Goal: Task Accomplishment & Management: Manage account settings

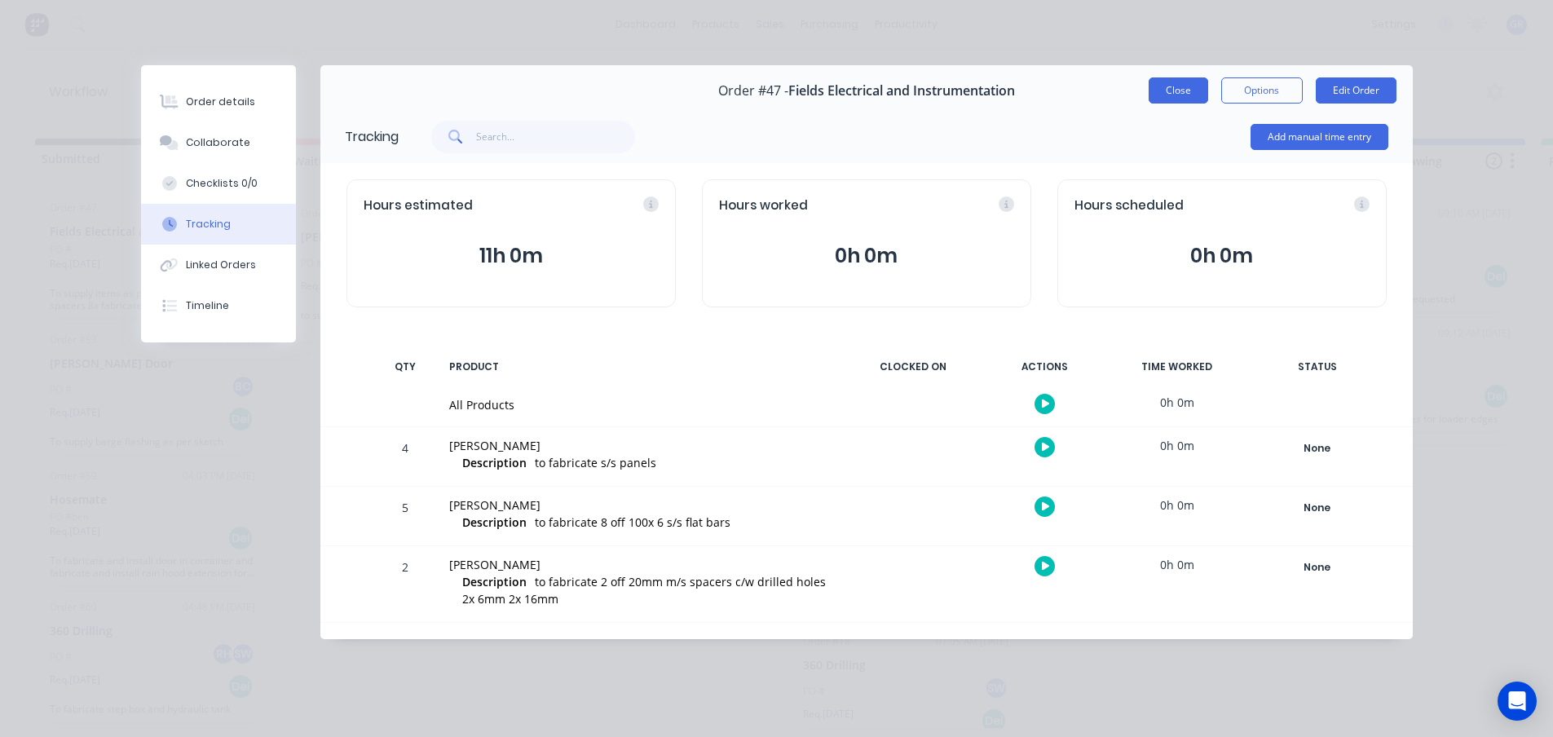
click at [1168, 86] on button "Close" at bounding box center [1179, 90] width 60 height 26
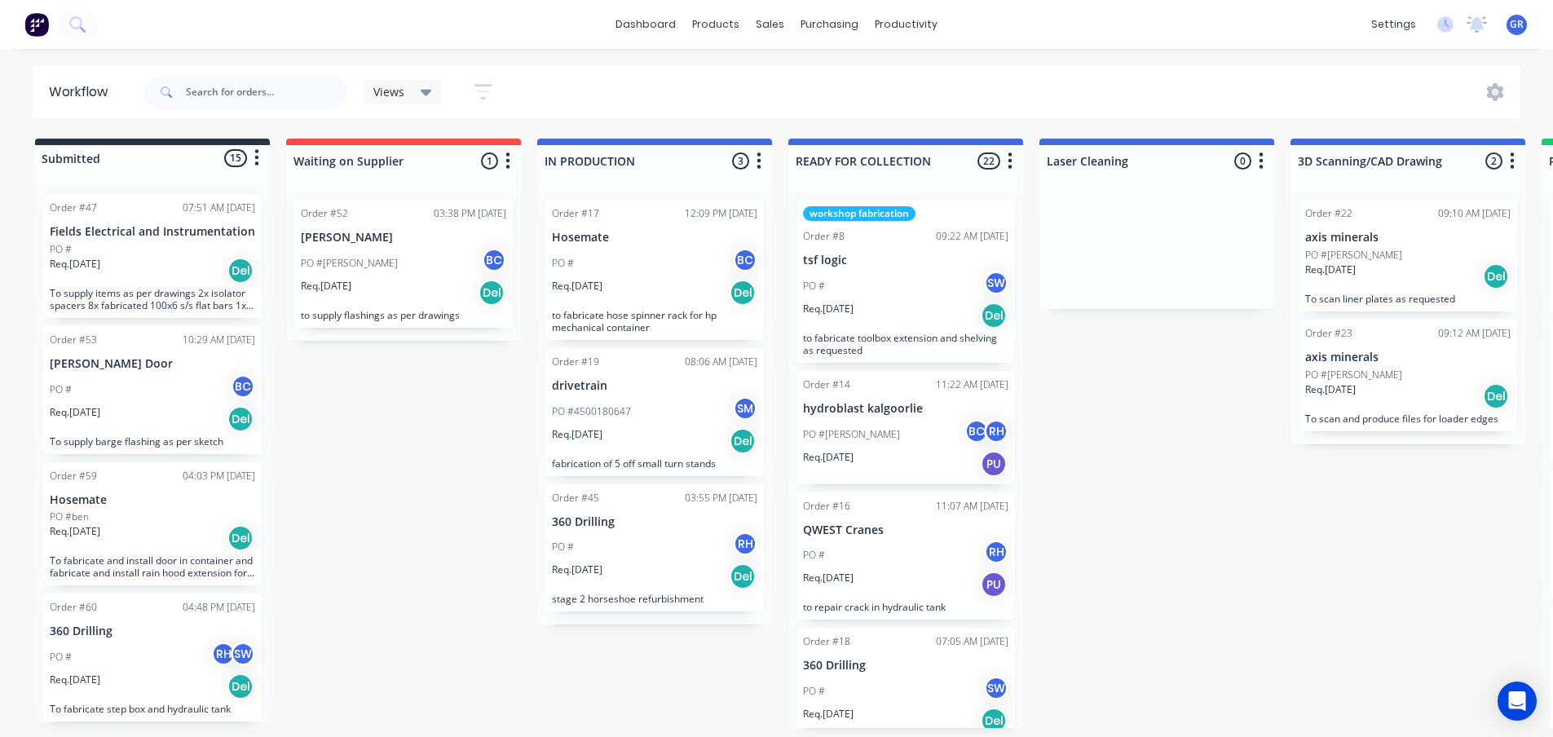
click at [413, 512] on div "Submitted 15 Status colour #273444 hex #273444 Save Cancel Summaries Total orde…" at bounding box center [1111, 433] width 2246 height 589
click at [1190, 398] on div "Submitted 15 Status colour #273444 hex #273444 Save Cancel Summaries Total orde…" at bounding box center [1111, 433] width 2246 height 589
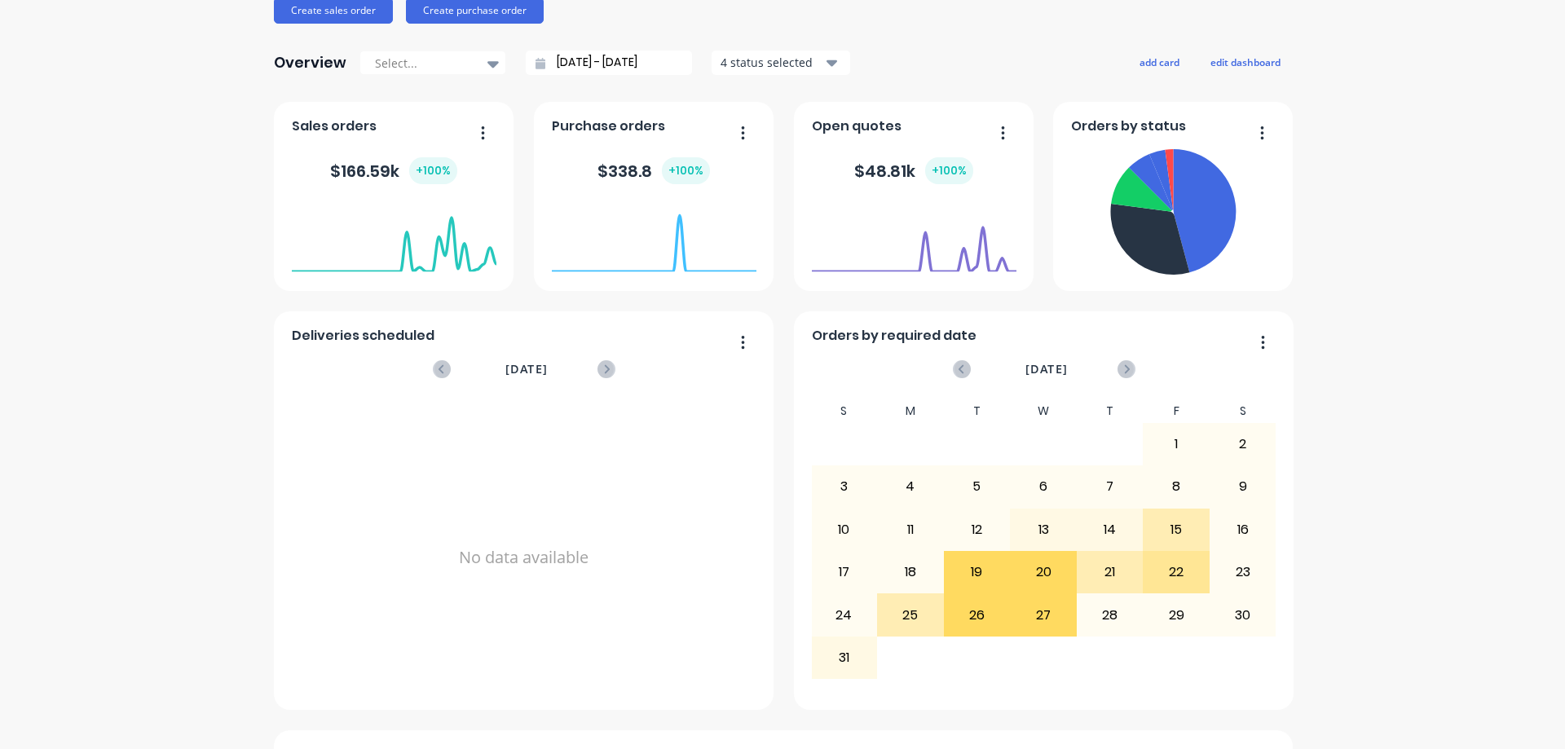
scroll to position [245, 0]
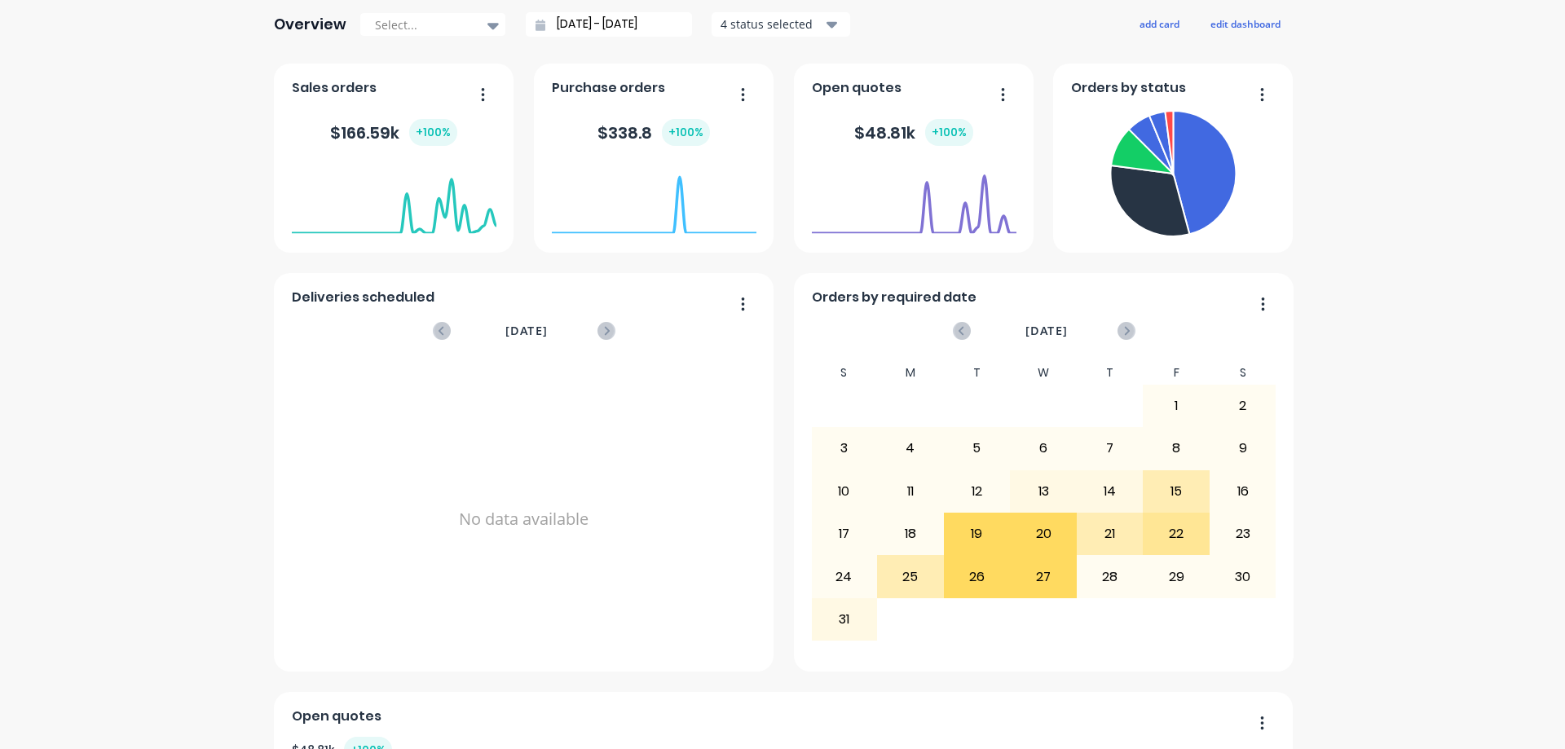
click at [481, 97] on button "button" at bounding box center [477, 95] width 34 height 25
click at [205, 203] on div "Goldfields Sheet Metal Fabrication Create sales order Create purchase order Ove…" at bounding box center [782, 456] width 1565 height 1270
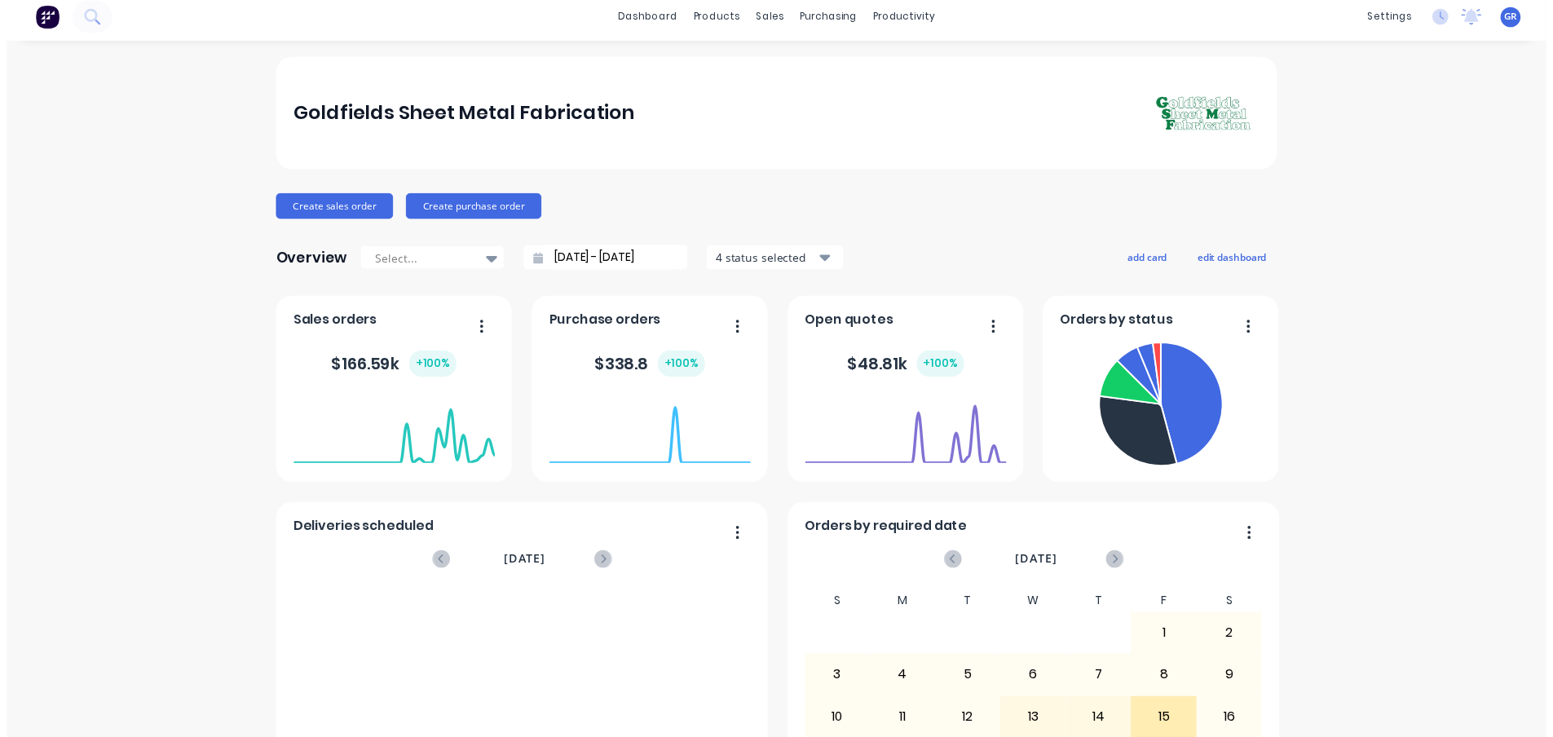
scroll to position [0, 0]
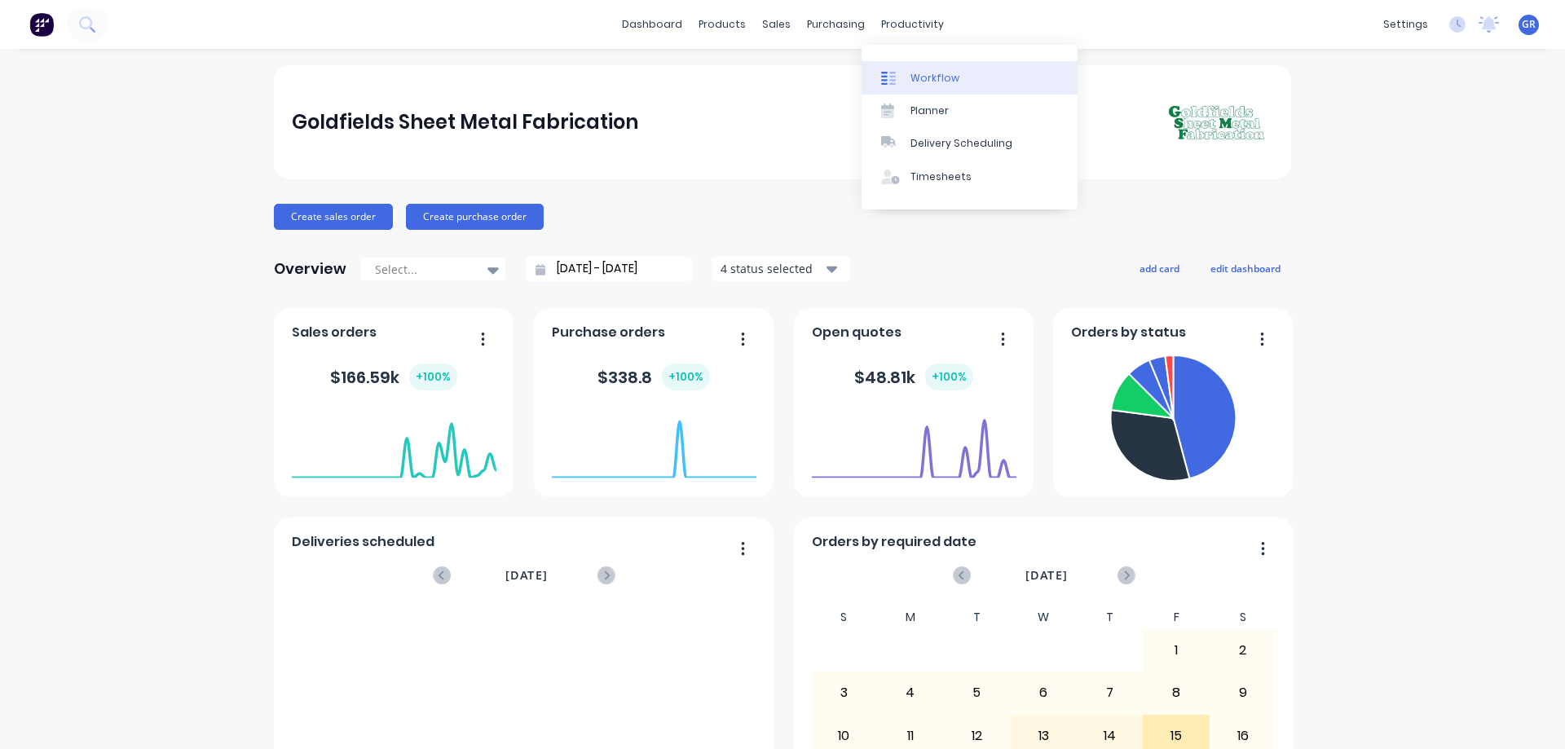
click at [928, 83] on div "Workflow" at bounding box center [935, 78] width 49 height 15
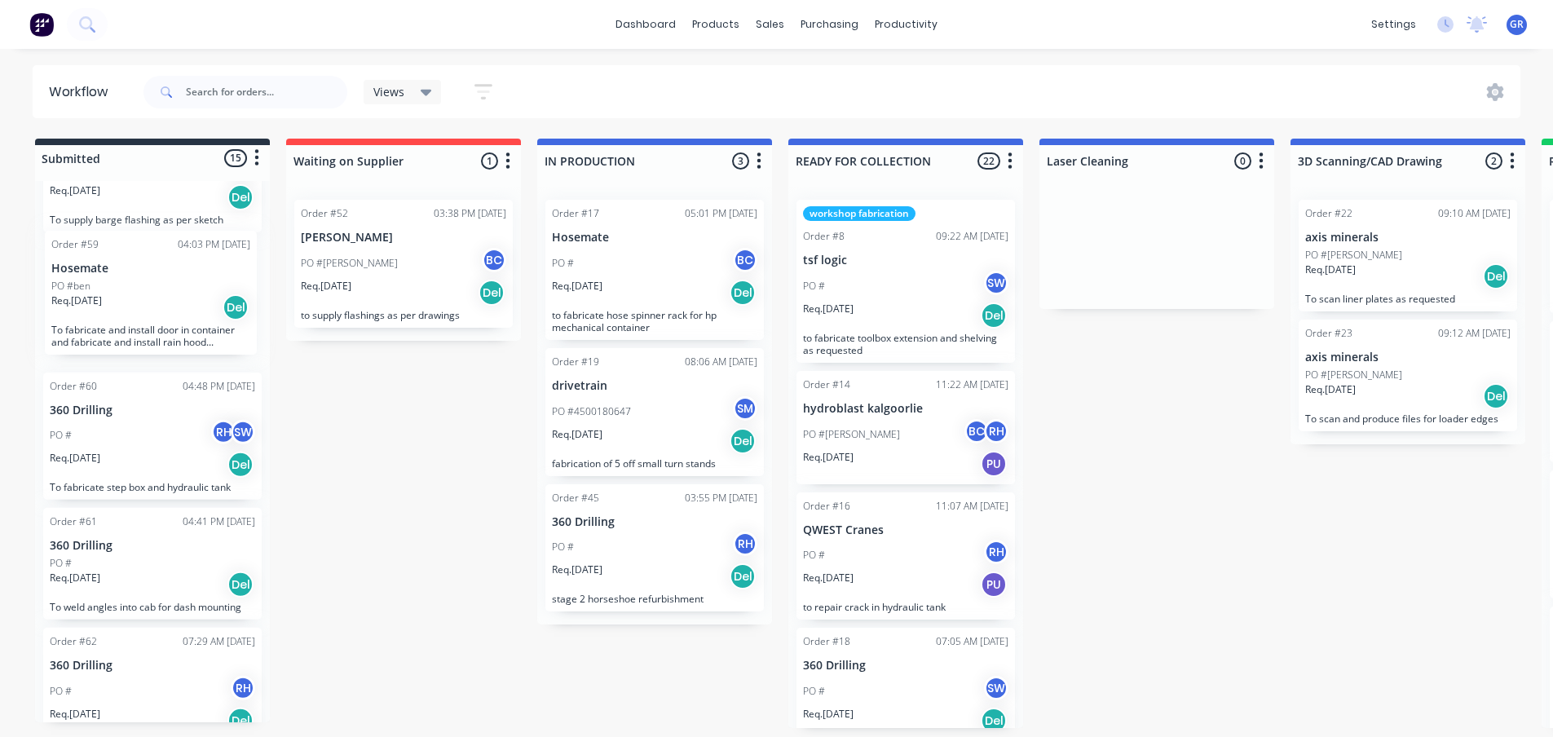
scroll to position [219, 0]
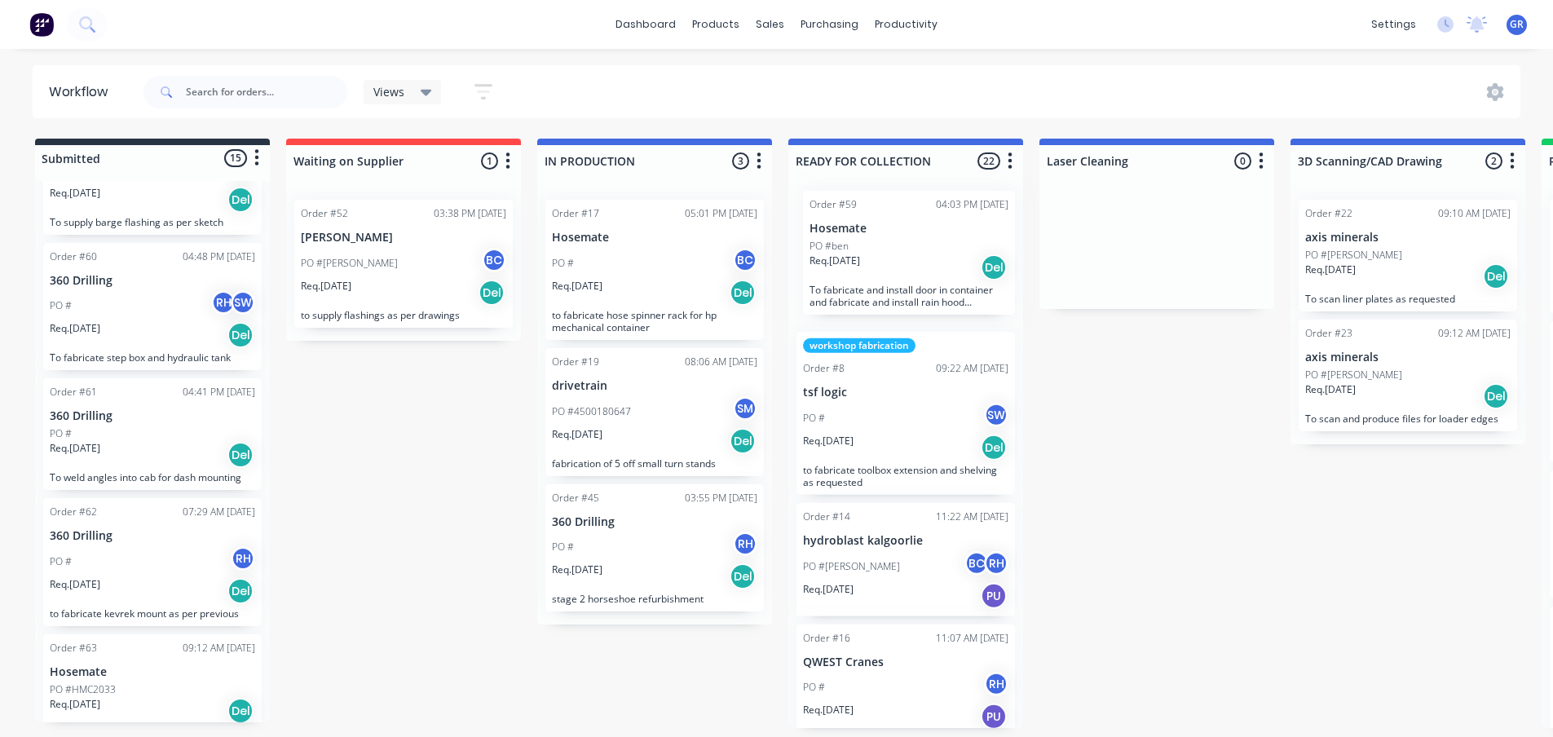
drag, startPoint x: 117, startPoint y: 308, endPoint x: 881, endPoint y: 268, distance: 764.9
click at [881, 268] on div "Submitted 15 Status colour #273444 hex #273444 Save Cancel Summaries Total orde…" at bounding box center [1111, 433] width 2246 height 589
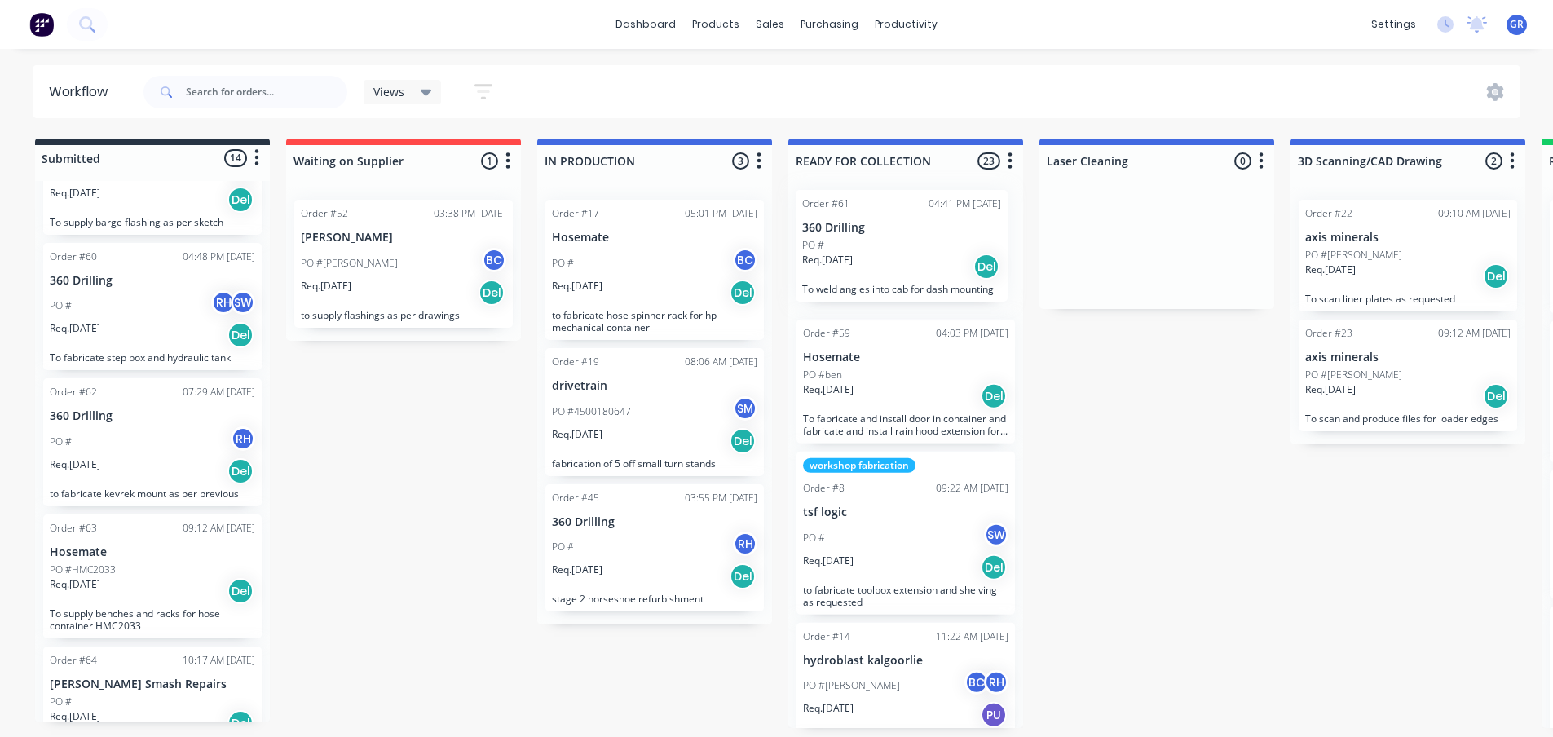
drag, startPoint x: 143, startPoint y: 443, endPoint x: 883, endPoint y: 240, distance: 766.7
click at [883, 240] on div "Submitted 14 Status colour #273444 hex #273444 Save Cancel Summaries Total orde…" at bounding box center [1111, 433] width 2246 height 589
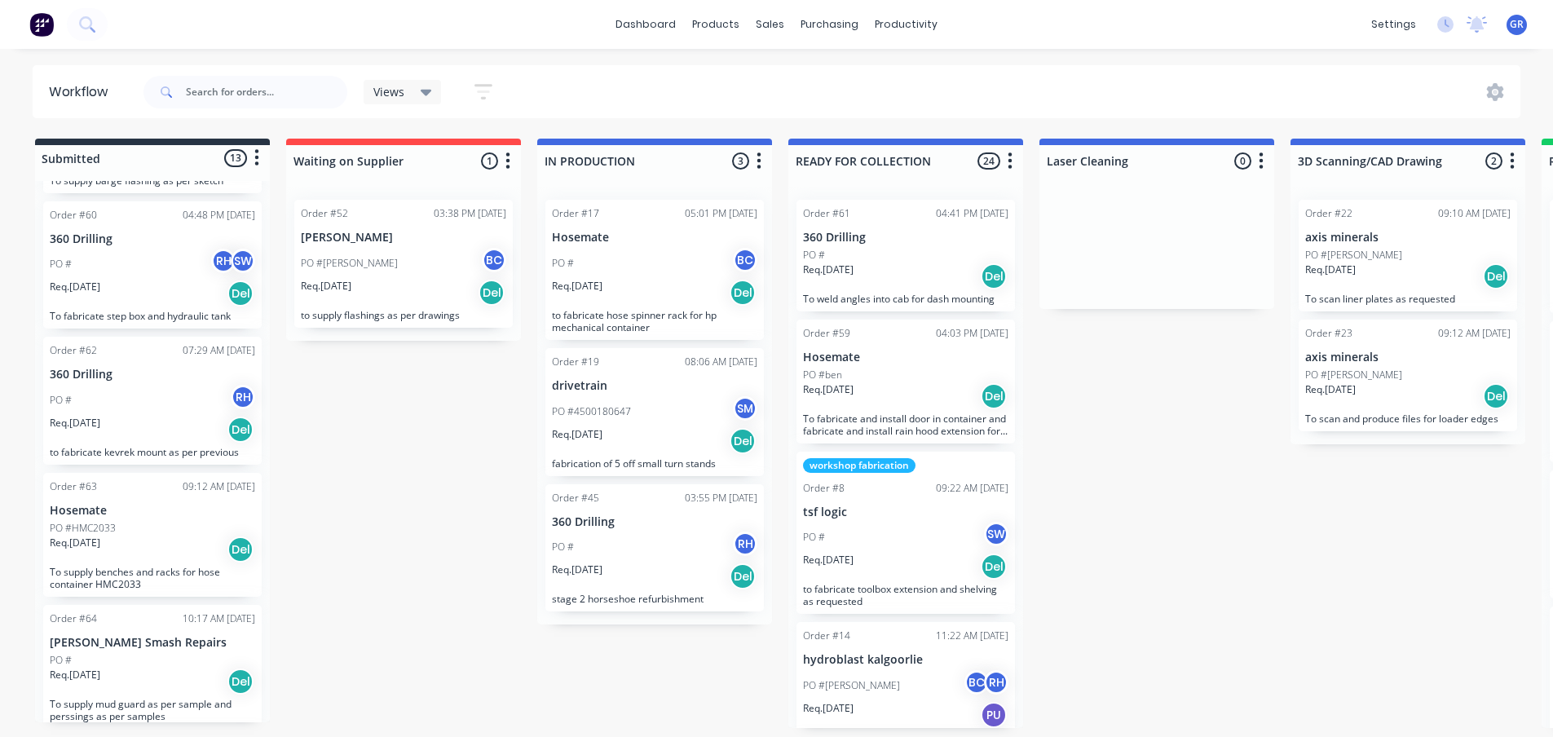
scroll to position [301, 0]
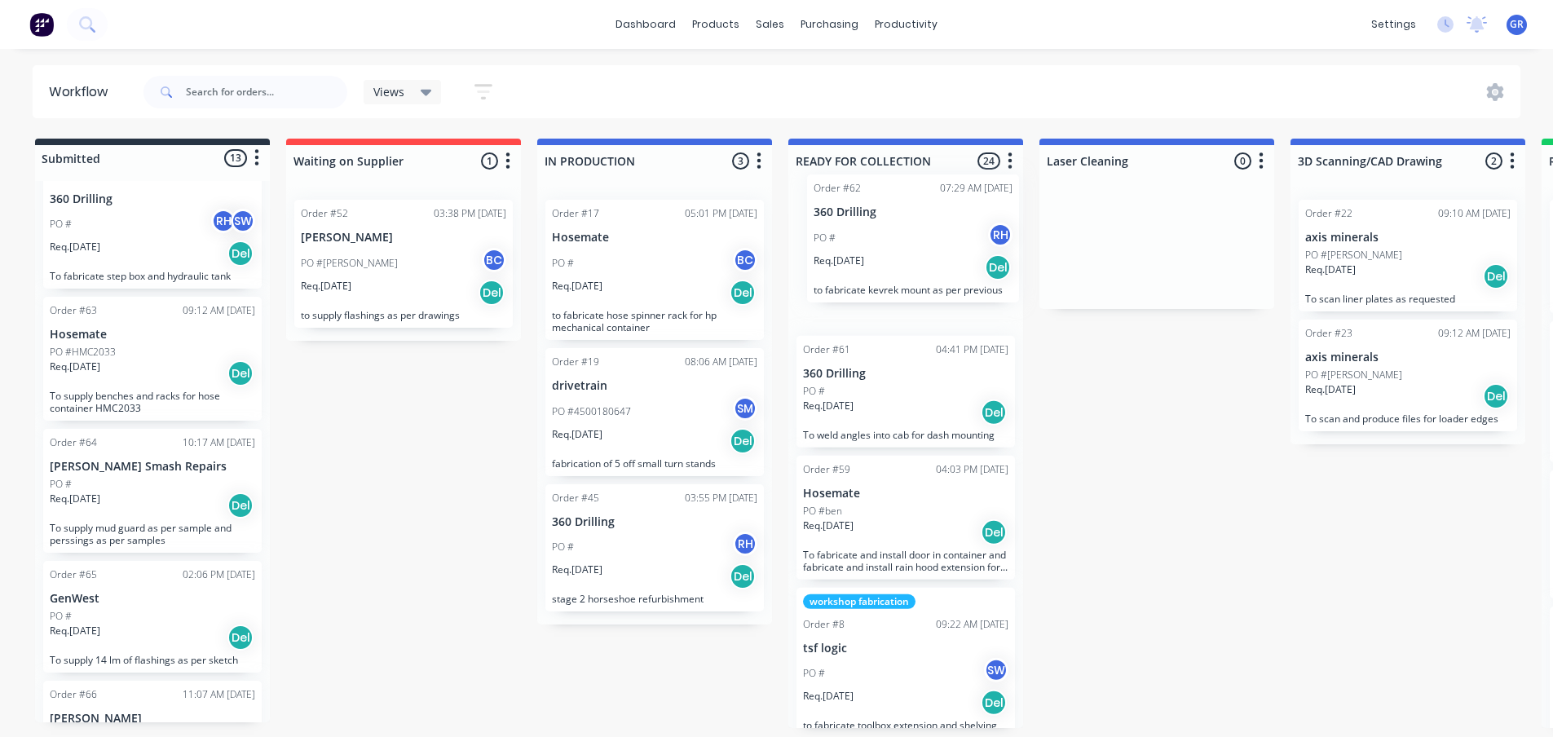
drag, startPoint x: 147, startPoint y: 392, endPoint x: 918, endPoint y: 256, distance: 783.1
click at [918, 256] on div "Submitted 13 Status colour #273444 hex #273444 Save Cancel Summaries Total orde…" at bounding box center [1111, 433] width 2246 height 589
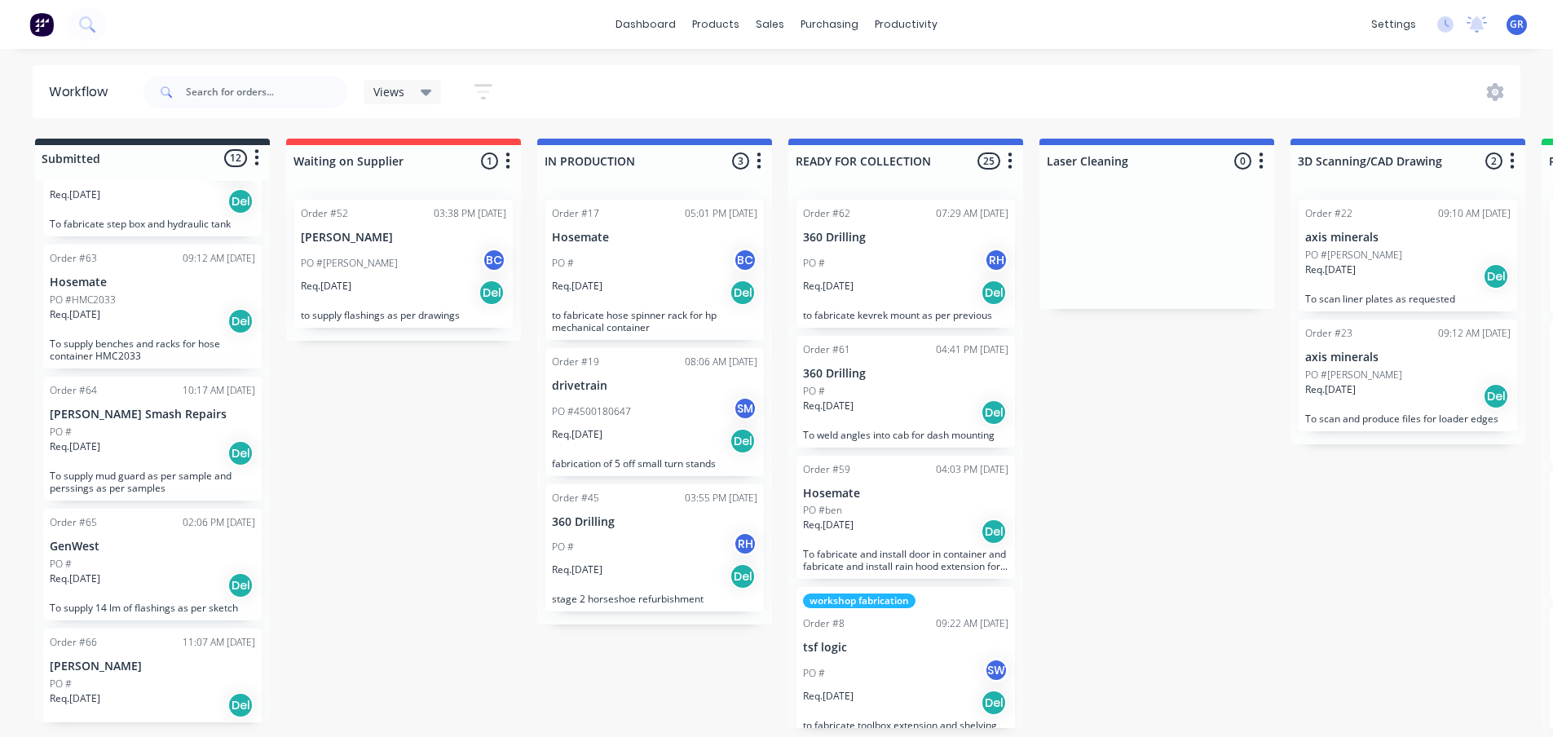
scroll to position [382, 0]
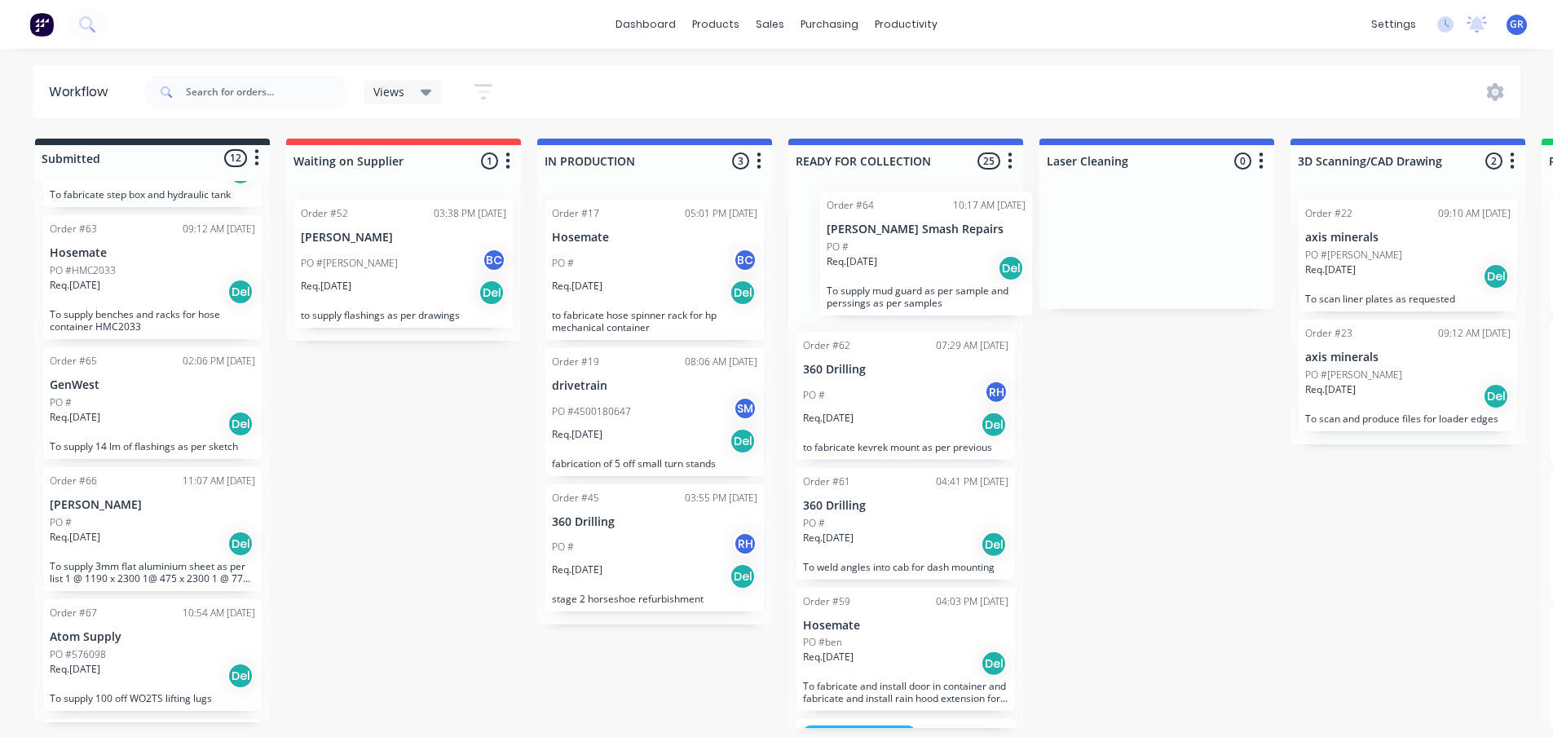
drag, startPoint x: 121, startPoint y: 421, endPoint x: 876, endPoint y: 226, distance: 779.6
click at [876, 226] on div "Submitted 12 Status colour #273444 hex #273444 Save Cancel Summaries Total orde…" at bounding box center [1111, 433] width 2246 height 589
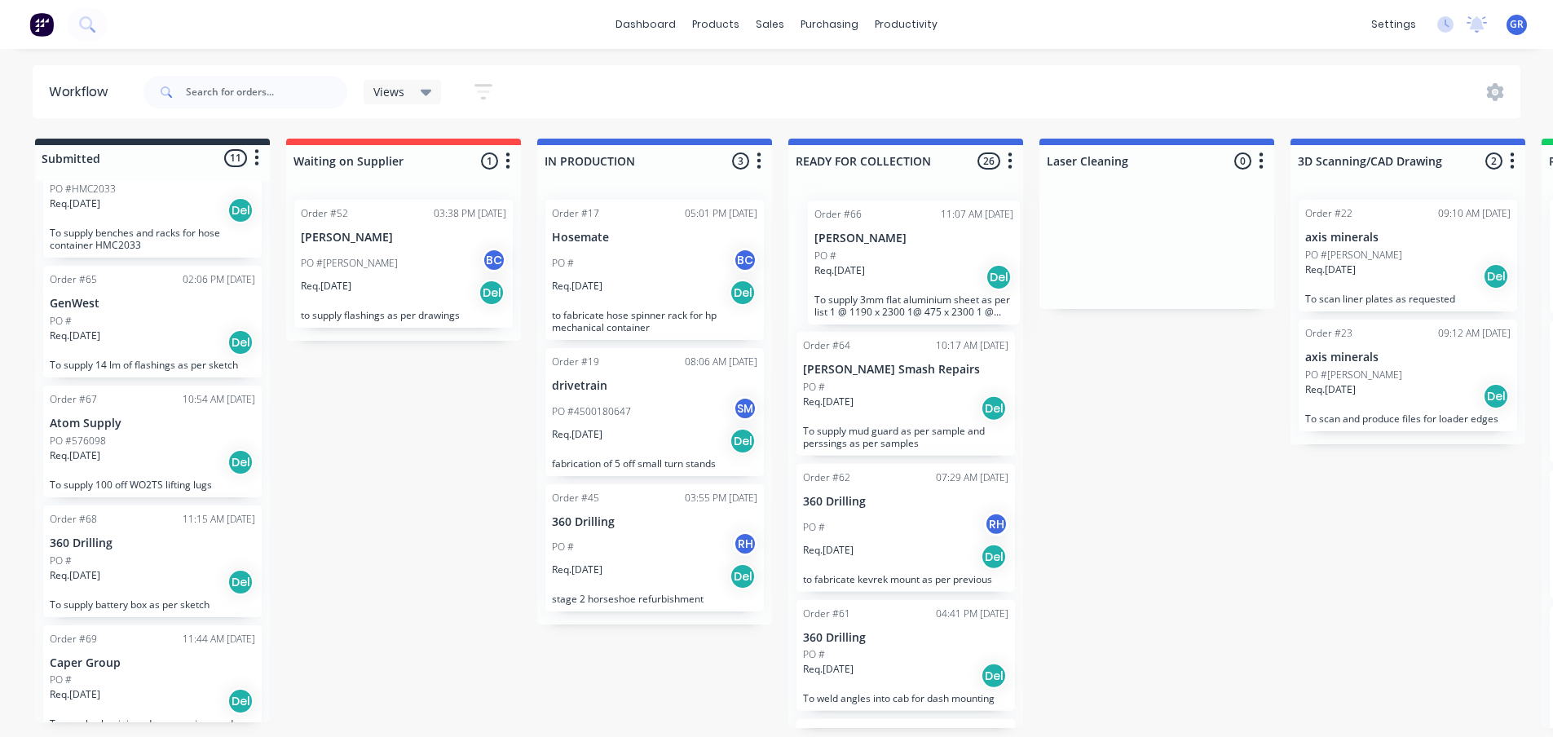
drag, startPoint x: 126, startPoint y: 466, endPoint x: 898, endPoint y: 267, distance: 796.4
click at [898, 267] on div "Submitted 11 Status colour #273444 hex #273444 Save Cancel Summaries Total orde…" at bounding box center [1111, 433] width 2246 height 589
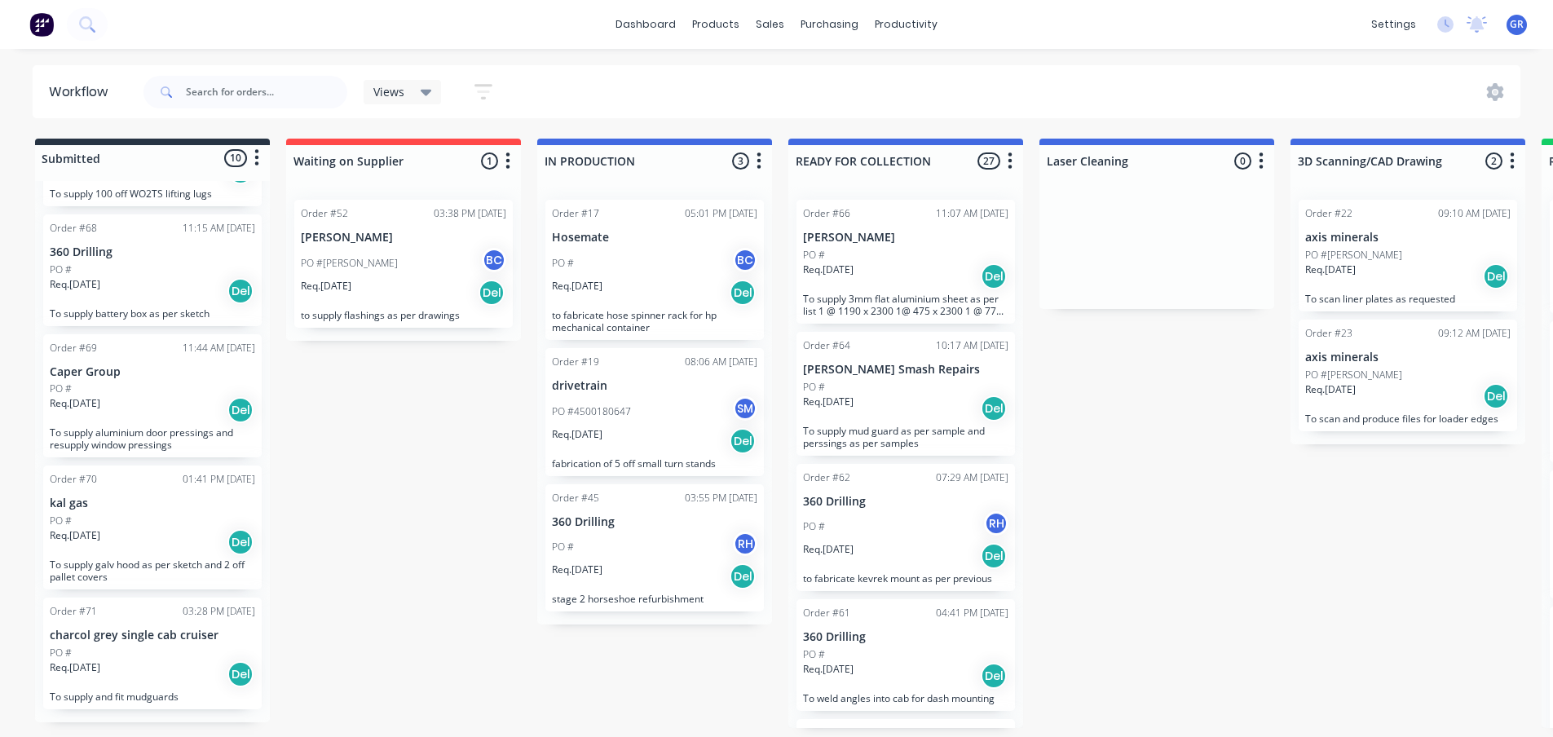
scroll to position [3, 0]
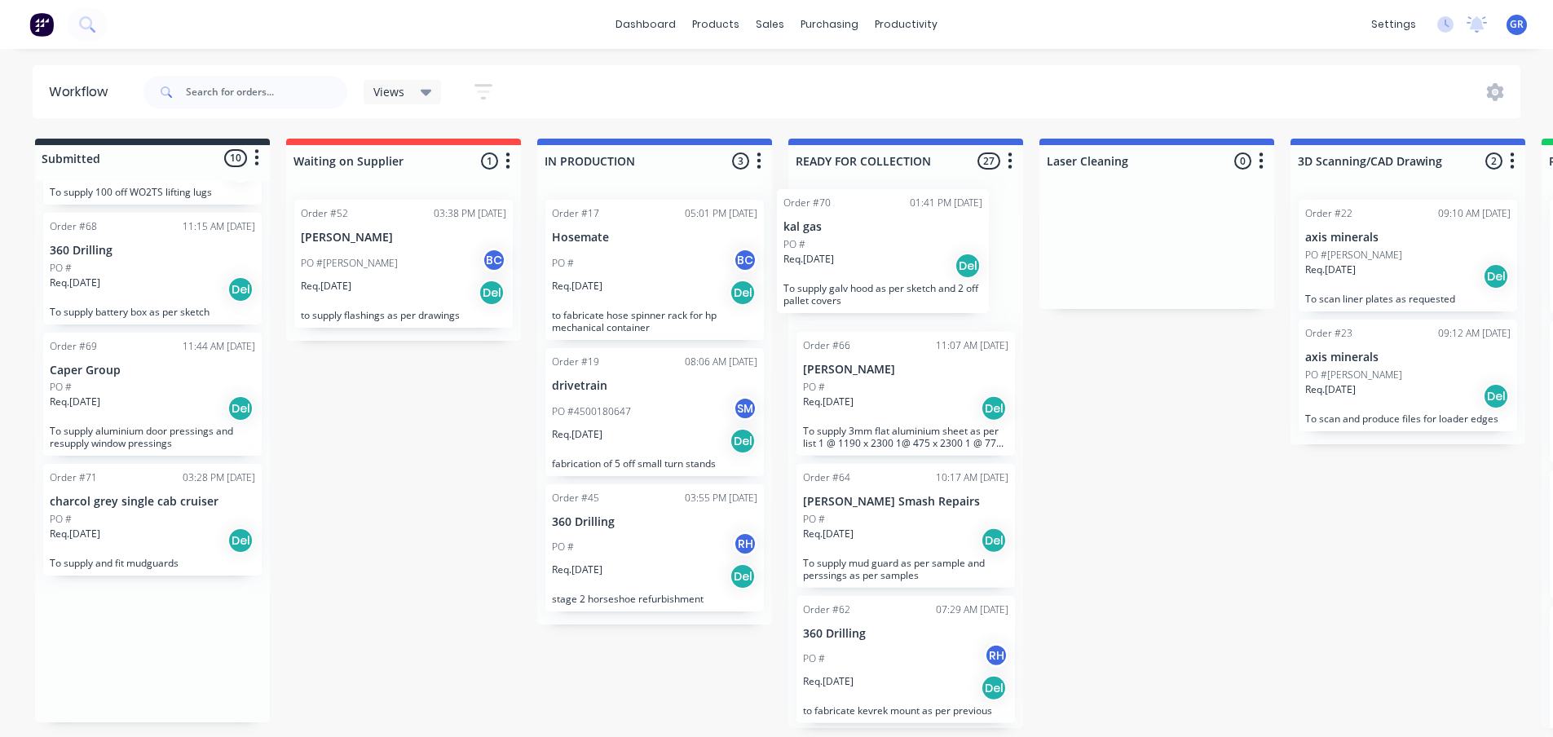
drag, startPoint x: 179, startPoint y: 523, endPoint x: 886, endPoint y: 245, distance: 759.2
click at [886, 245] on div "Submitted 10 Status colour #273444 hex #273444 Save Cancel Summaries Total orde…" at bounding box center [1111, 433] width 2246 height 589
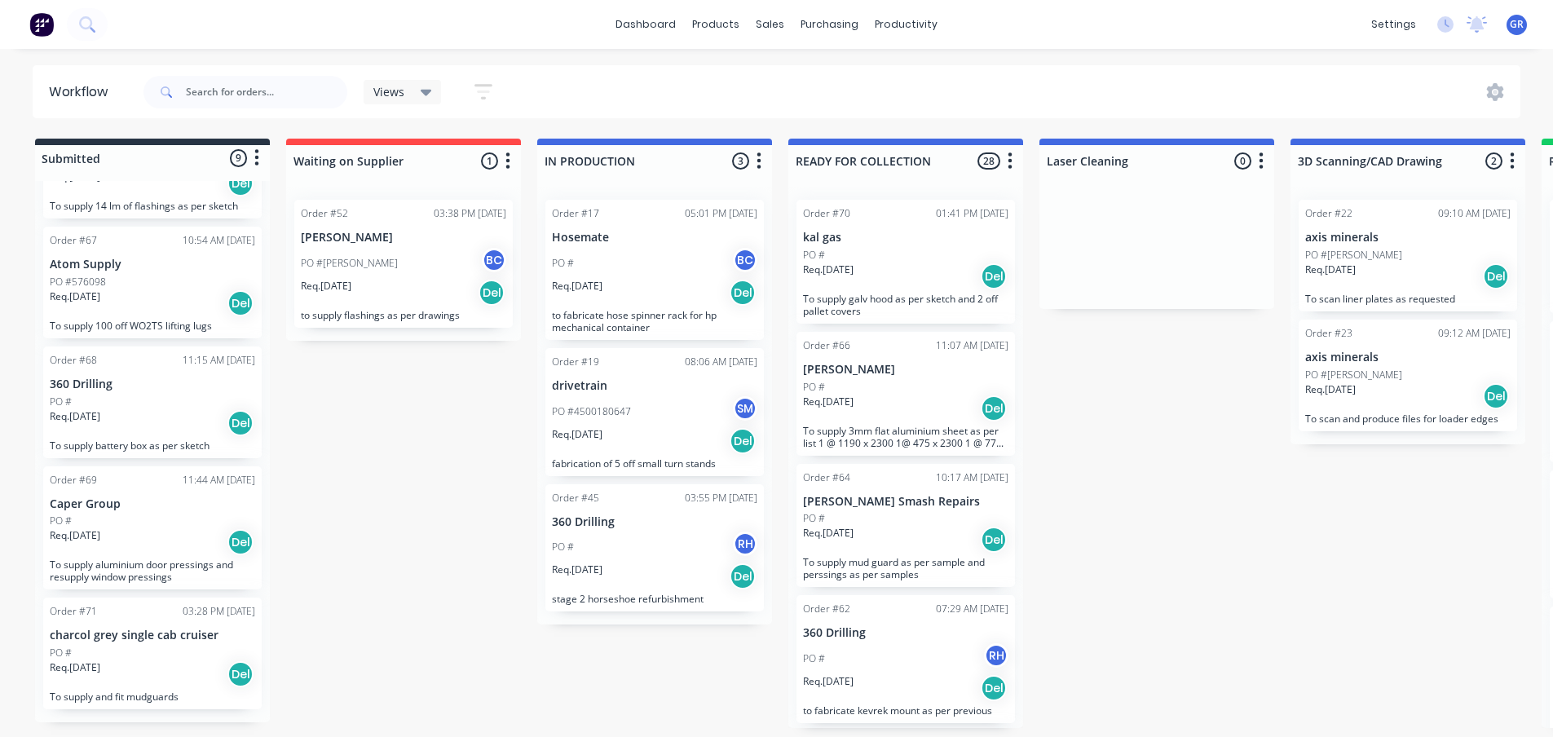
scroll to position [624, 0]
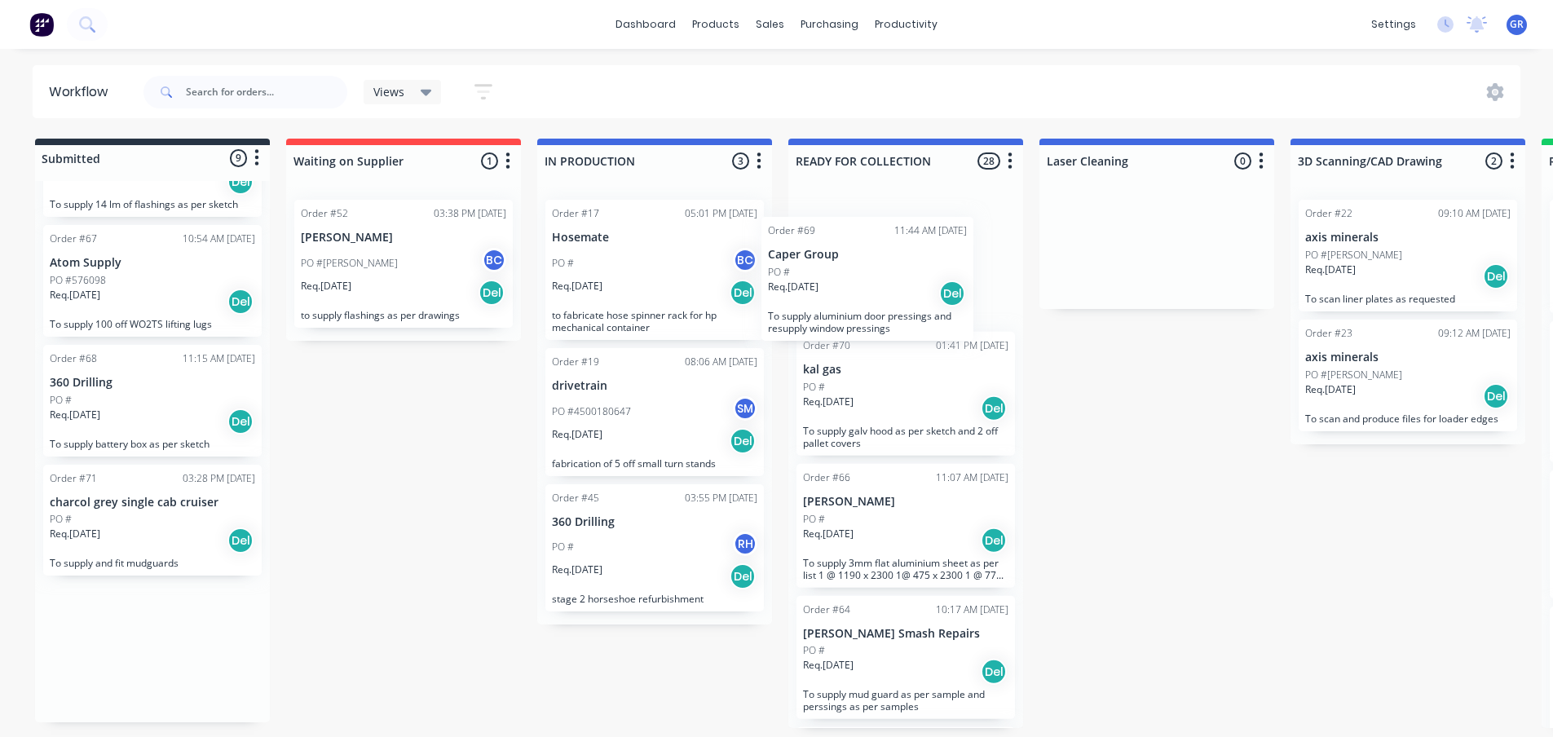
drag, startPoint x: 168, startPoint y: 537, endPoint x: 904, endPoint y: 274, distance: 781.8
click at [904, 274] on div "Submitted 9 Status colour #273444 hex #273444 Save Cancel Summaries Total order…" at bounding box center [1111, 433] width 2246 height 589
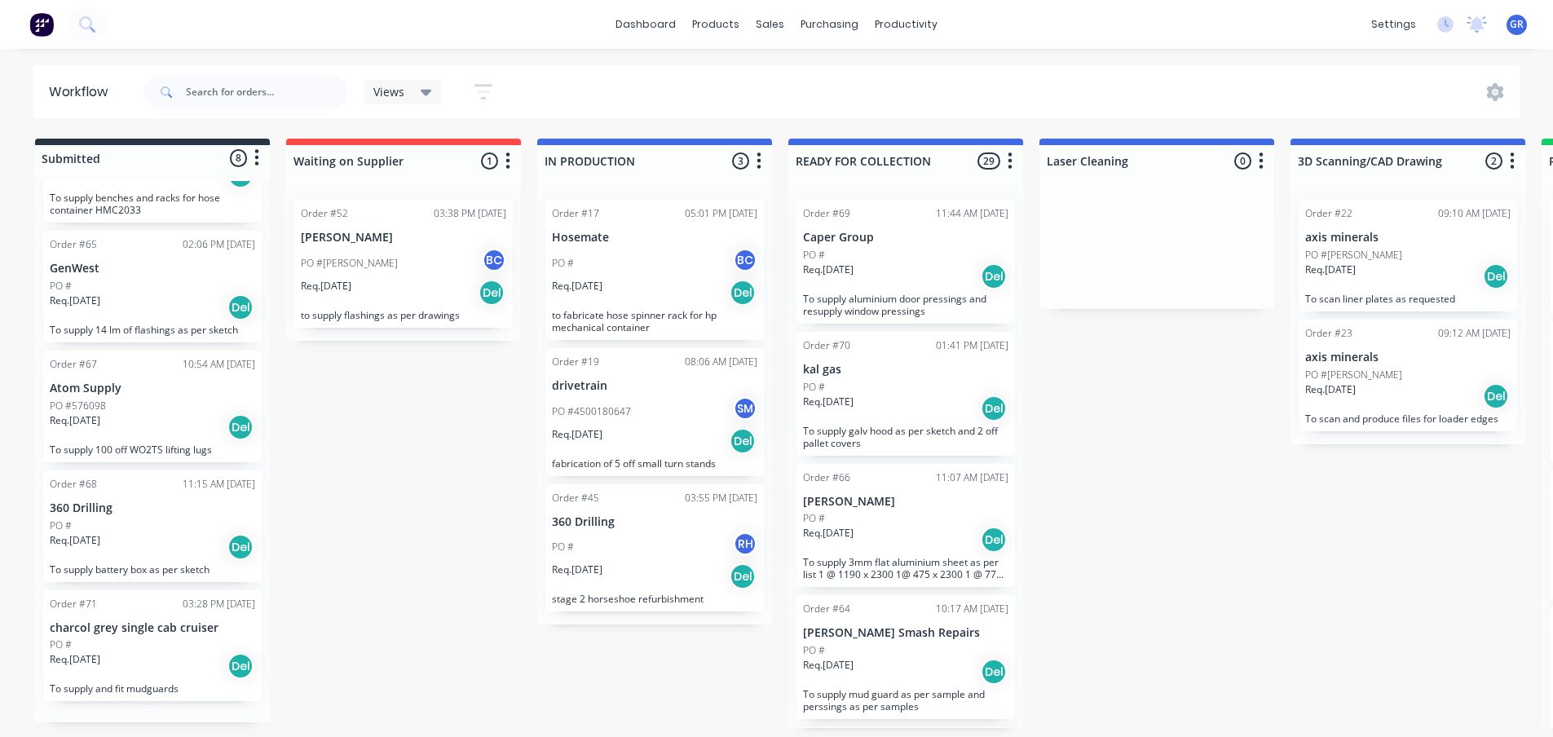
scroll to position [492, 0]
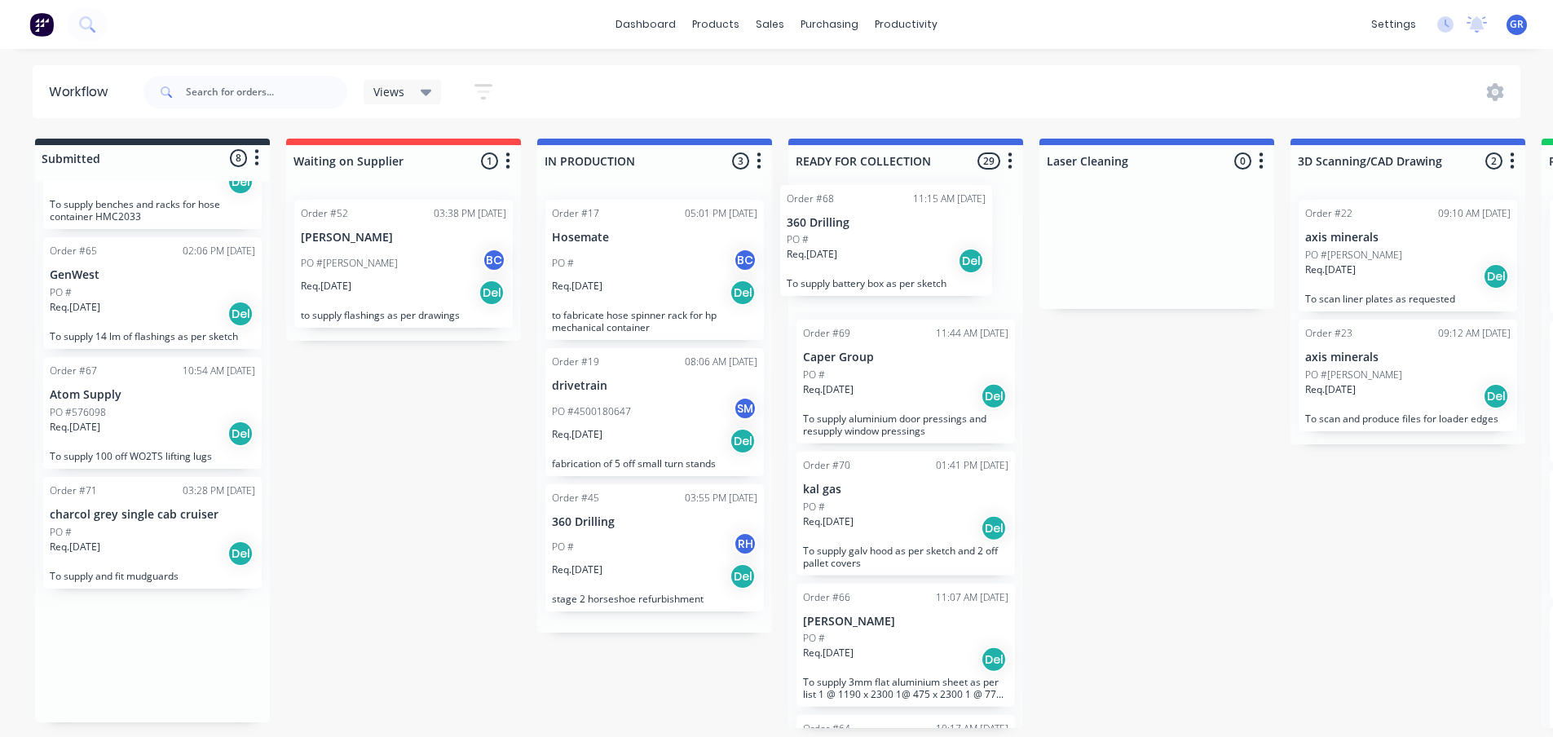
drag, startPoint x: 846, startPoint y: 368, endPoint x: 898, endPoint y: 240, distance: 137.9
click at [898, 240] on div "Submitted 8 Status colour #273444 hex #273444 Save Cancel Summaries Total order…" at bounding box center [1111, 433] width 2246 height 589
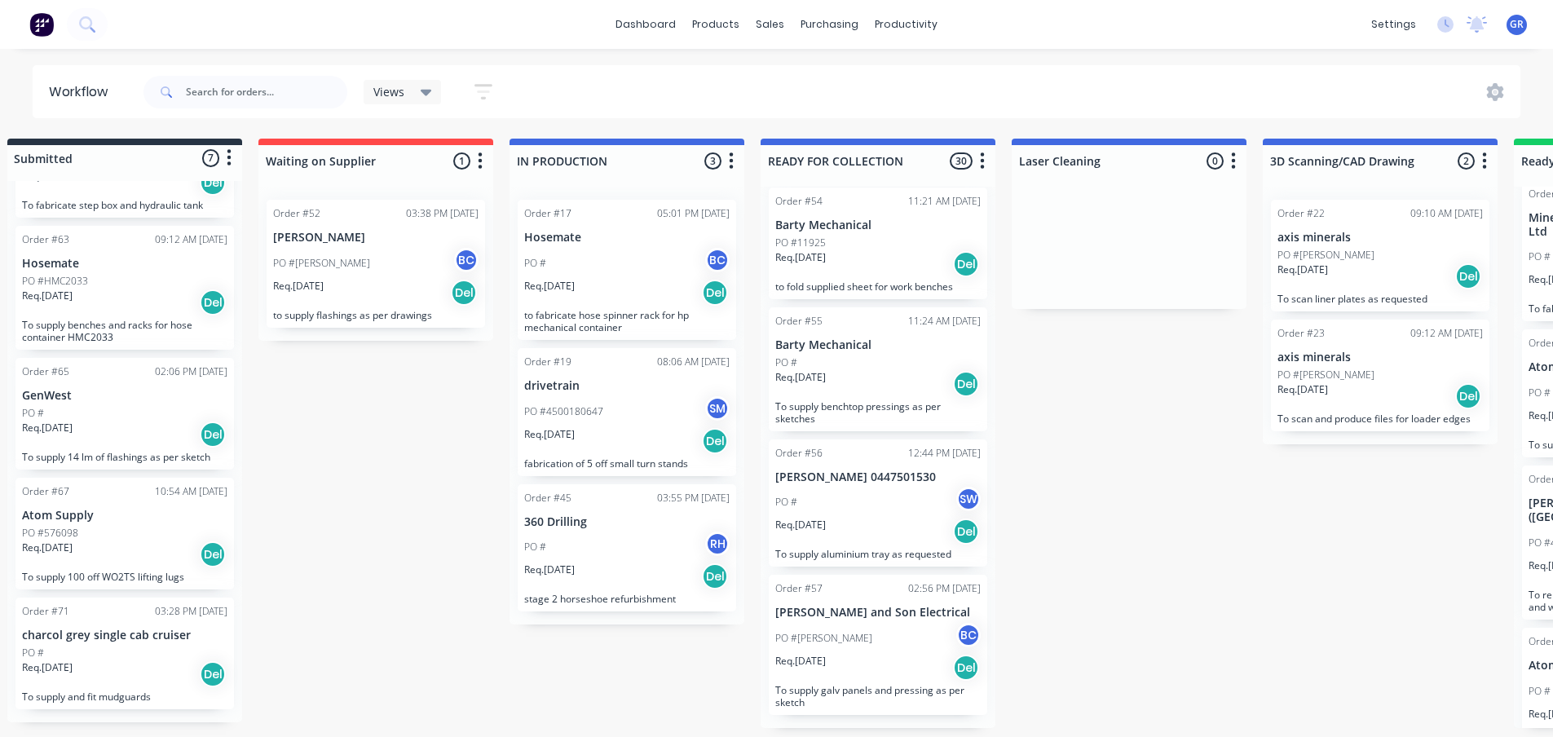
scroll to position [3, 0]
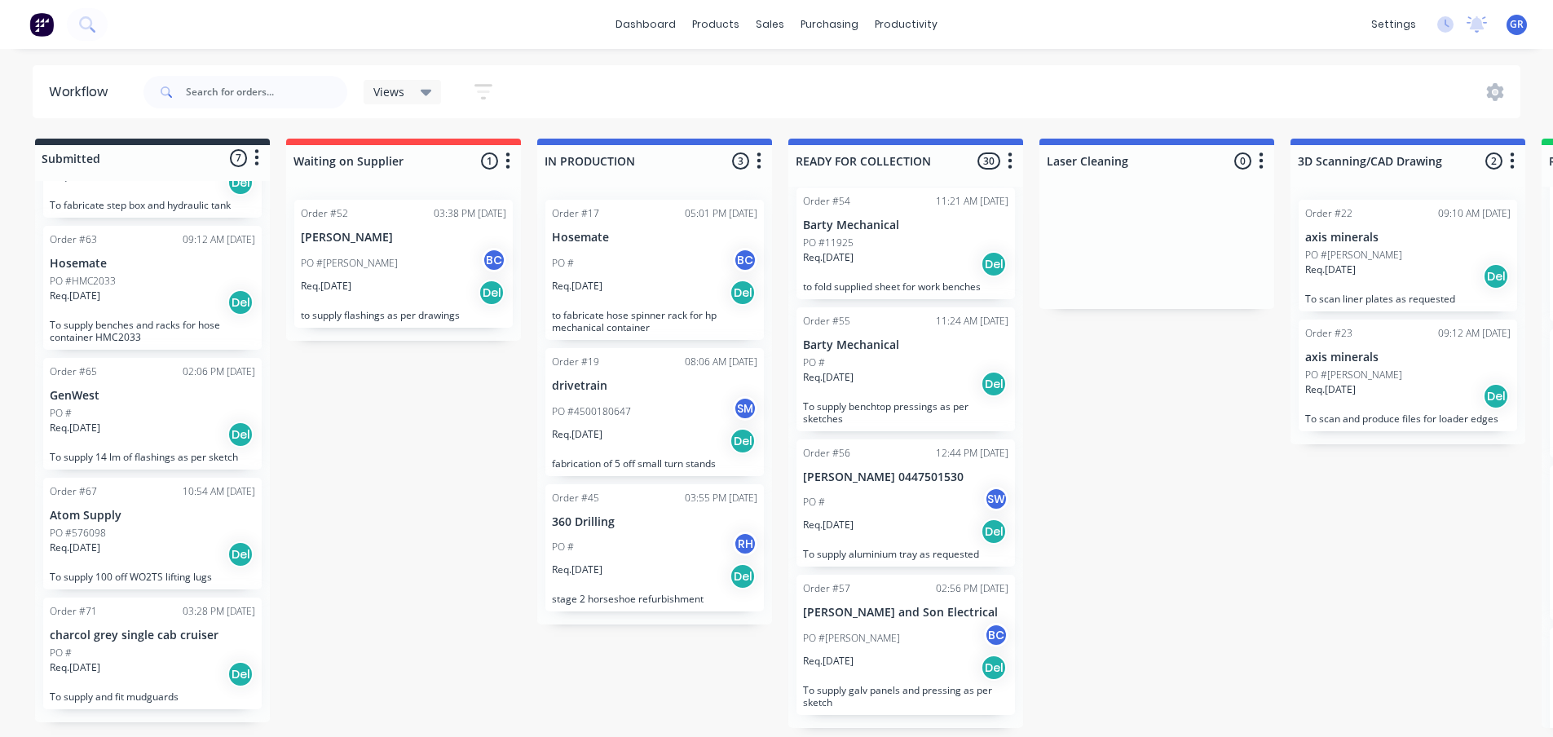
click at [148, 552] on div "Req. 27/08/25 Del" at bounding box center [152, 554] width 205 height 28
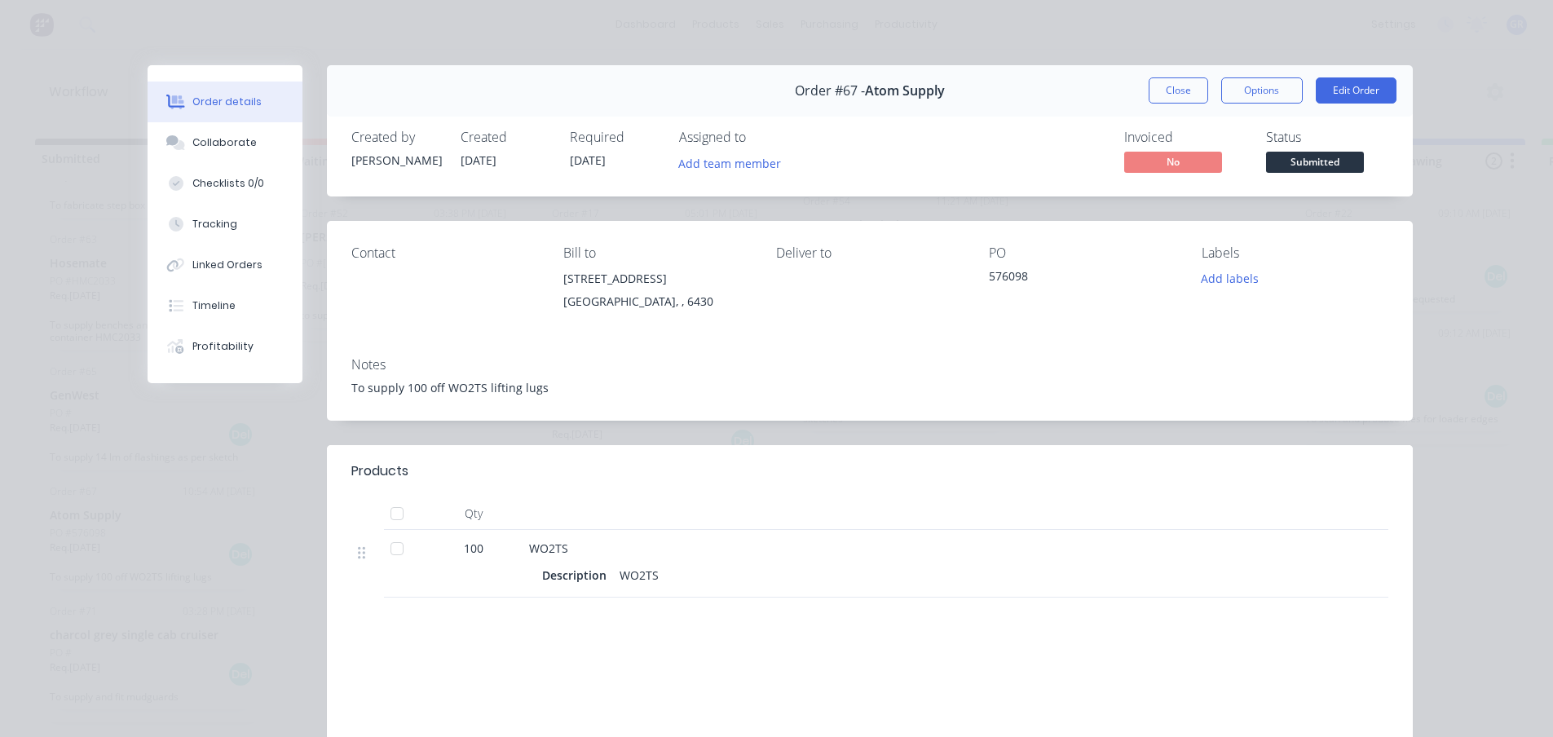
click at [394, 552] on div at bounding box center [397, 548] width 33 height 33
click at [386, 550] on div at bounding box center [397, 548] width 33 height 33
click at [358, 558] on icon at bounding box center [361, 552] width 7 height 15
click at [358, 554] on icon at bounding box center [361, 552] width 7 height 12
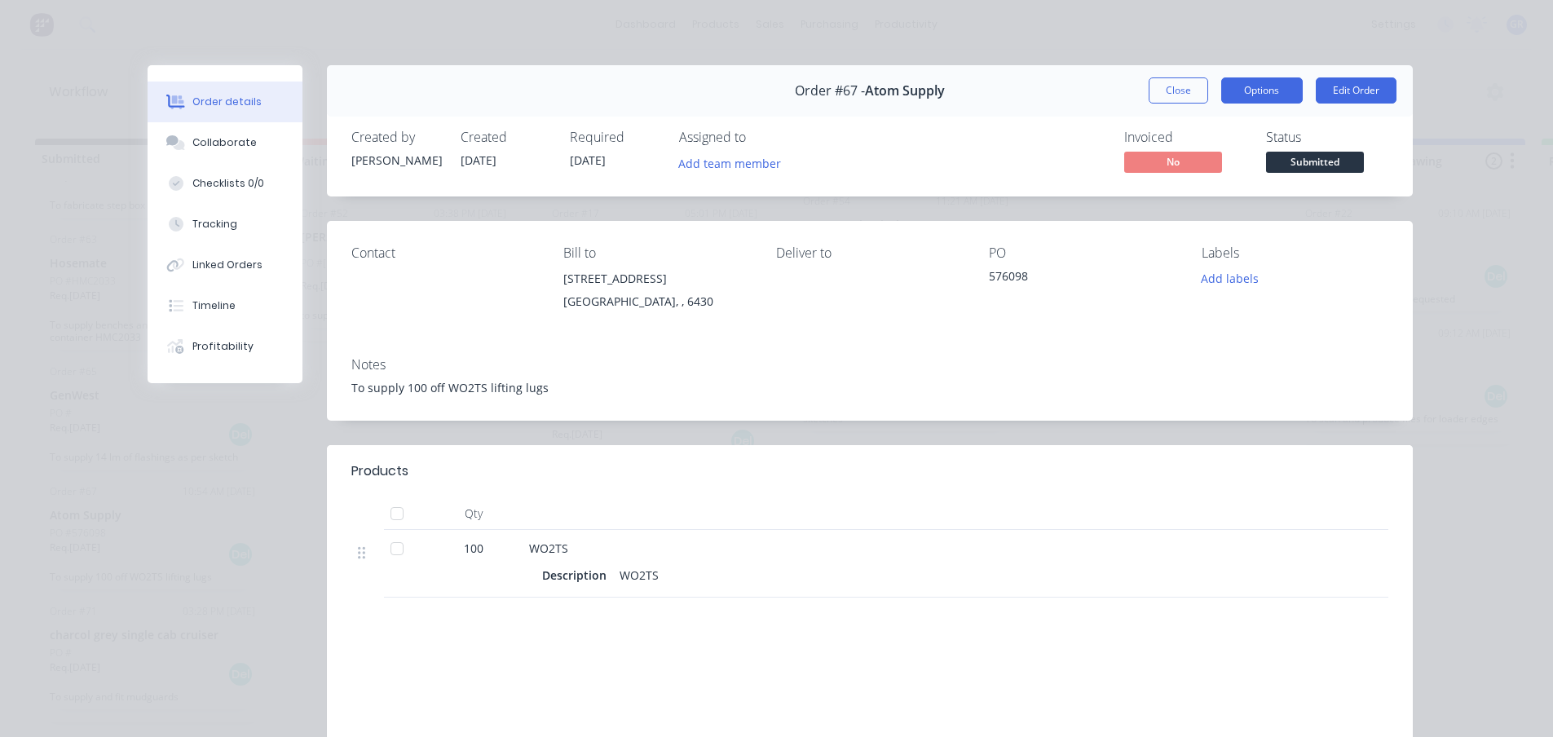
click at [1251, 93] on button "Options" at bounding box center [1262, 90] width 82 height 26
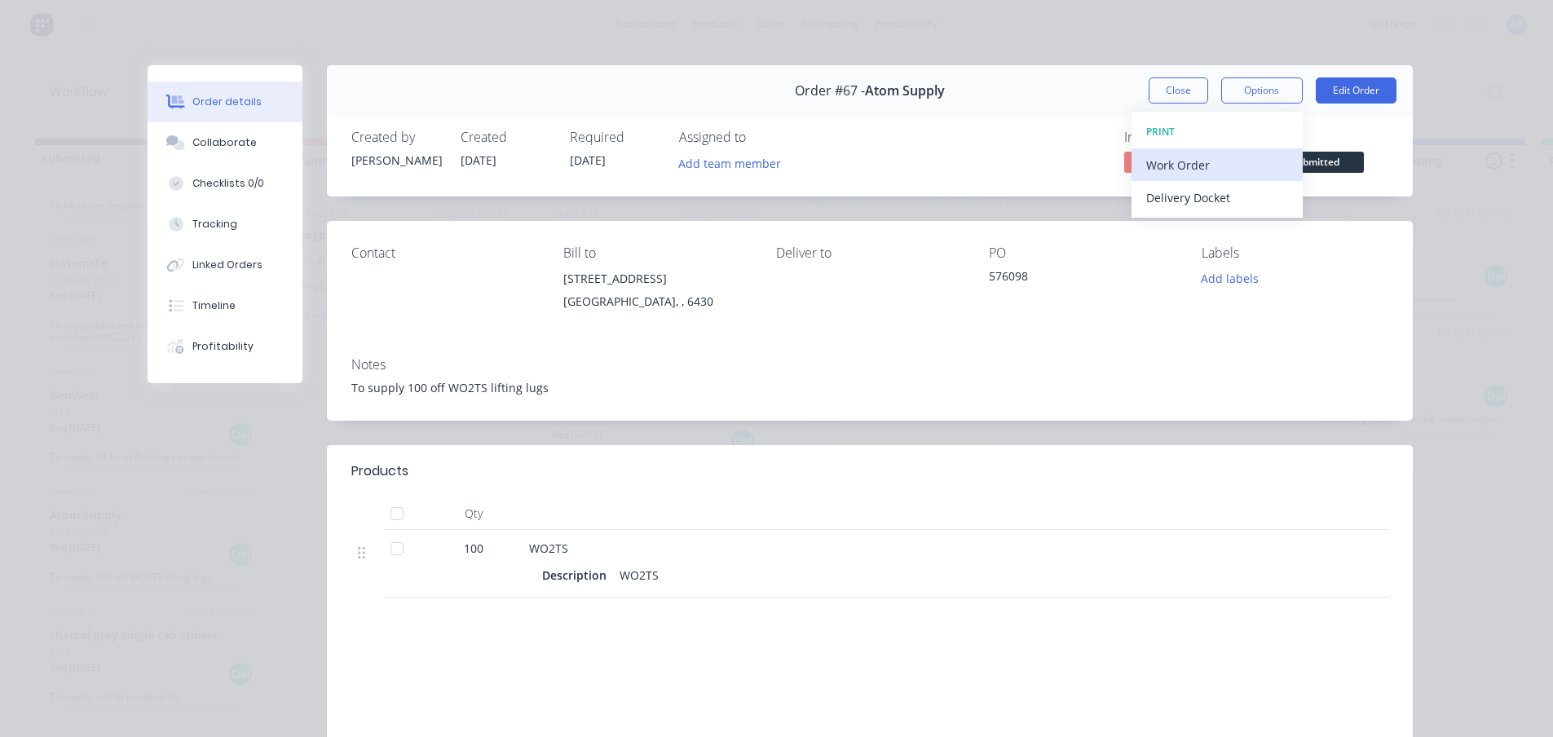
click at [1216, 172] on div "Work Order" at bounding box center [1217, 165] width 142 height 24
click at [1175, 224] on div "Custom" at bounding box center [1217, 230] width 142 height 24
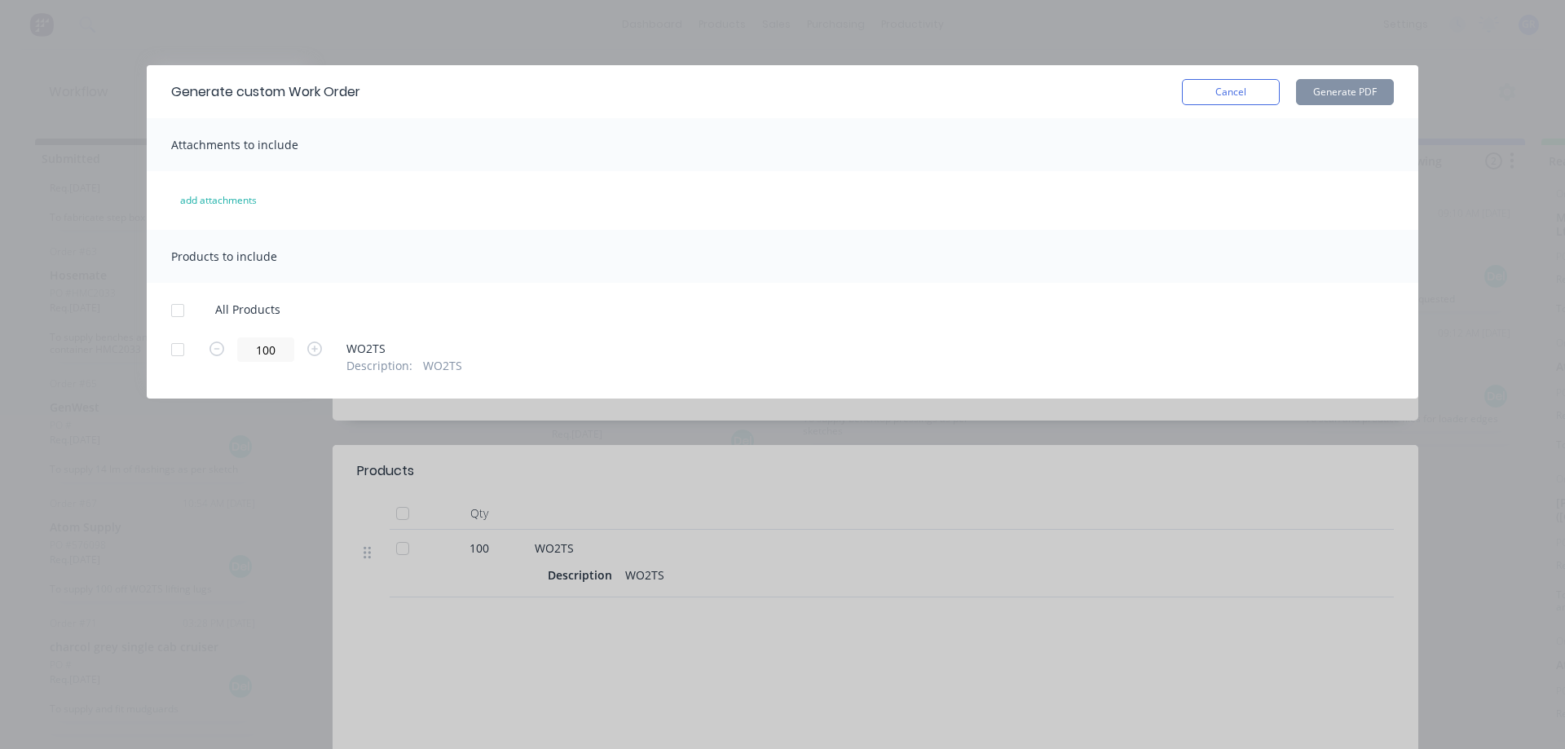
click at [175, 311] on div at bounding box center [177, 310] width 33 height 33
click at [217, 351] on icon "button" at bounding box center [217, 349] width 15 height 15
click at [319, 346] on icon "button" at bounding box center [314, 349] width 15 height 15
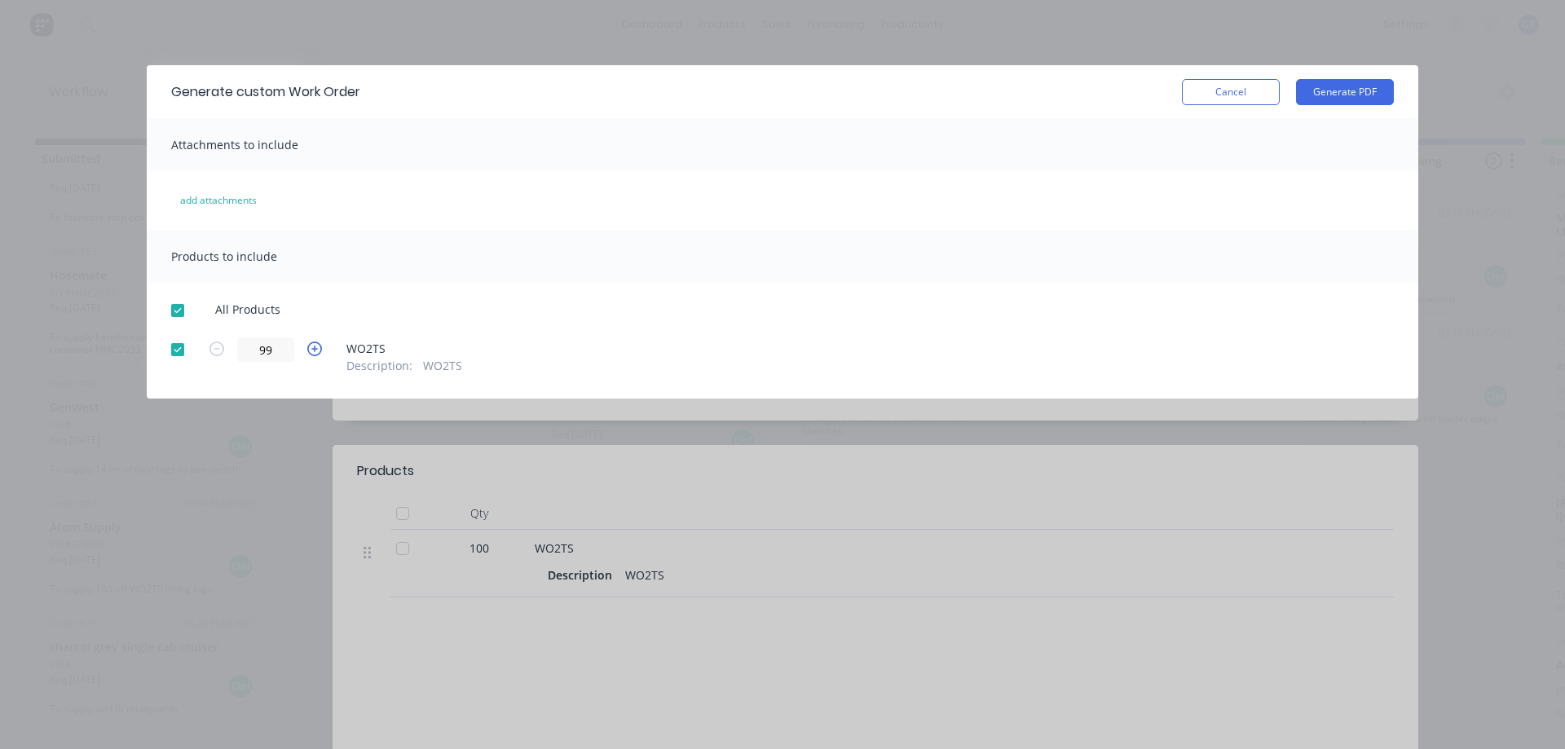
type input "100"
click at [500, 355] on div "100 WO2TS Description : WO2TS" at bounding box center [782, 355] width 1223 height 37
click at [374, 365] on span "Description :" at bounding box center [379, 365] width 66 height 17
click at [353, 344] on span "WO2TS" at bounding box center [404, 348] width 116 height 17
click at [1225, 92] on button "Cancel" at bounding box center [1231, 92] width 98 height 26
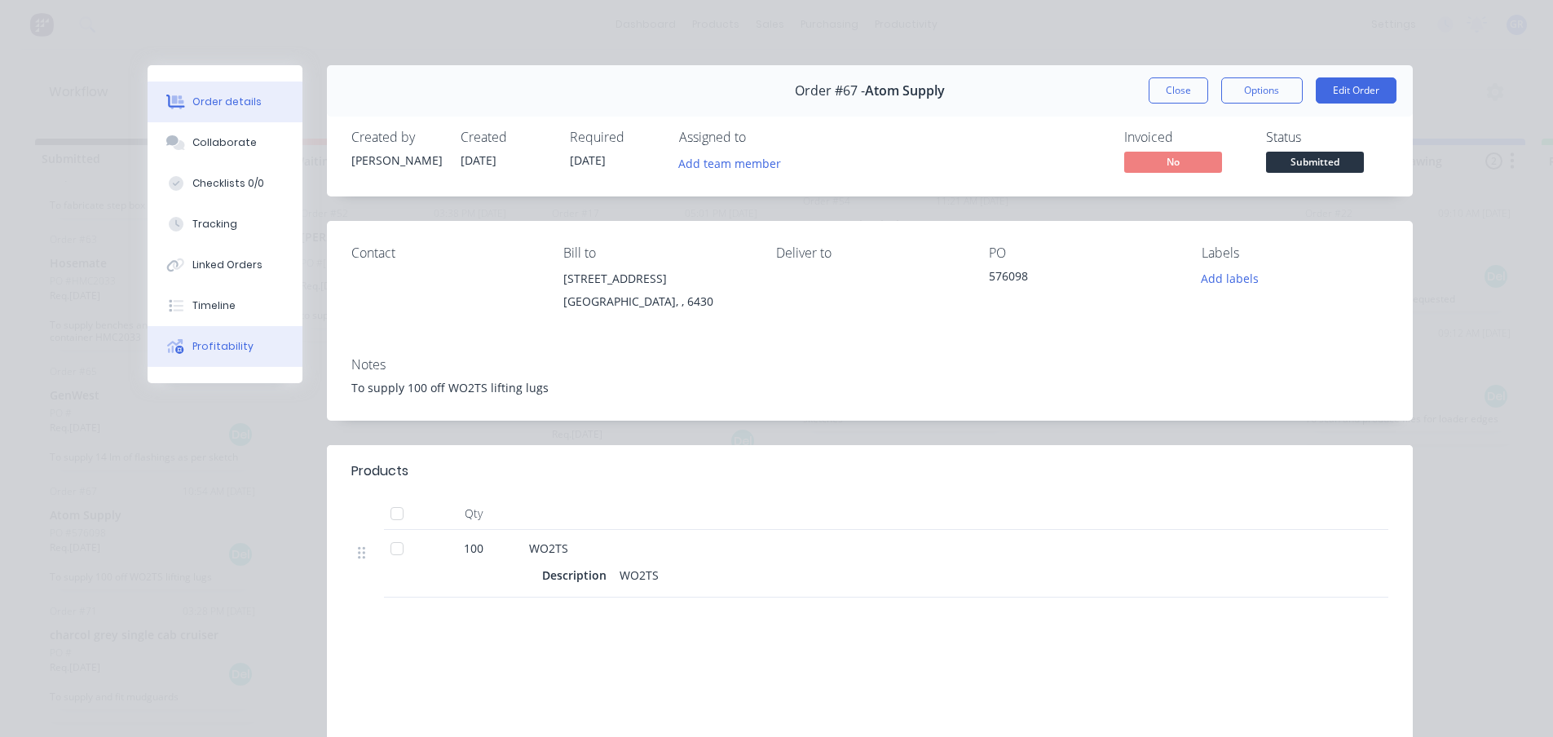
click at [198, 342] on div "Profitability" at bounding box center [222, 346] width 61 height 15
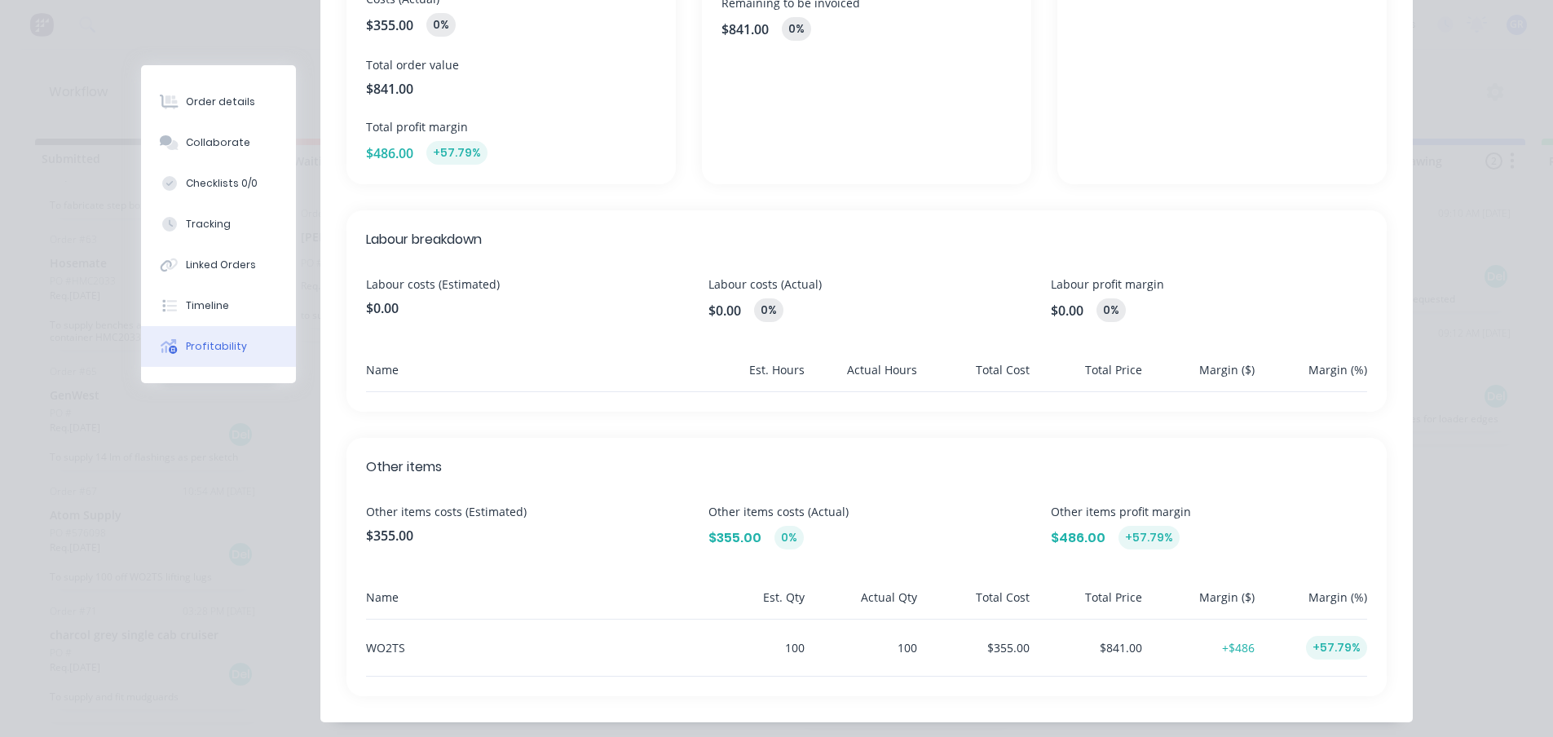
scroll to position [389, 0]
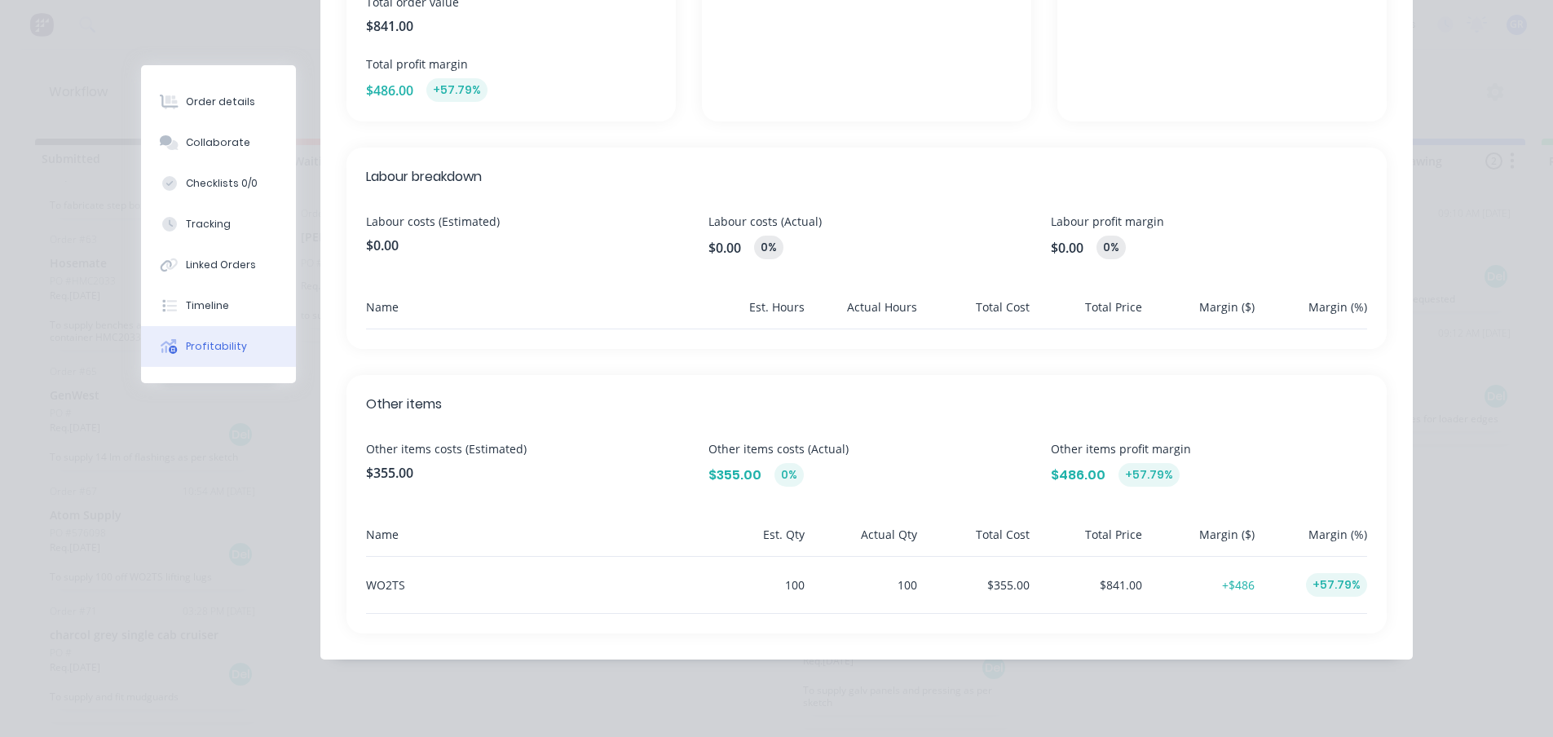
drag, startPoint x: 217, startPoint y: 525, endPoint x: 197, endPoint y: 487, distance: 43.0
click at [217, 521] on div "Order #67 - Atom Supply Close Options Edit Order Profitability Overview Costs (…" at bounding box center [777, 180] width 1272 height 1009
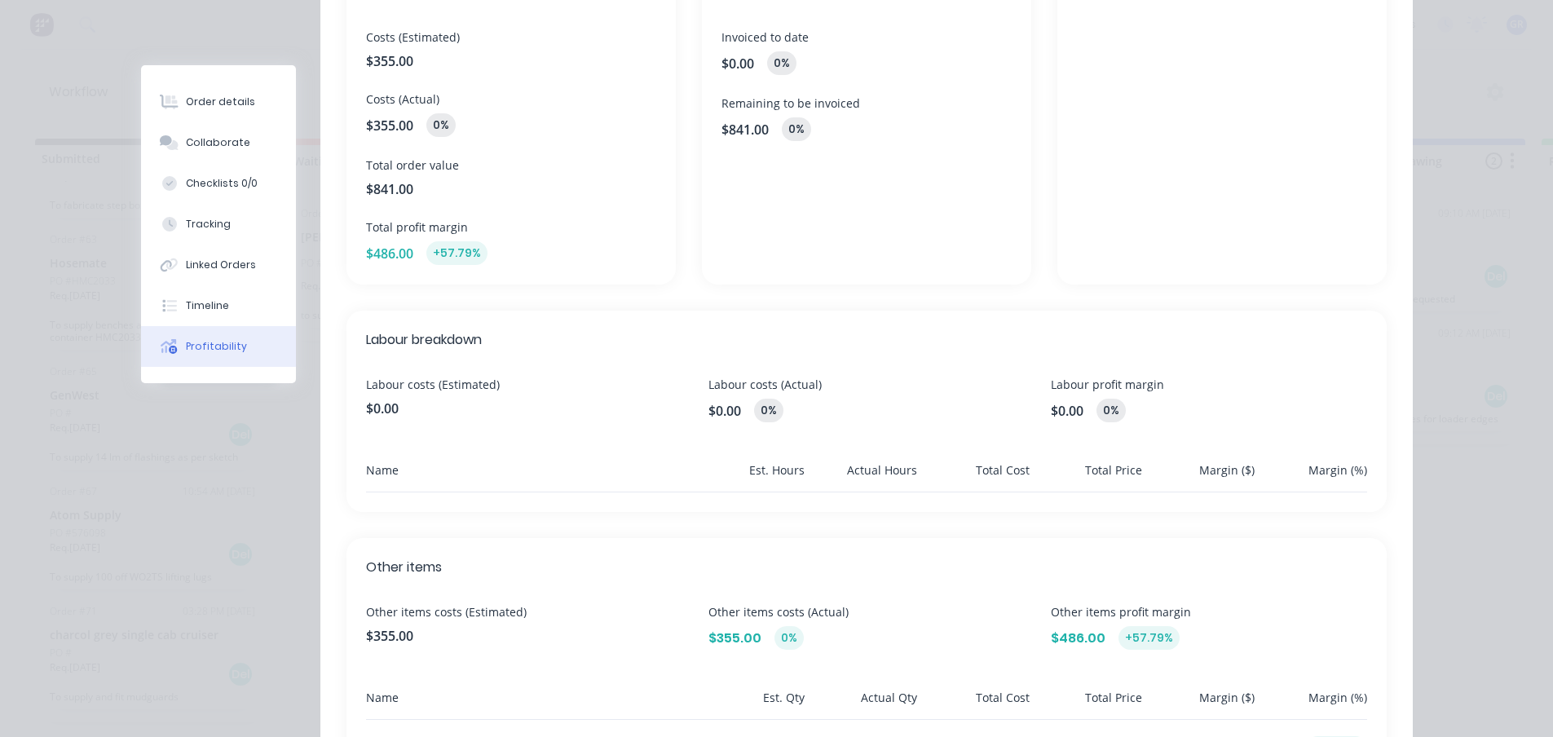
scroll to position [0, 0]
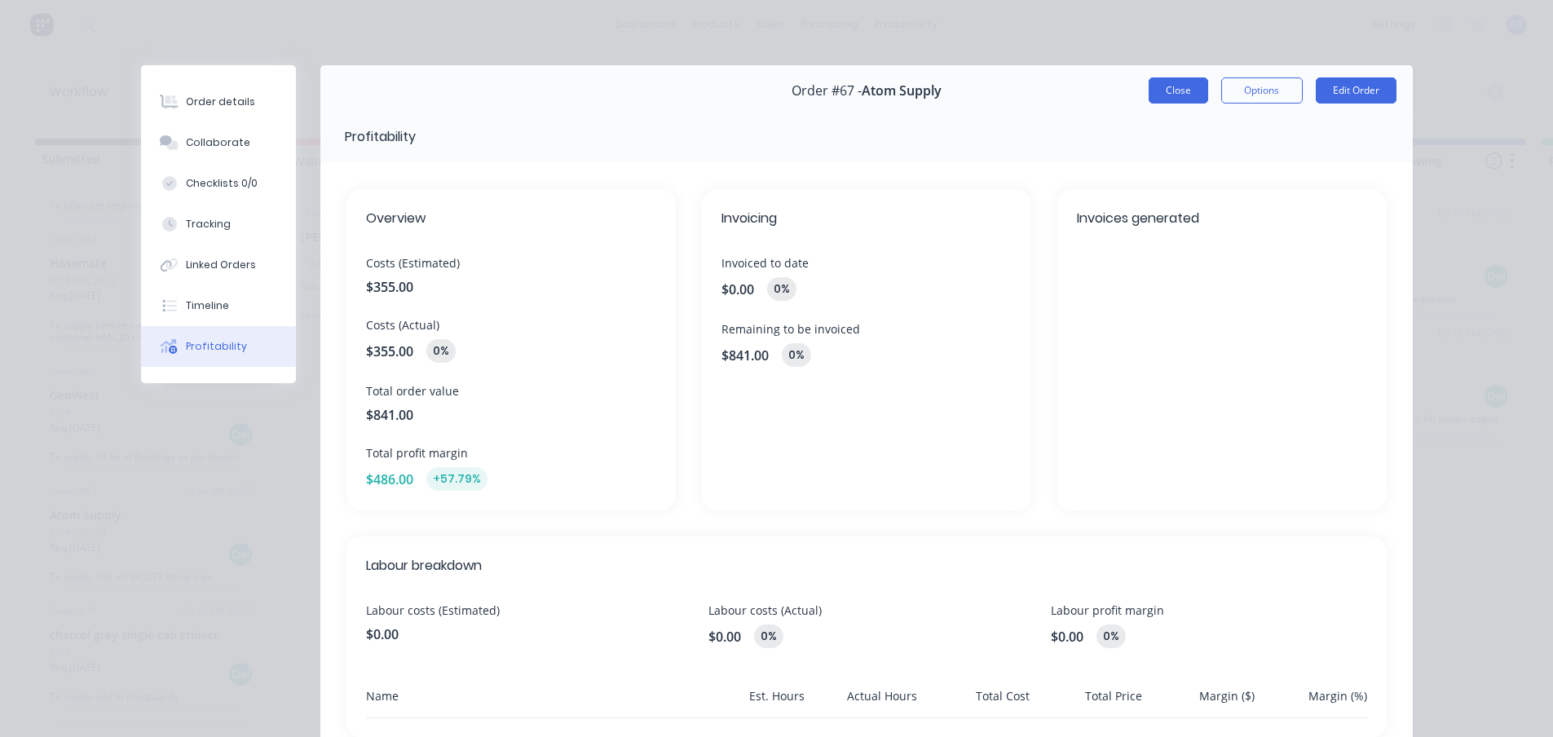
click at [1185, 84] on button "Close" at bounding box center [1179, 90] width 60 height 26
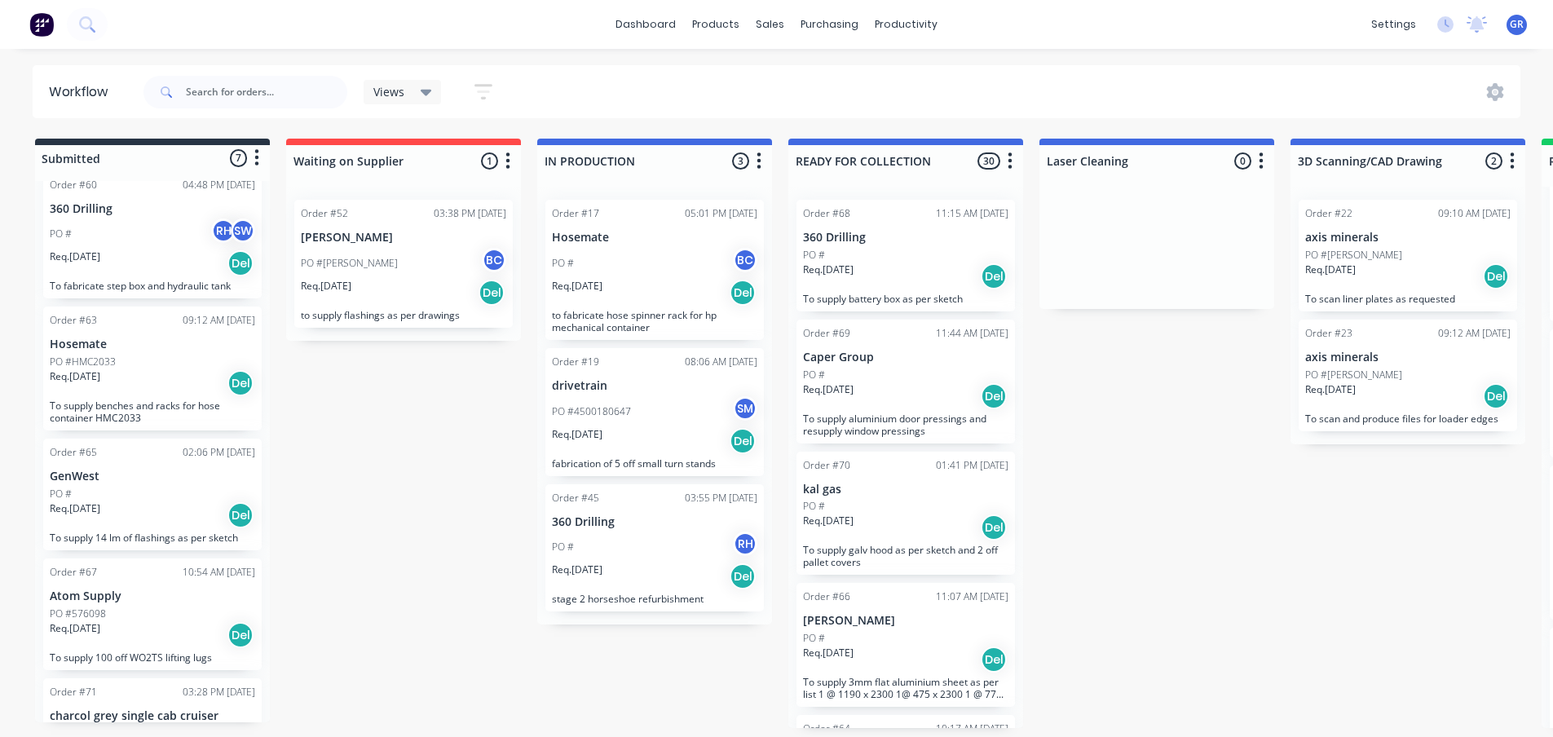
click at [461, 551] on div "Submitted 7 Status colour #273444 hex #273444 Save Cancel Summaries Total order…" at bounding box center [1111, 433] width 2246 height 589
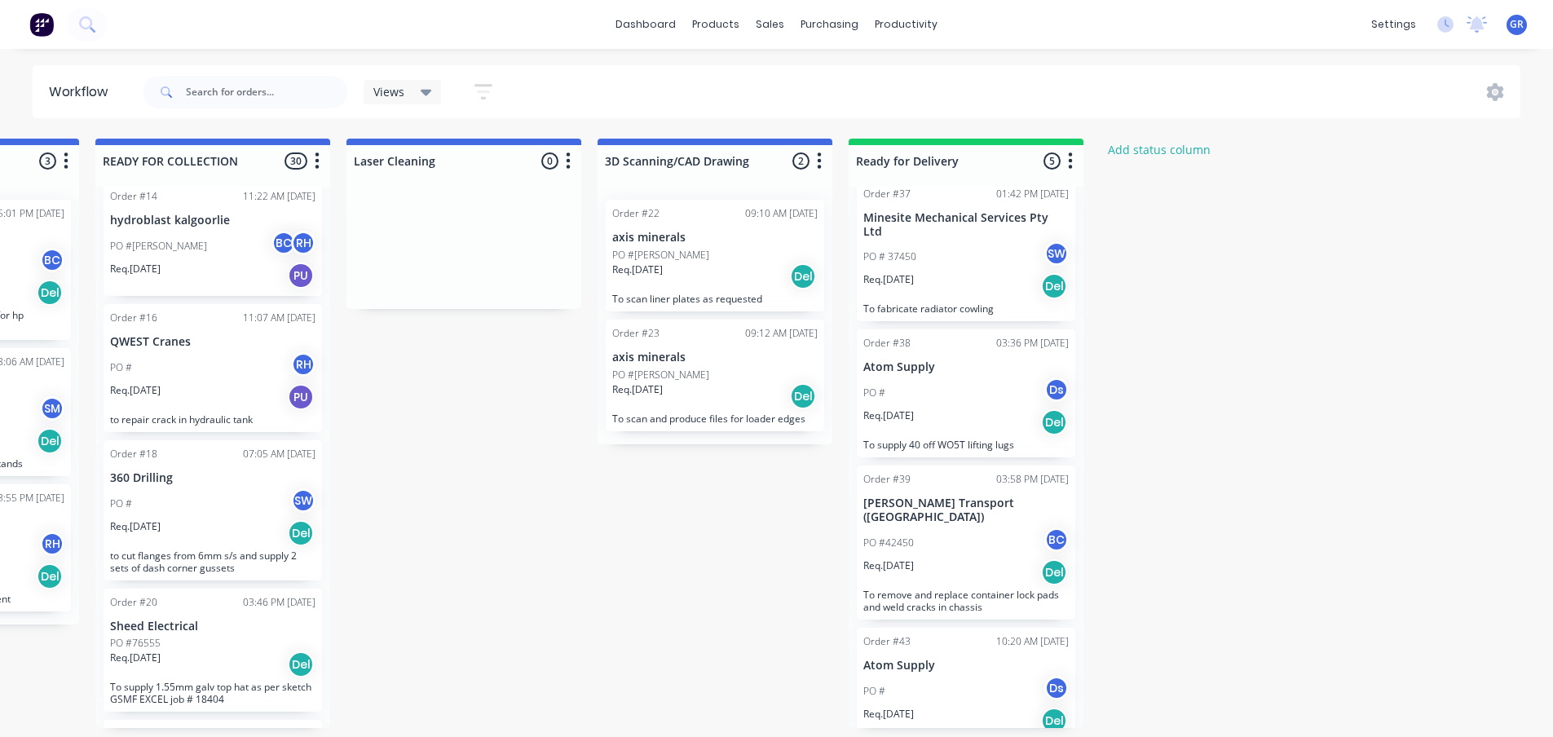
scroll to position [1304, 0]
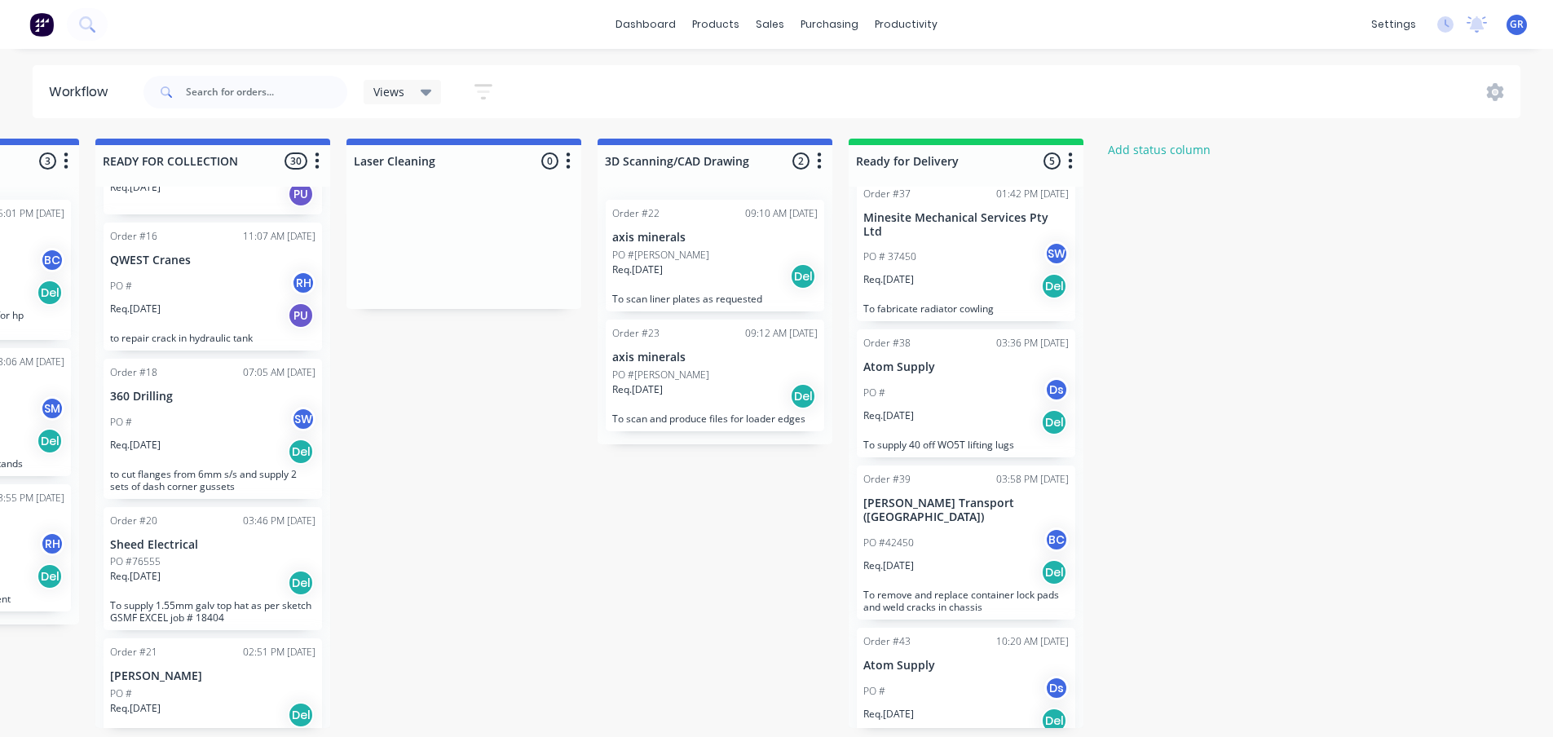
click at [200, 569] on div "Req. 19/08/25 Del" at bounding box center [212, 583] width 205 height 28
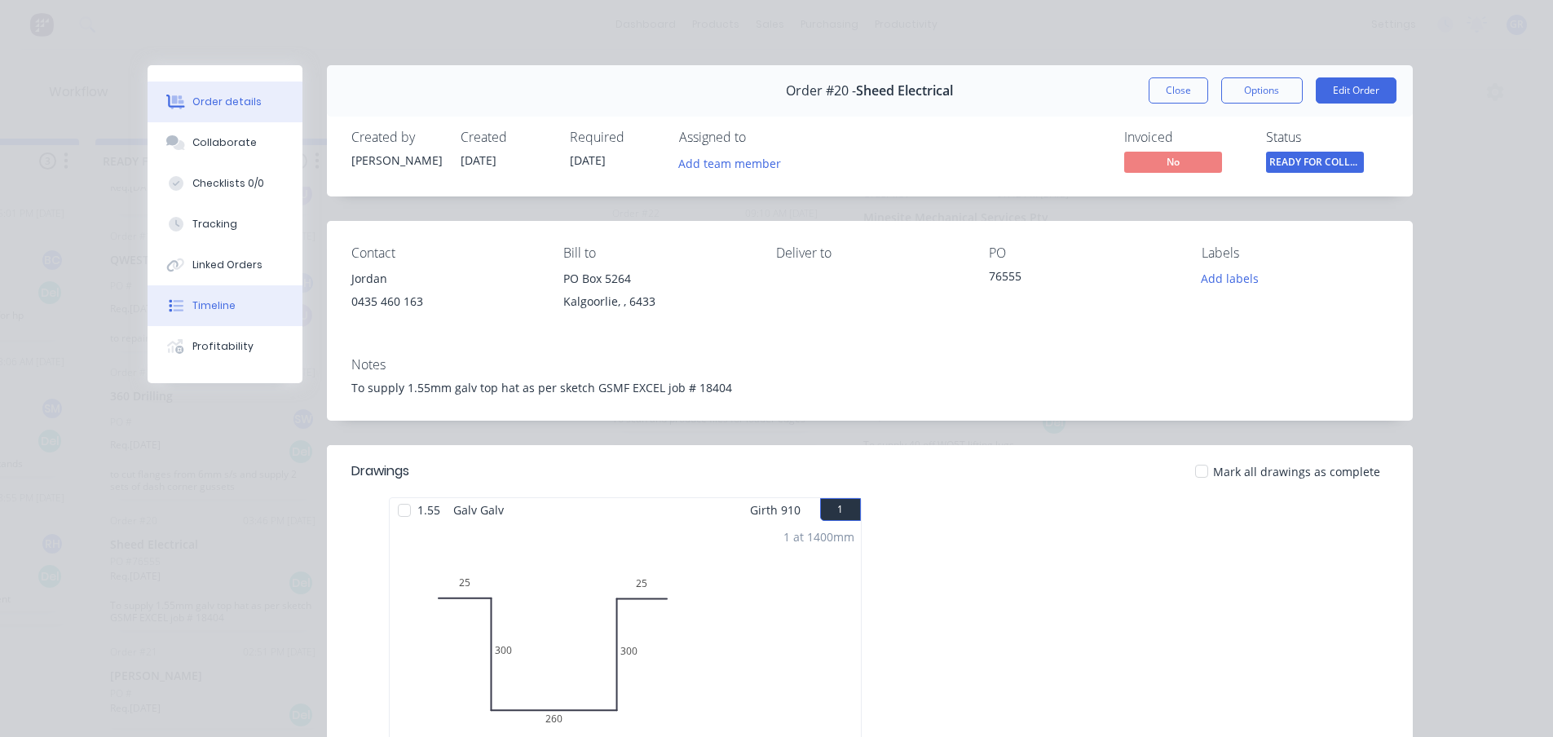
click at [184, 310] on button "Timeline" at bounding box center [225, 305] width 155 height 41
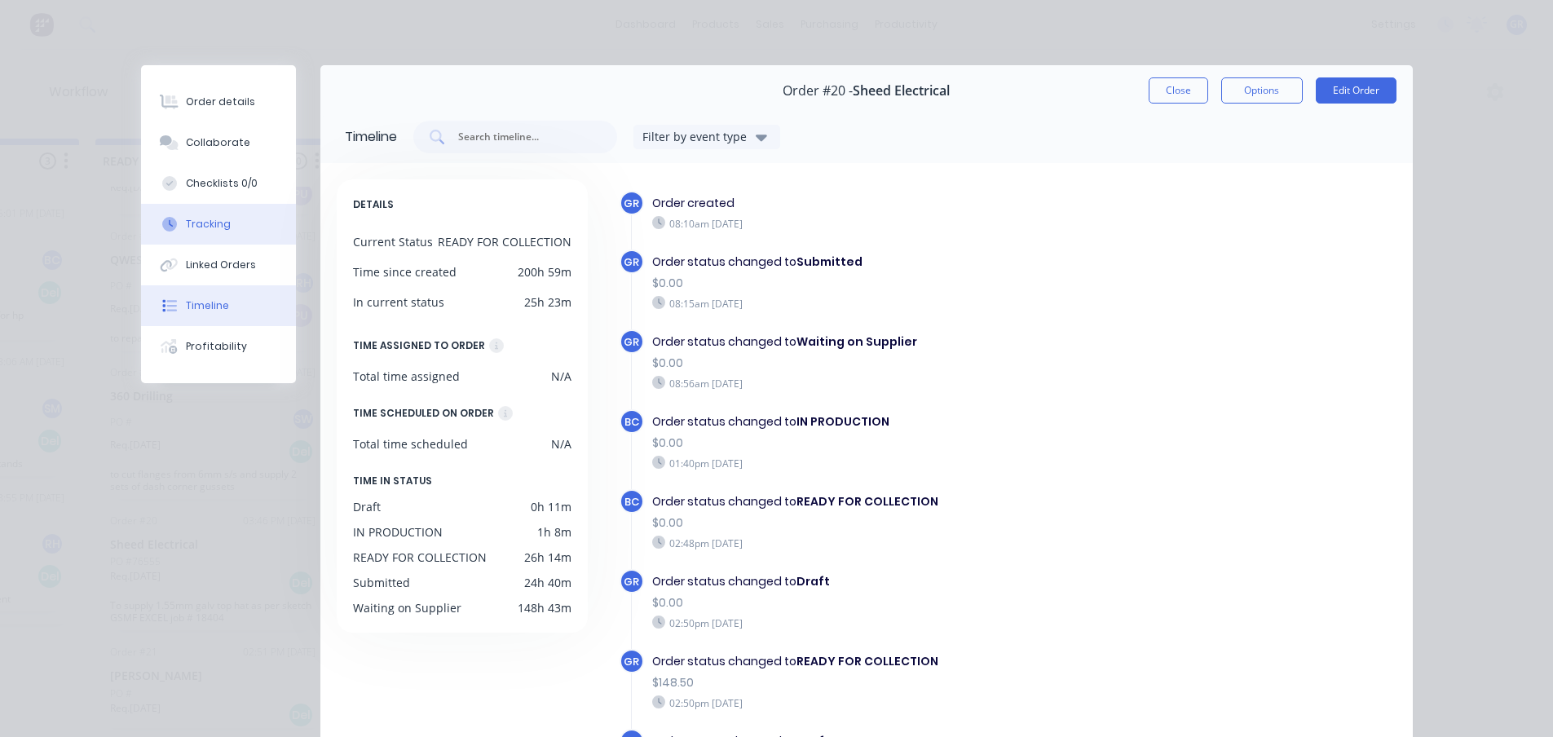
click at [228, 224] on button "Tracking" at bounding box center [218, 224] width 155 height 41
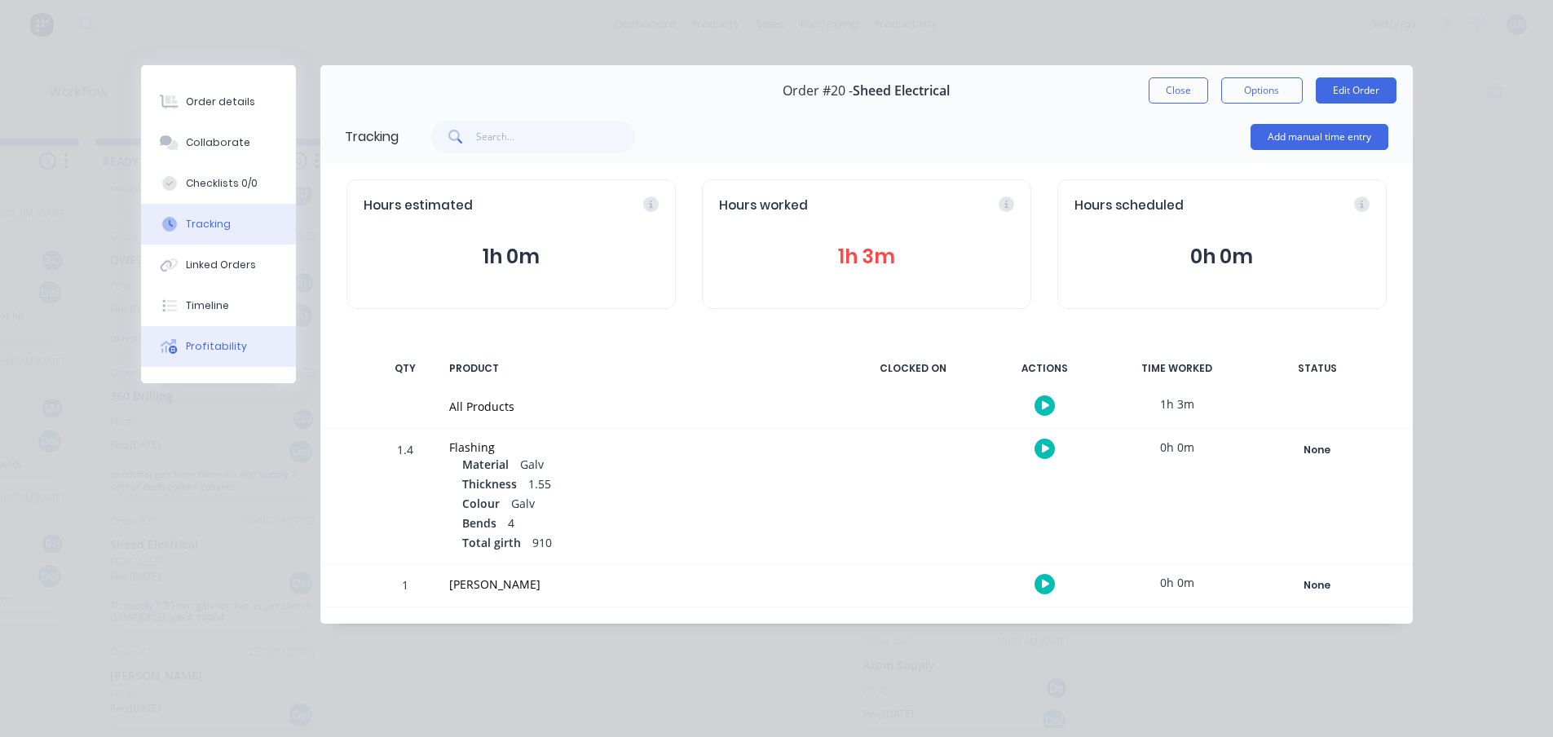
click at [236, 342] on div "Profitability" at bounding box center [216, 346] width 61 height 15
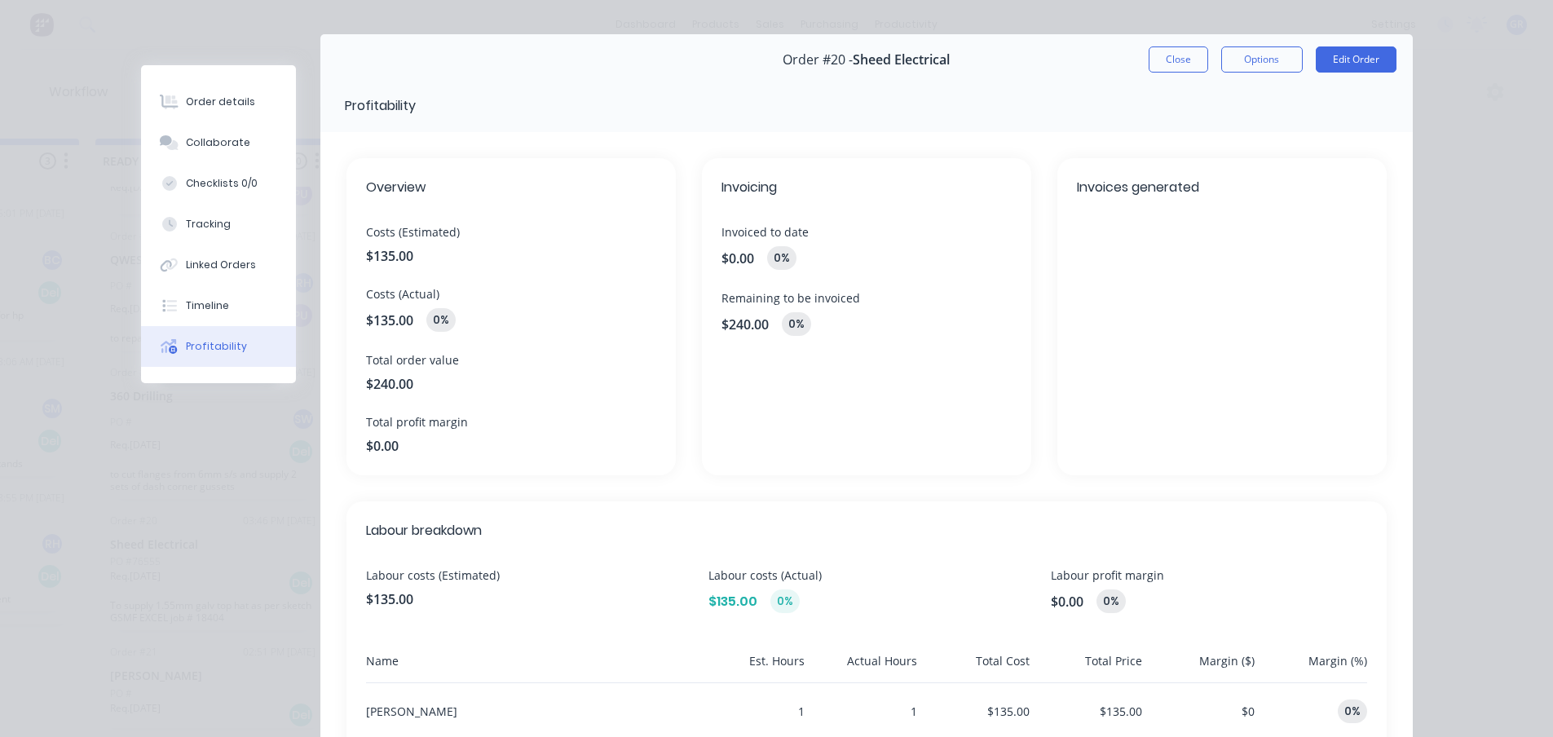
scroll to position [28, 0]
click at [223, 222] on button "Tracking" at bounding box center [218, 224] width 155 height 41
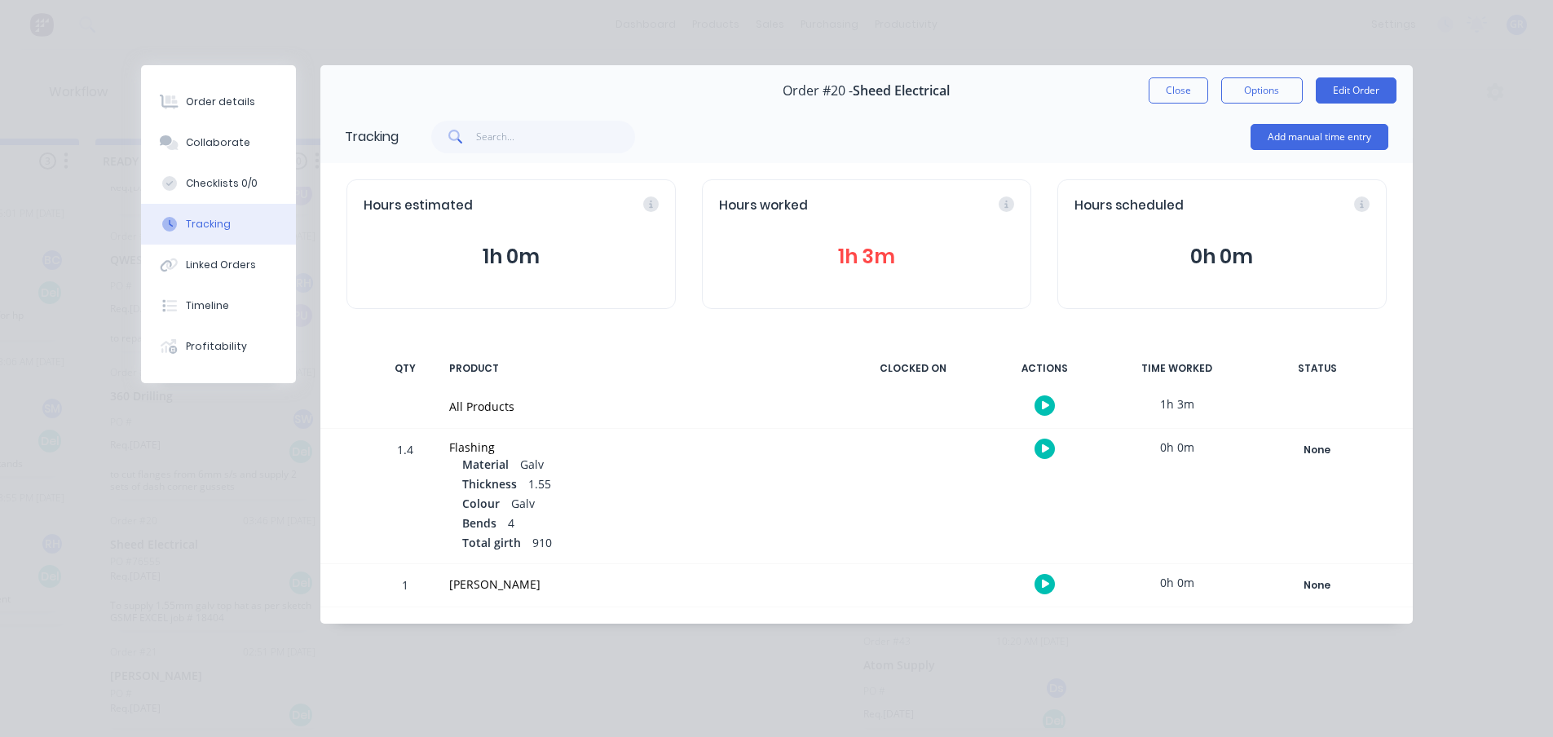
scroll to position [0, 0]
click at [1192, 83] on button "Close" at bounding box center [1179, 90] width 60 height 26
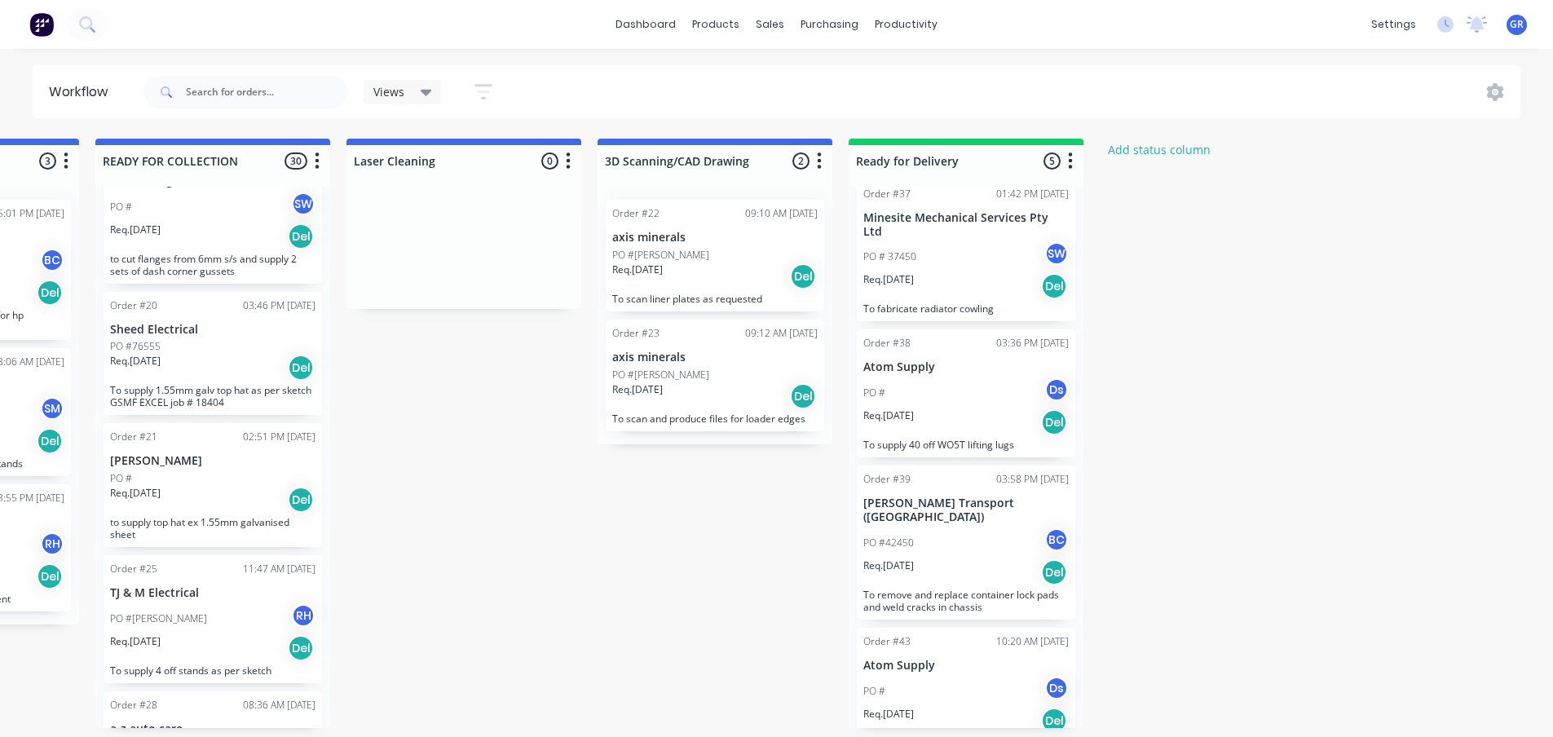
scroll to position [1549, 0]
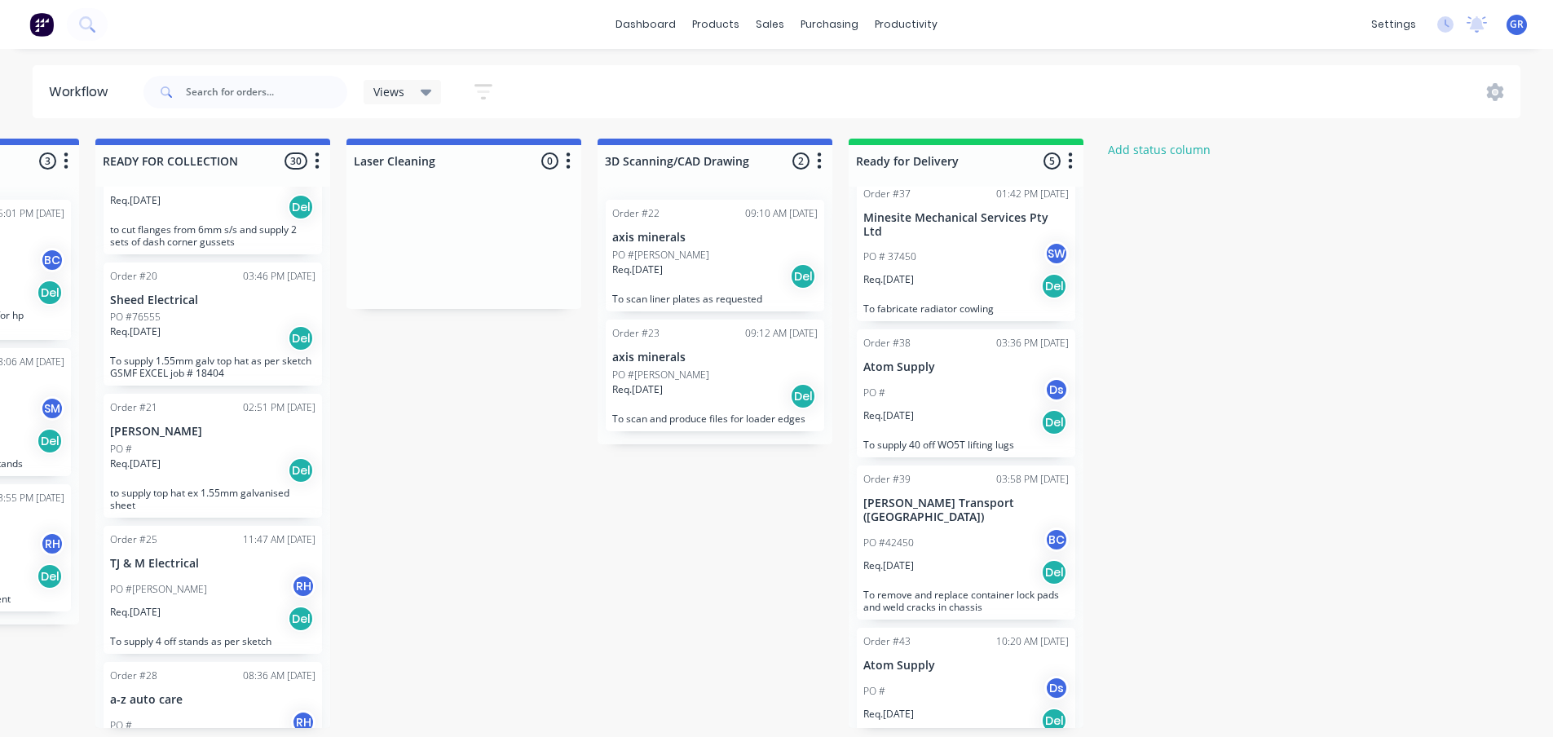
click at [161, 460] on p "Req. 19/08/25" at bounding box center [135, 463] width 51 height 15
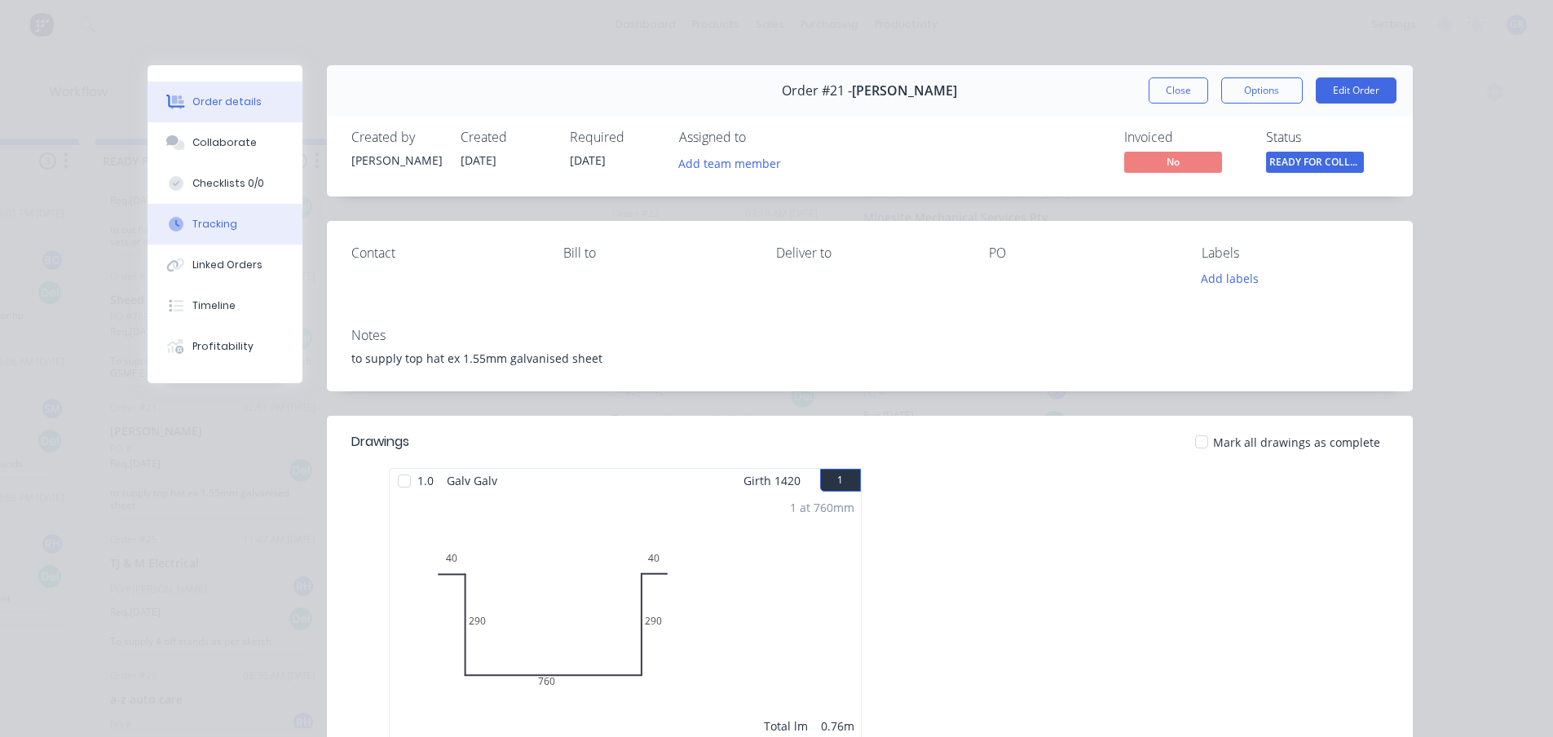
click at [201, 223] on div "Tracking" at bounding box center [214, 224] width 45 height 15
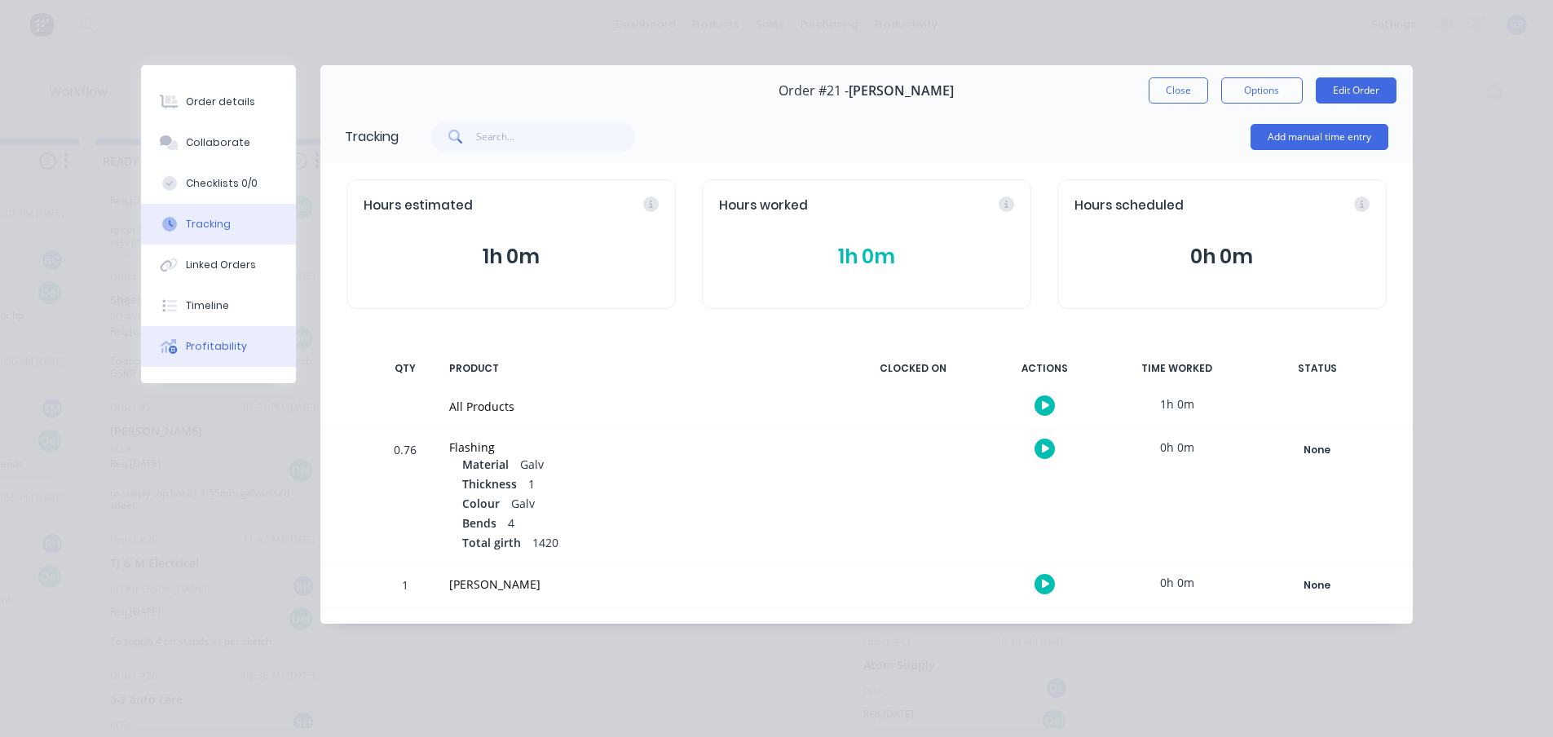
click at [179, 339] on div at bounding box center [169, 346] width 24 height 15
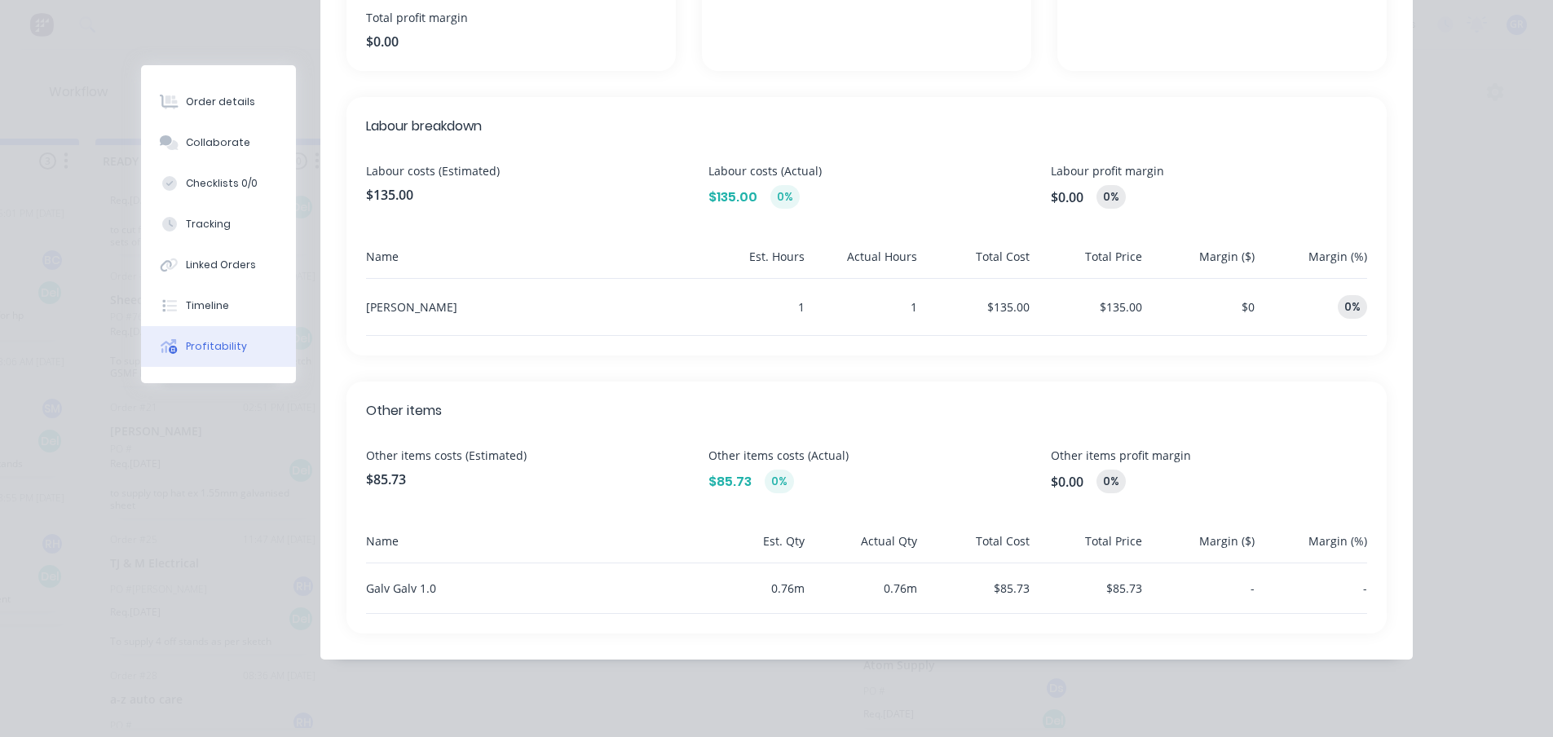
scroll to position [0, 0]
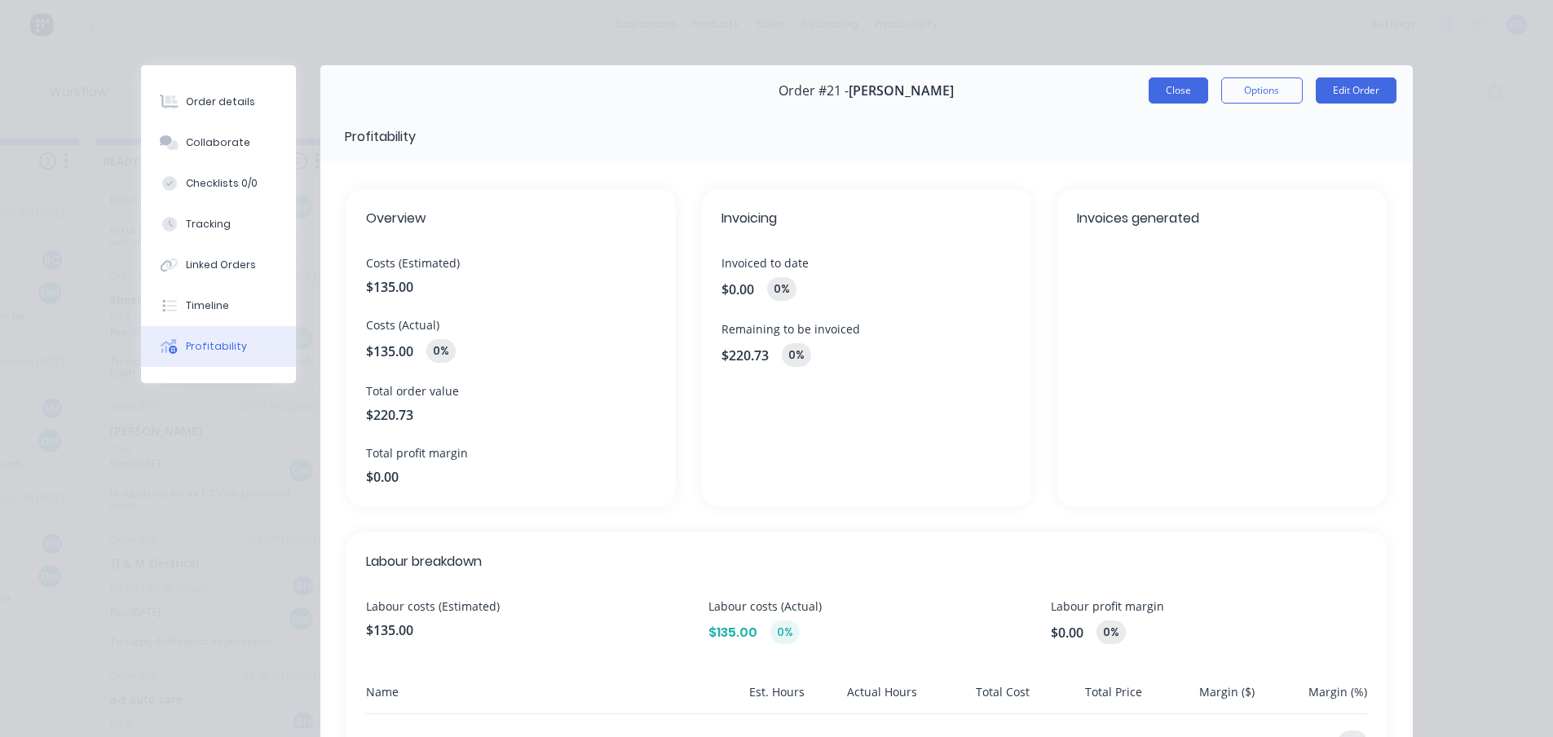
click at [1181, 90] on button "Close" at bounding box center [1179, 90] width 60 height 26
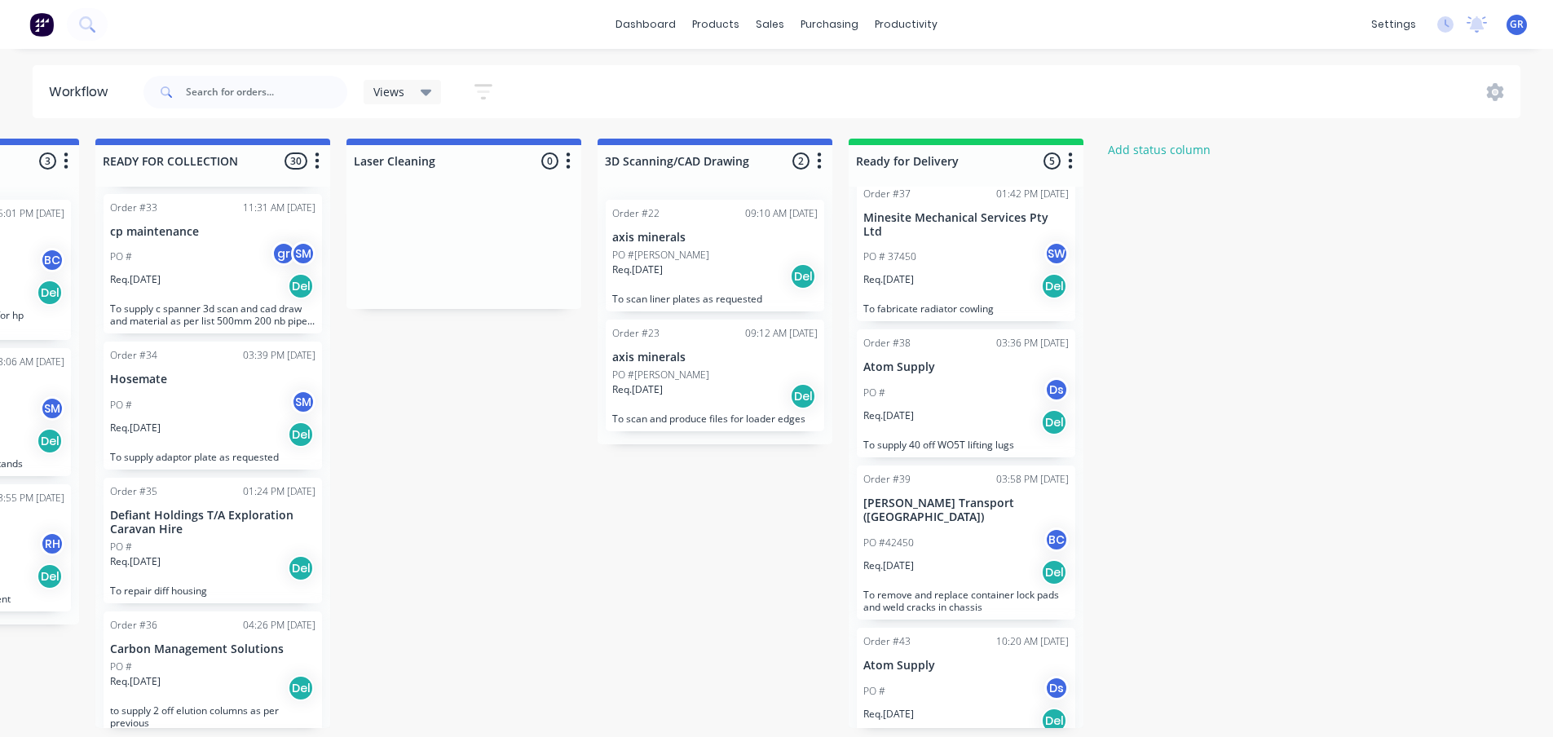
scroll to position [2446, 0]
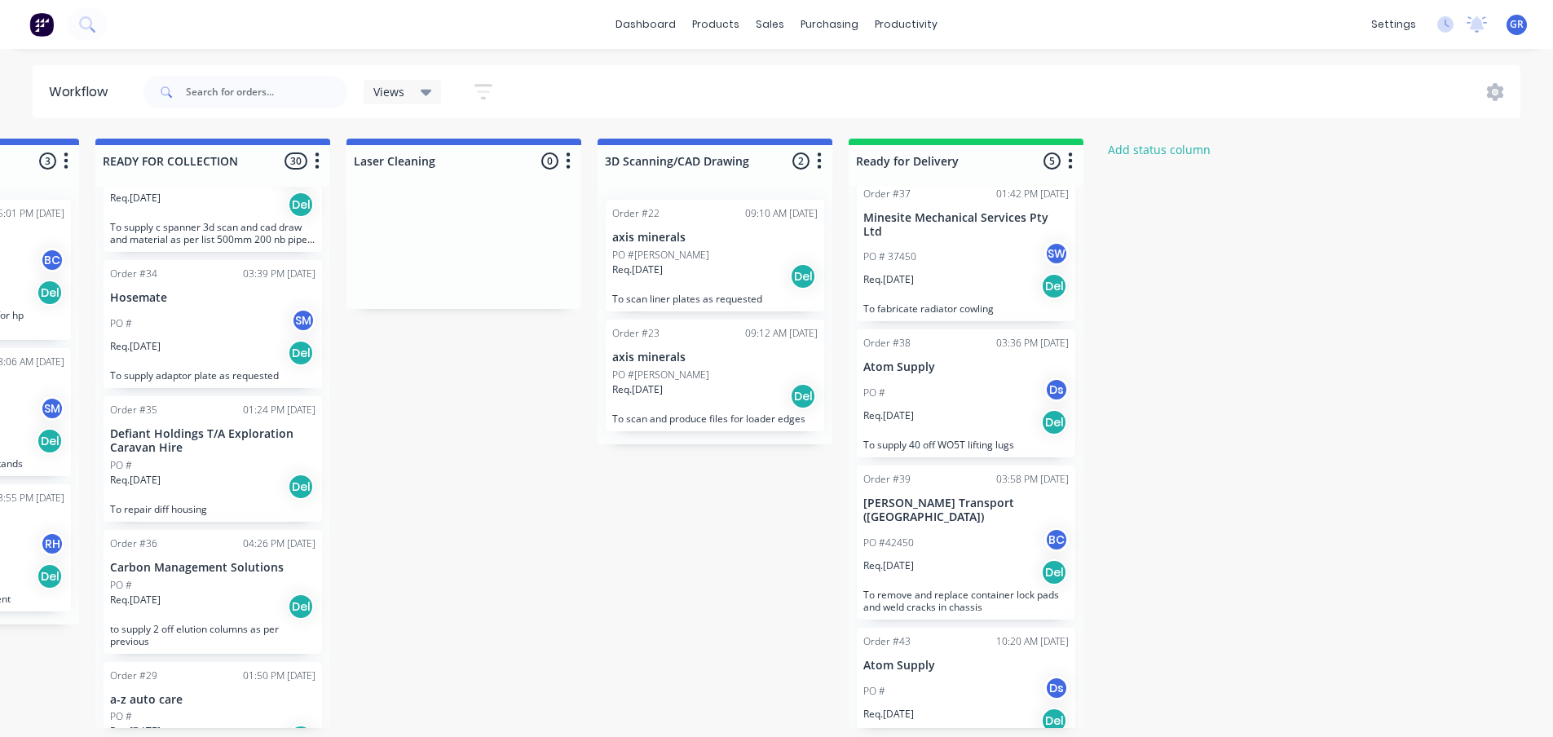
click at [210, 485] on div "Req. 20/08/25 Del" at bounding box center [212, 487] width 205 height 28
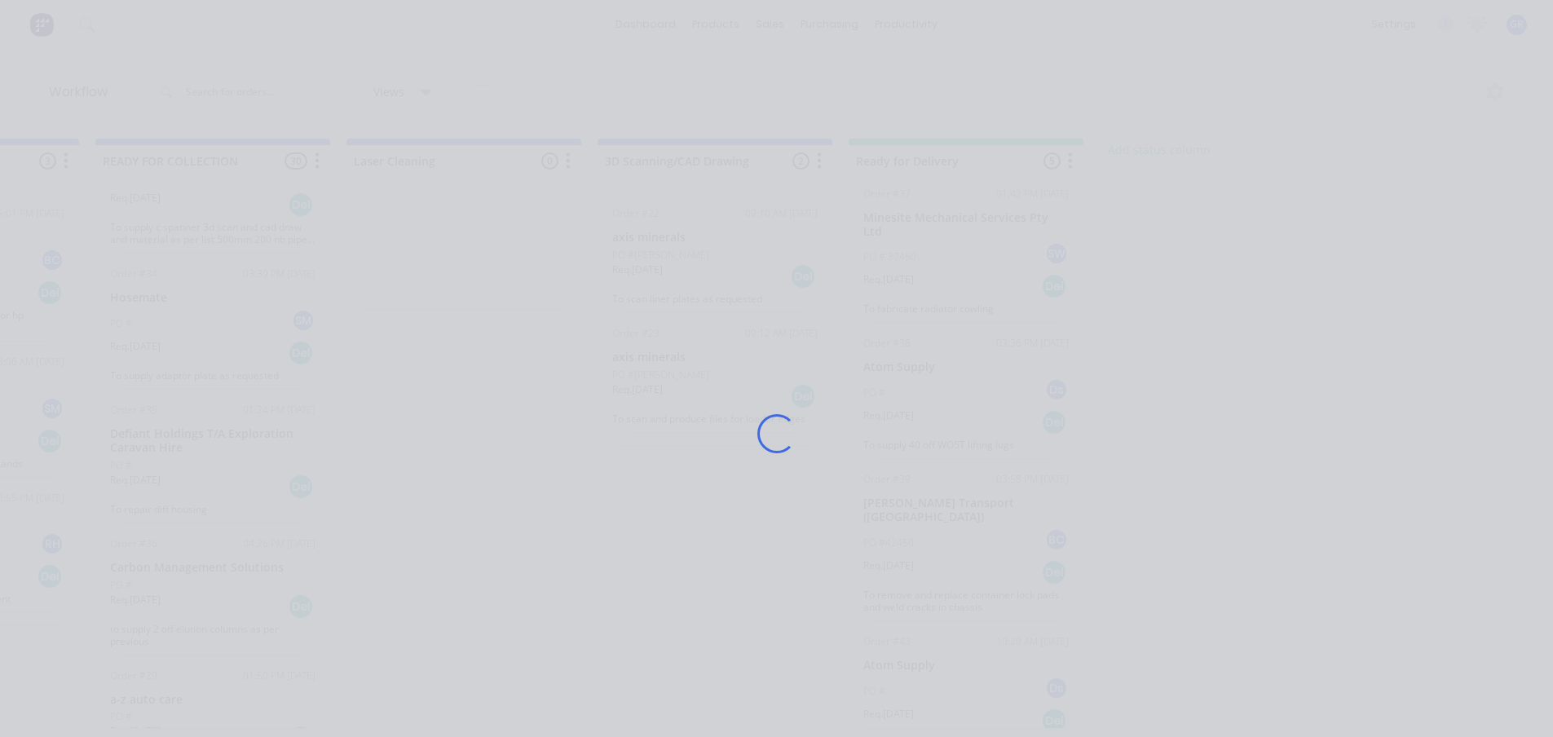
click at [210, 485] on div "Loading..." at bounding box center [777, 433] width 1304 height 737
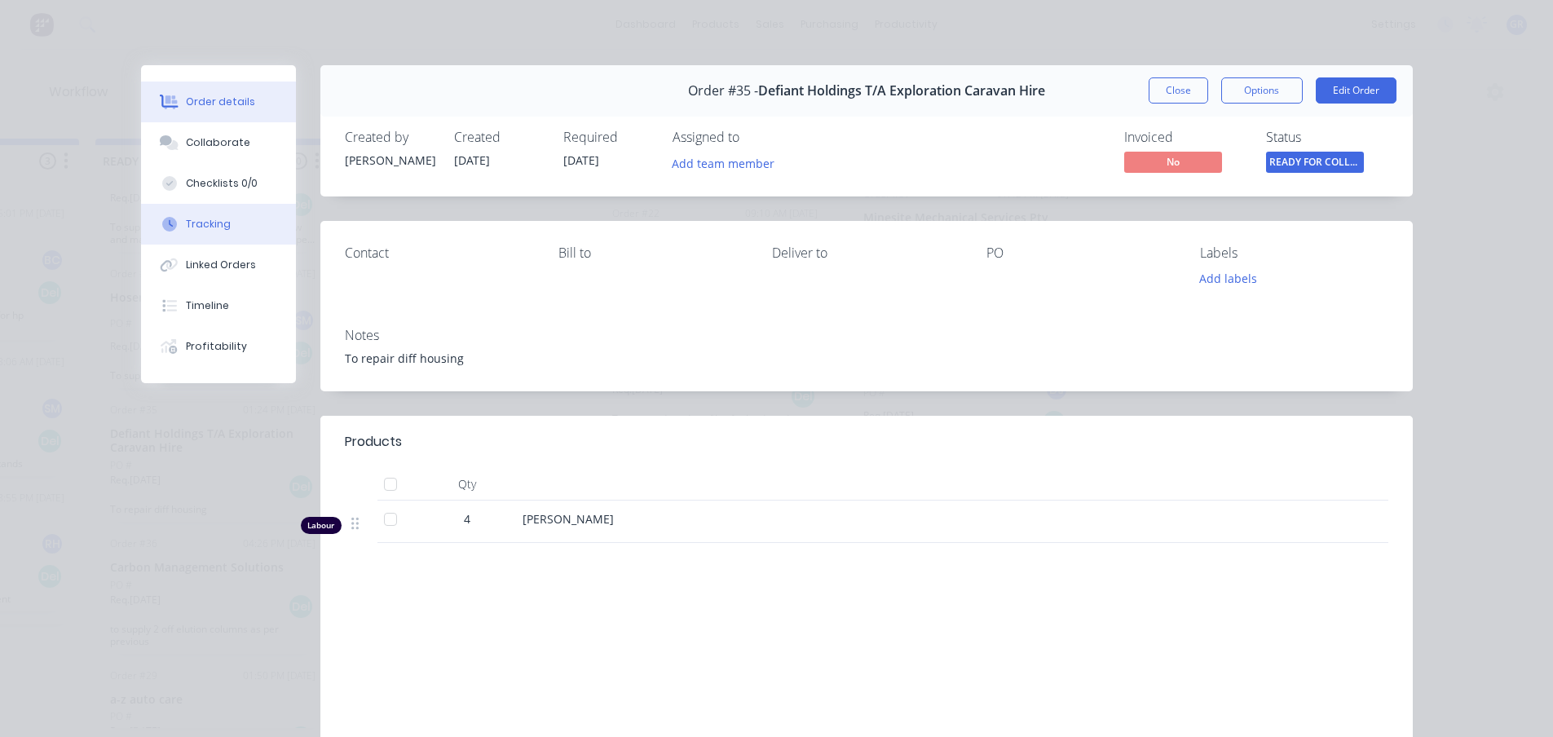
click at [216, 227] on div "Tracking" at bounding box center [208, 224] width 45 height 15
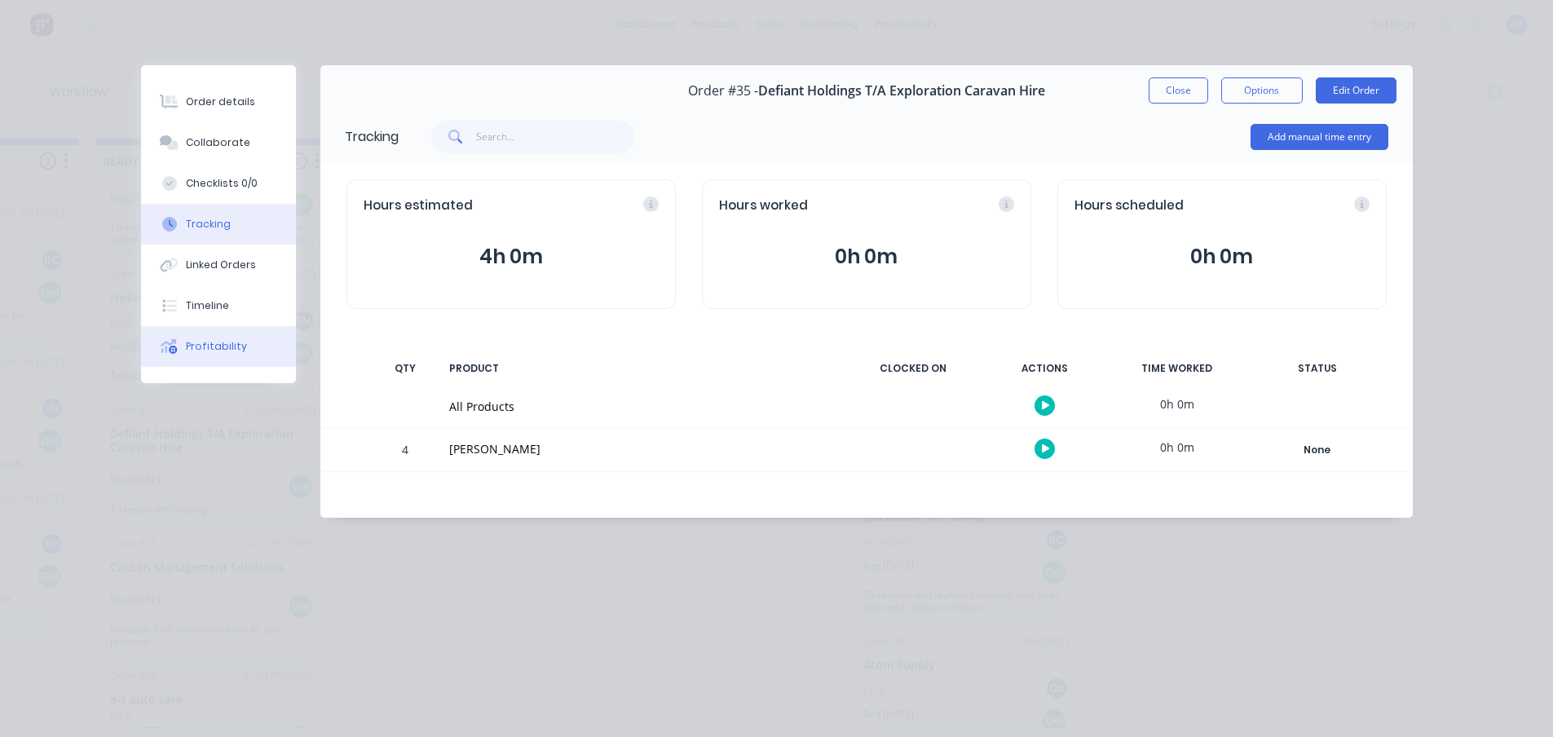
click at [199, 344] on div "Profitability" at bounding box center [216, 346] width 61 height 15
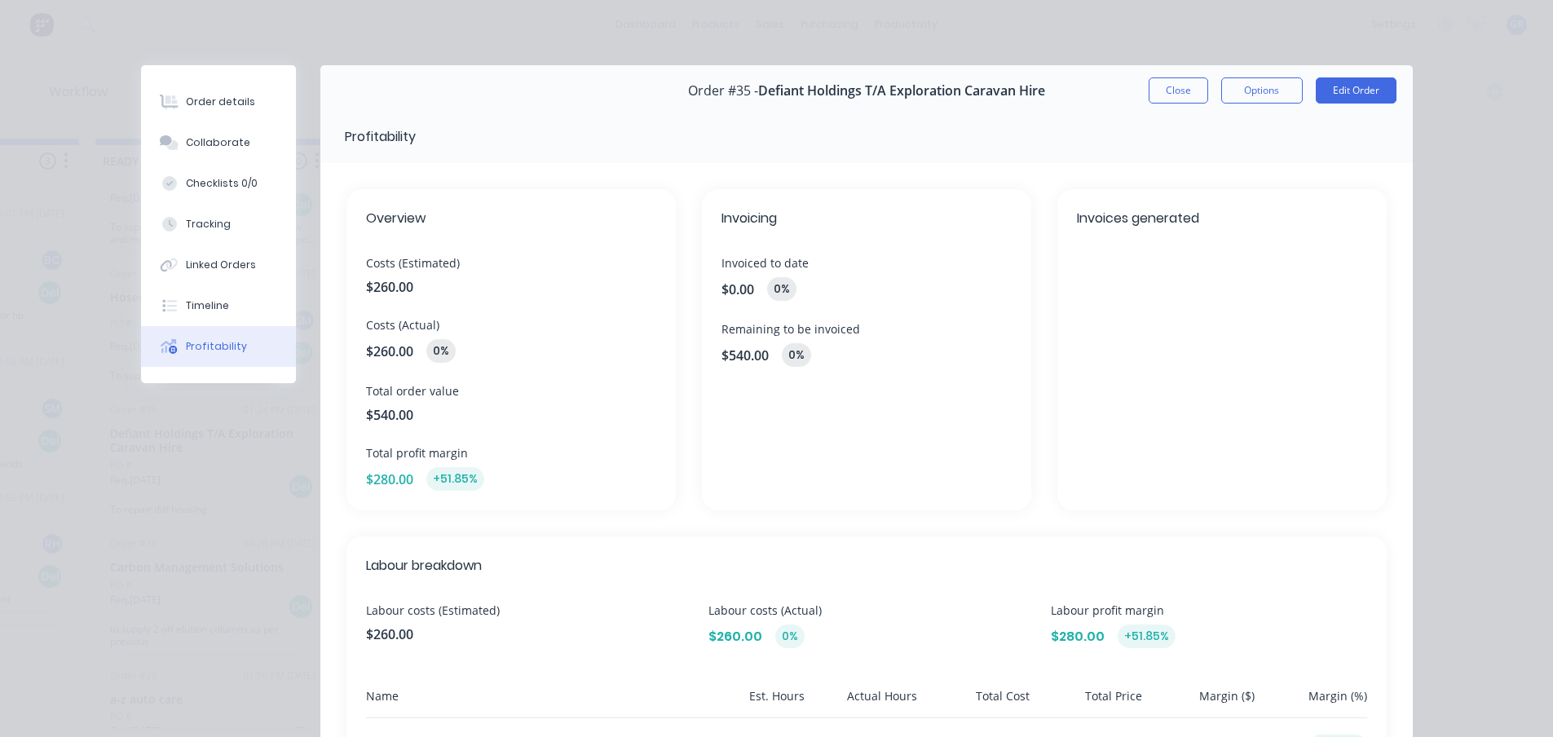
scroll to position [0, 693]
click at [1175, 85] on button "Close" at bounding box center [1179, 90] width 60 height 26
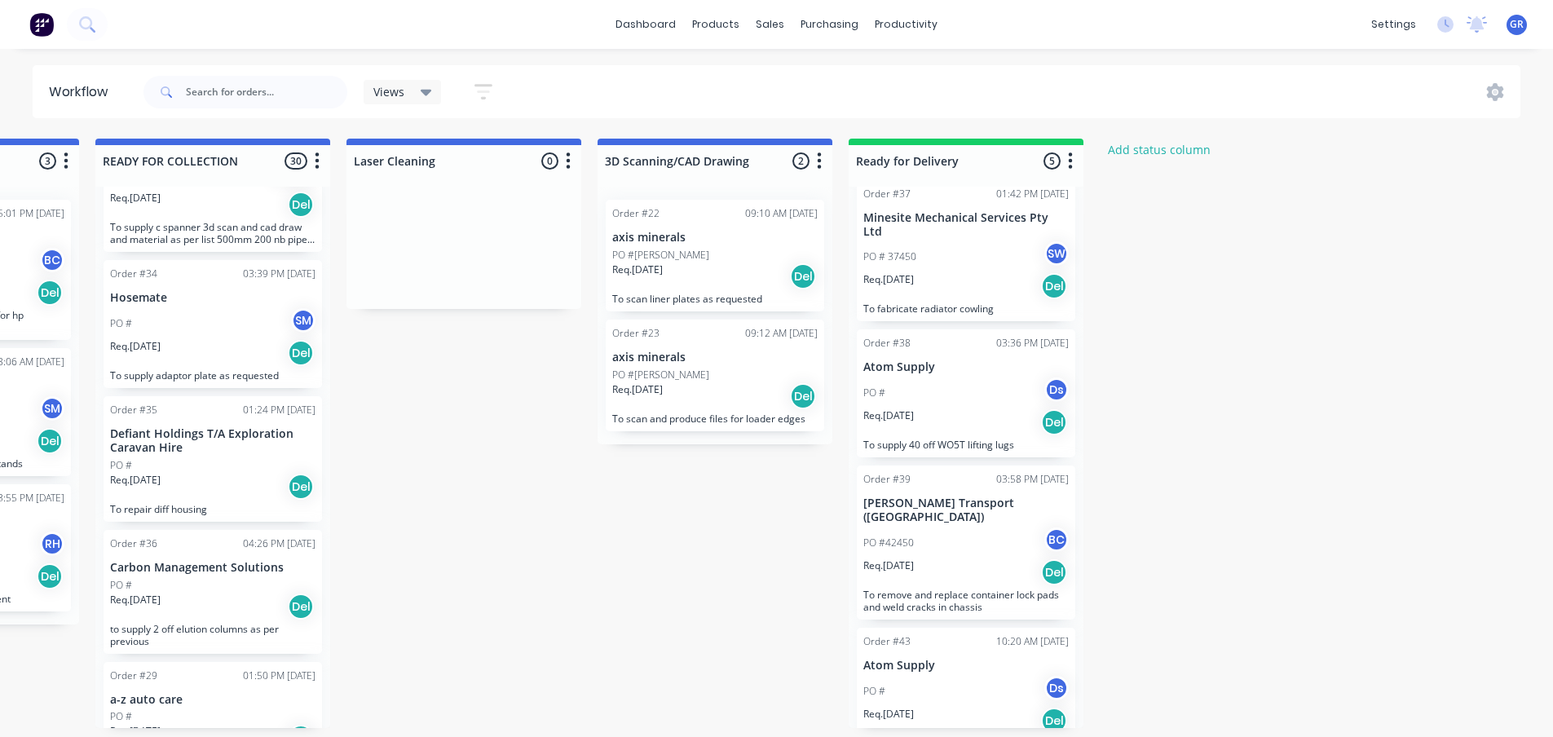
click at [447, 493] on div "Submitted 7 Status colour #273444 hex #273444 Save Cancel Summaries Total order…" at bounding box center [418, 433] width 2246 height 589
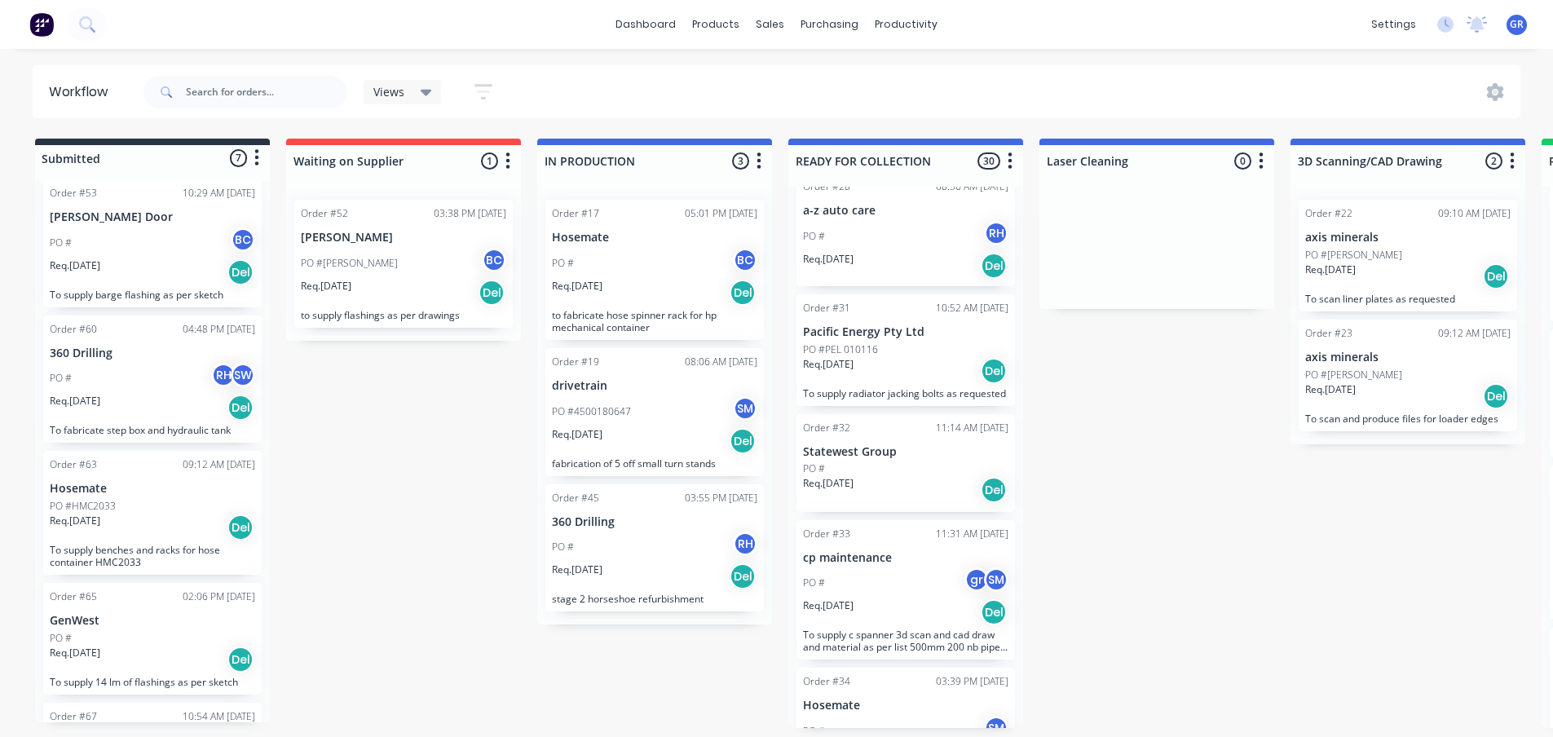
scroll to position [163, 0]
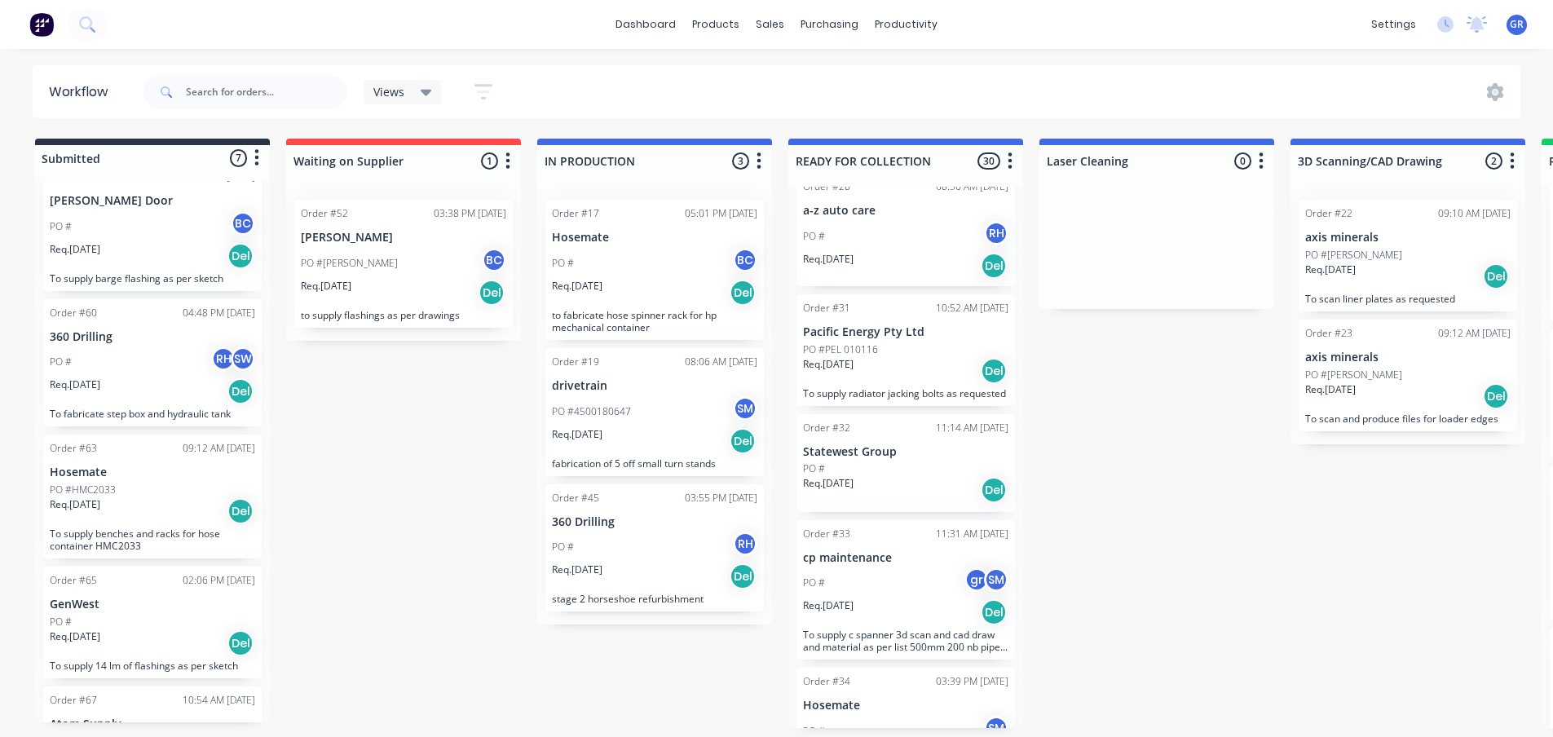
click at [405, 289] on div "Req. 26/08/25 Del" at bounding box center [403, 293] width 205 height 28
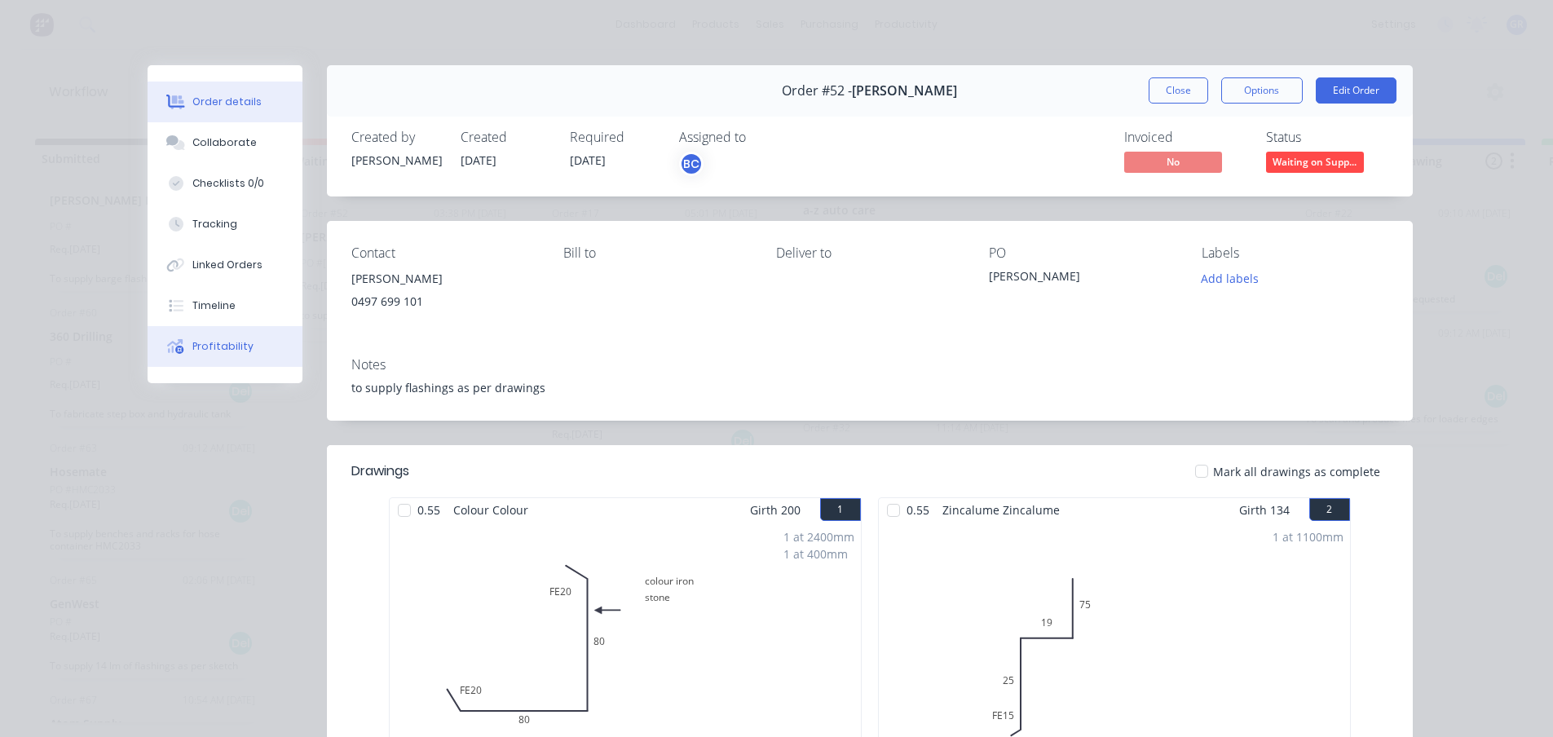
click at [205, 351] on div "Profitability" at bounding box center [222, 346] width 61 height 15
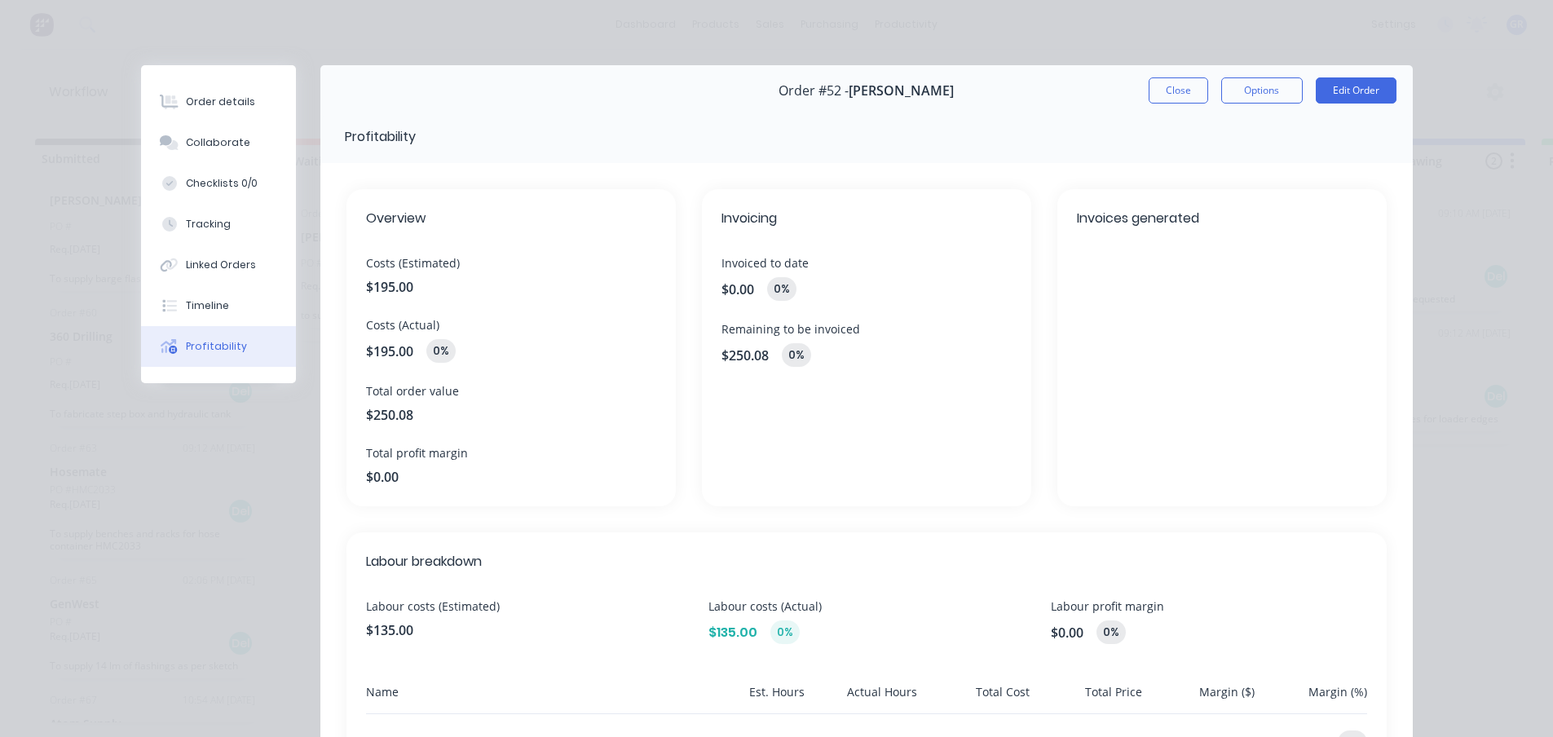
scroll to position [0, 0]
click at [1184, 88] on button "Close" at bounding box center [1179, 90] width 60 height 26
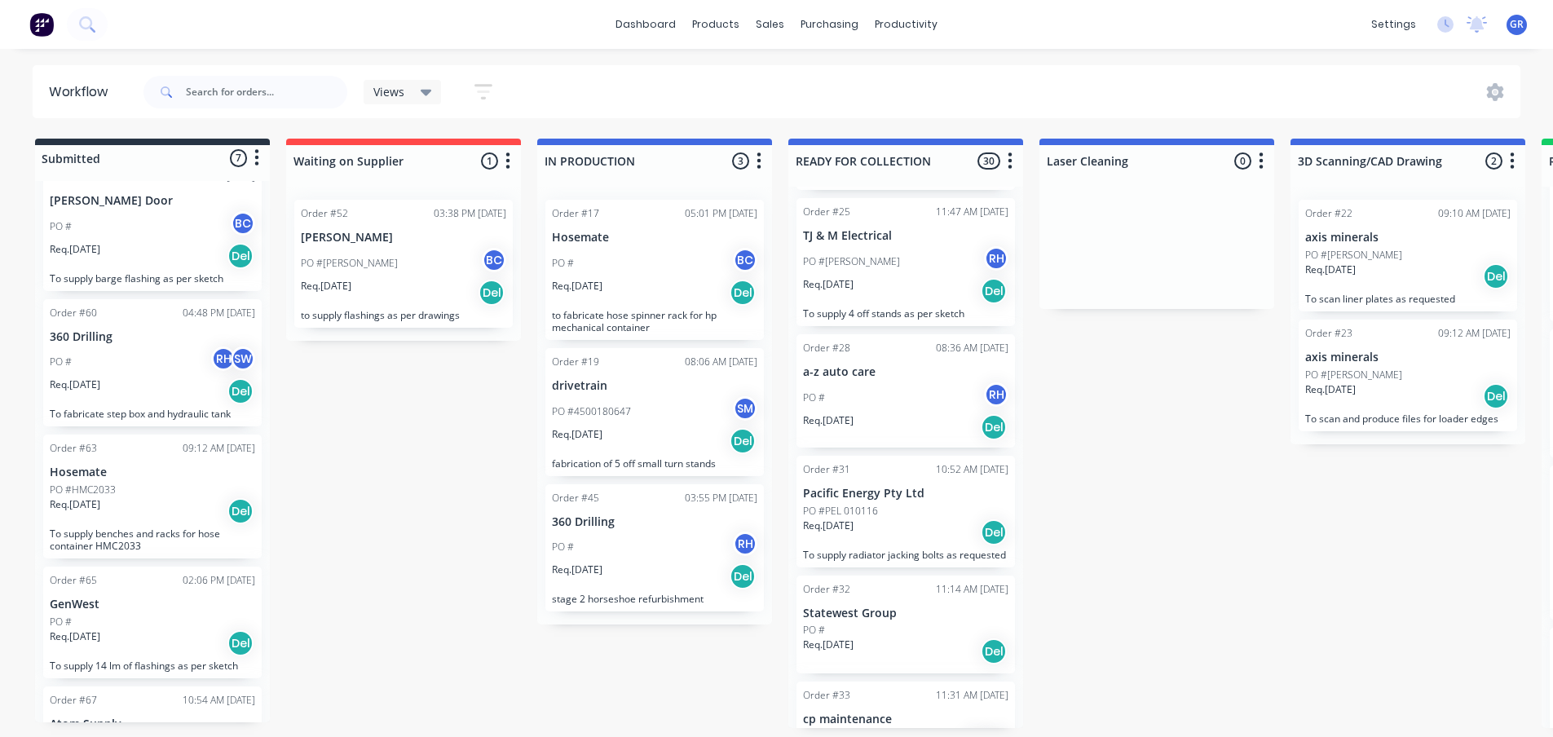
scroll to position [1875, 0]
click at [914, 262] on div "PO #tim RH" at bounding box center [905, 263] width 205 height 31
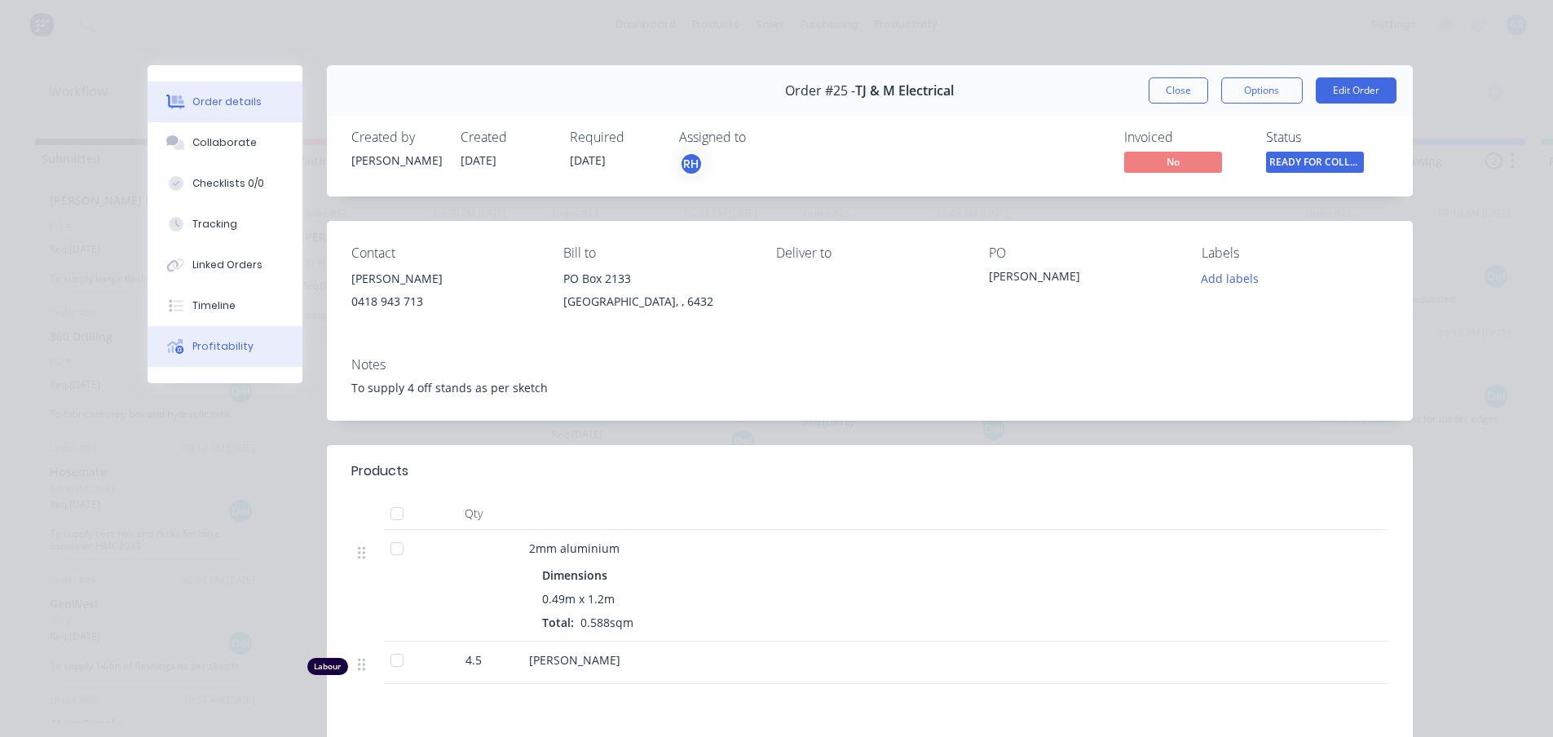
click at [201, 349] on div "Profitability" at bounding box center [222, 346] width 61 height 15
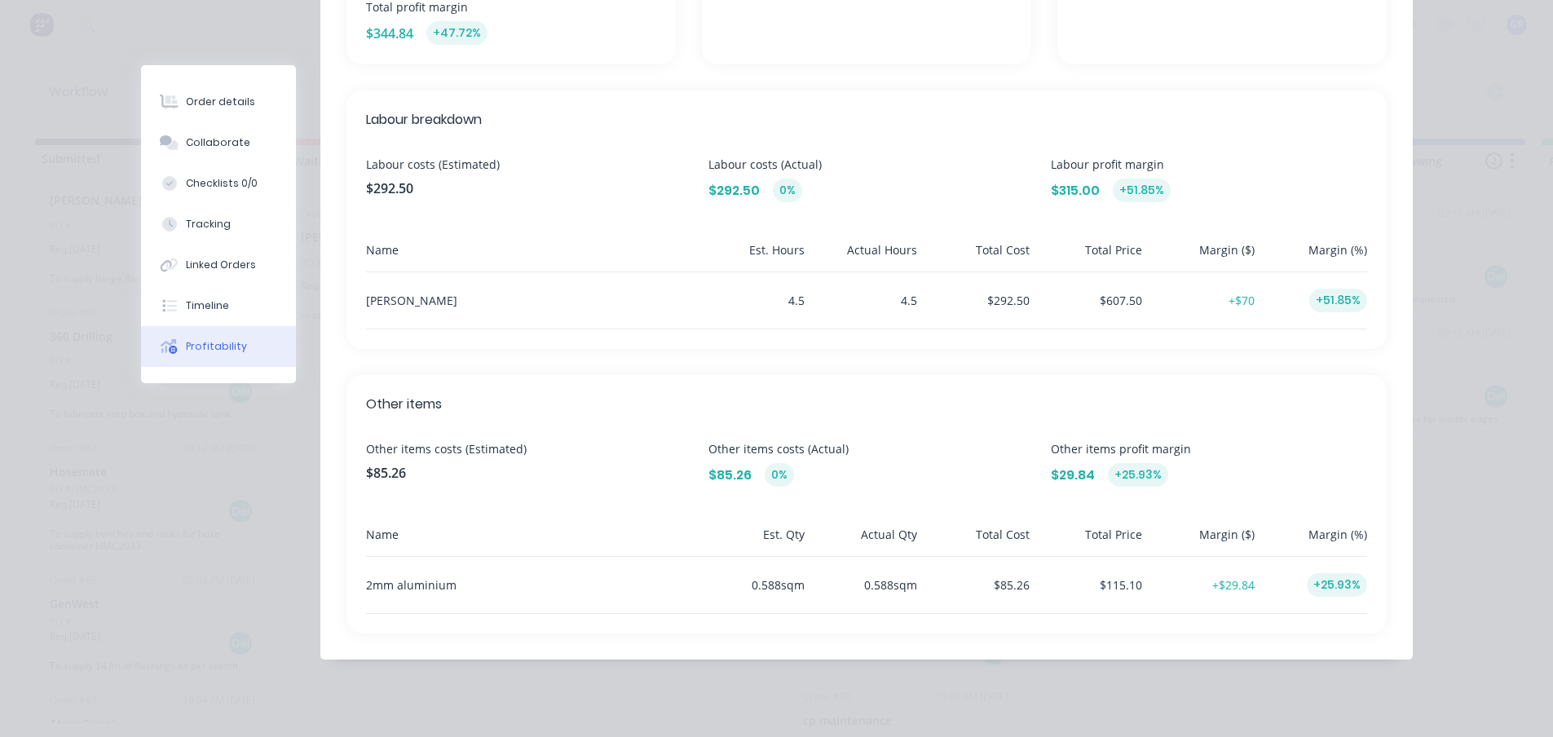
scroll to position [3, 0]
click at [218, 93] on button "Order details" at bounding box center [218, 102] width 155 height 41
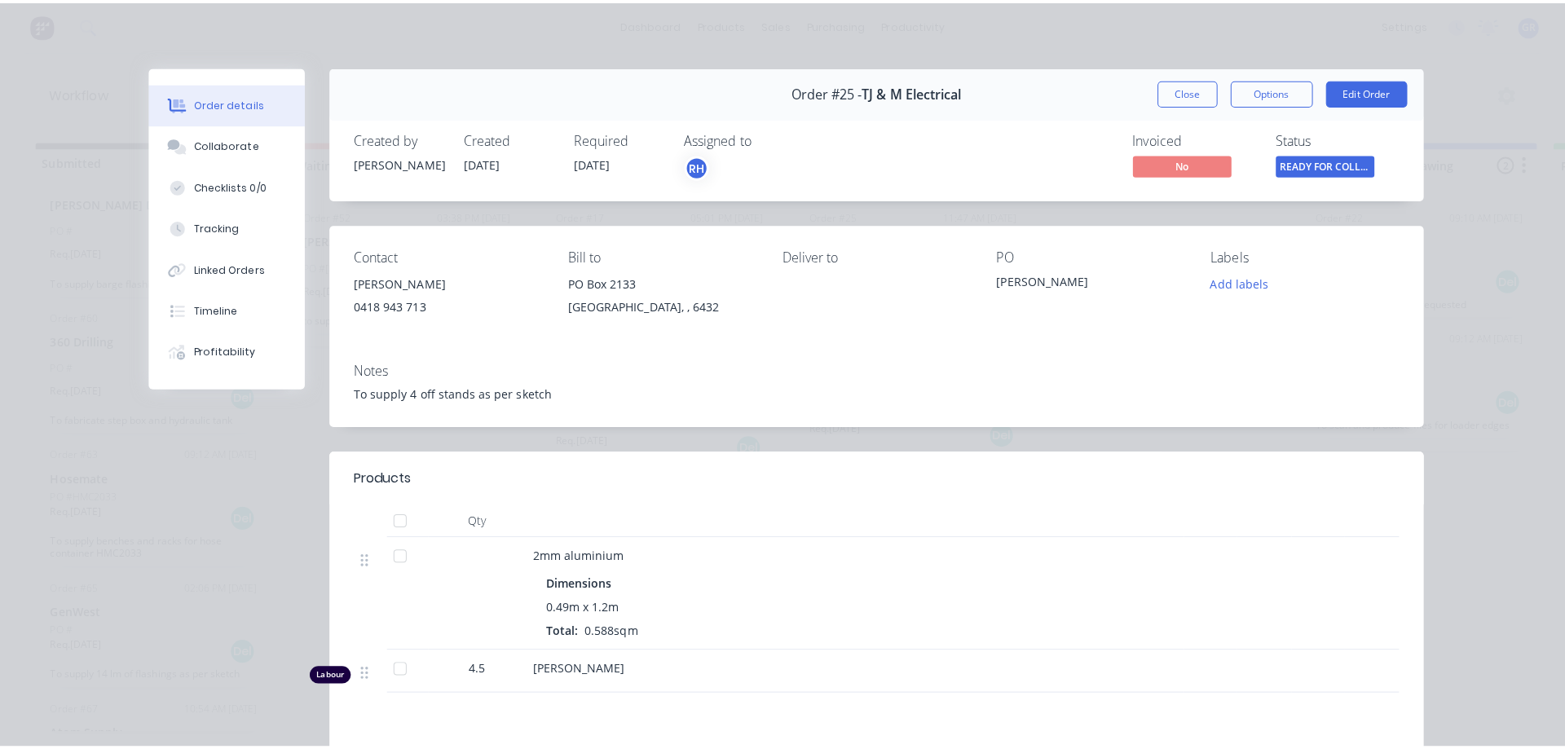
scroll to position [0, 0]
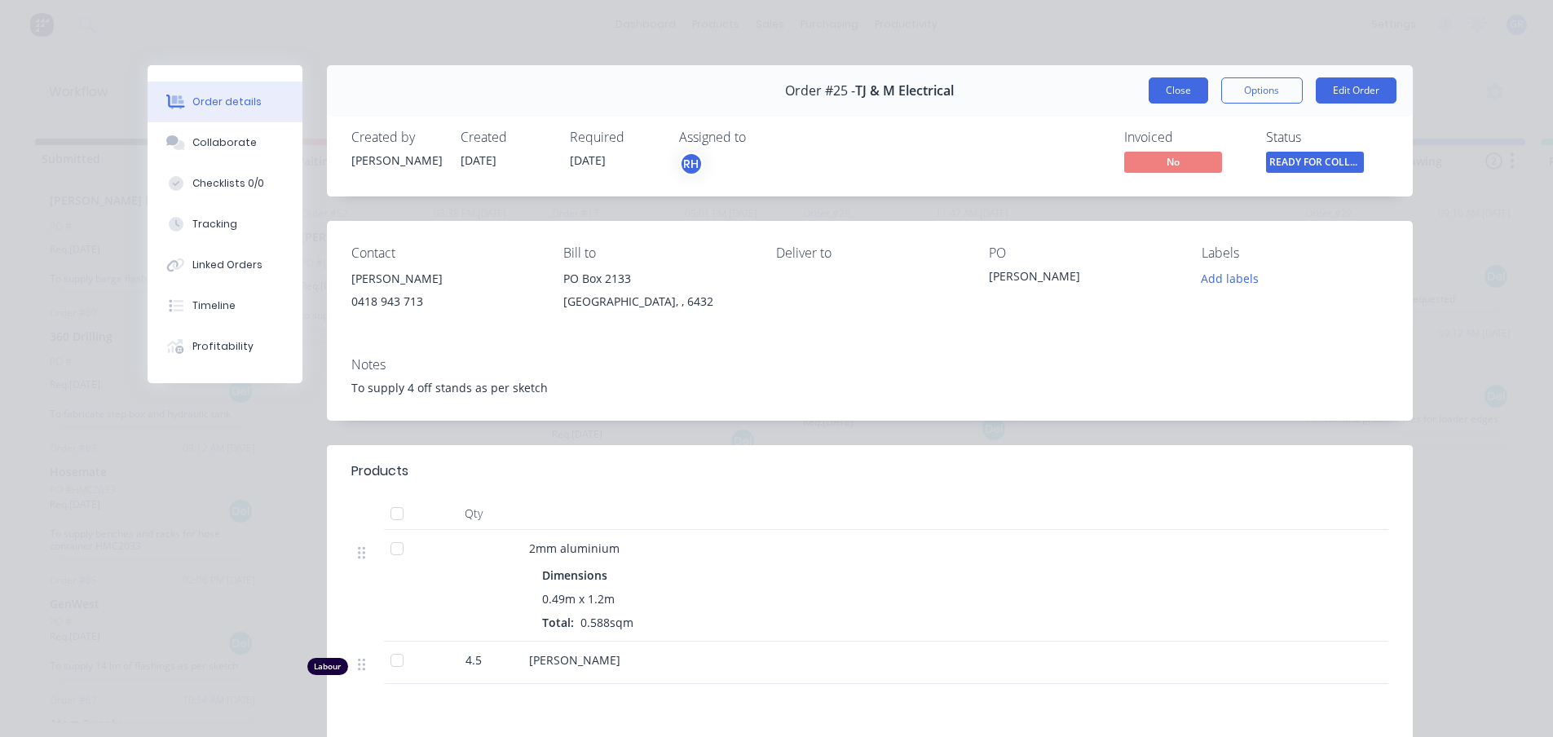
click at [1162, 95] on button "Close" at bounding box center [1179, 90] width 60 height 26
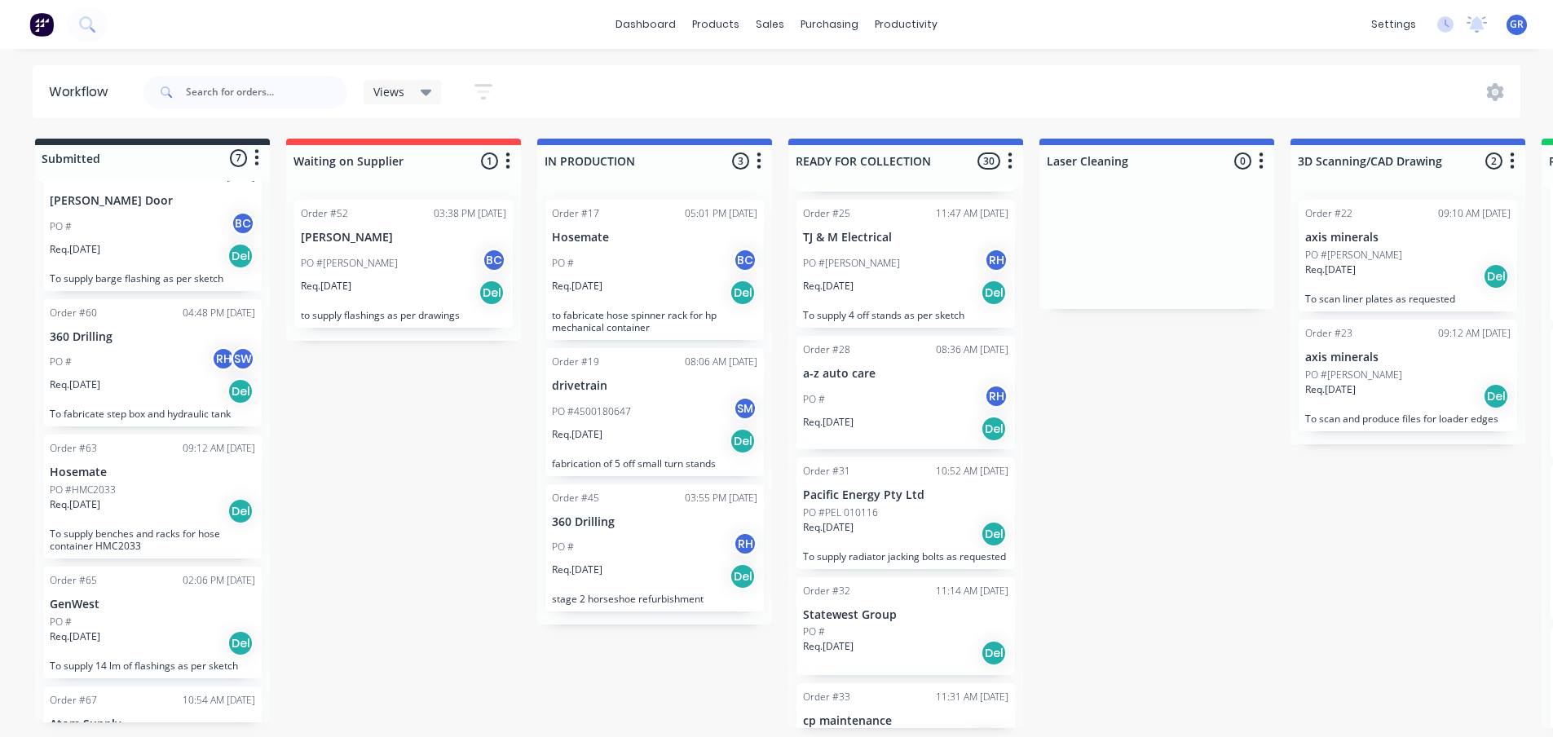
click at [428, 439] on div "Submitted 7 Status colour #273444 hex #273444 Save Cancel Summaries Total order…" at bounding box center [1111, 433] width 2246 height 589
click at [933, 174] on div "Timesheets" at bounding box center [941, 177] width 61 height 15
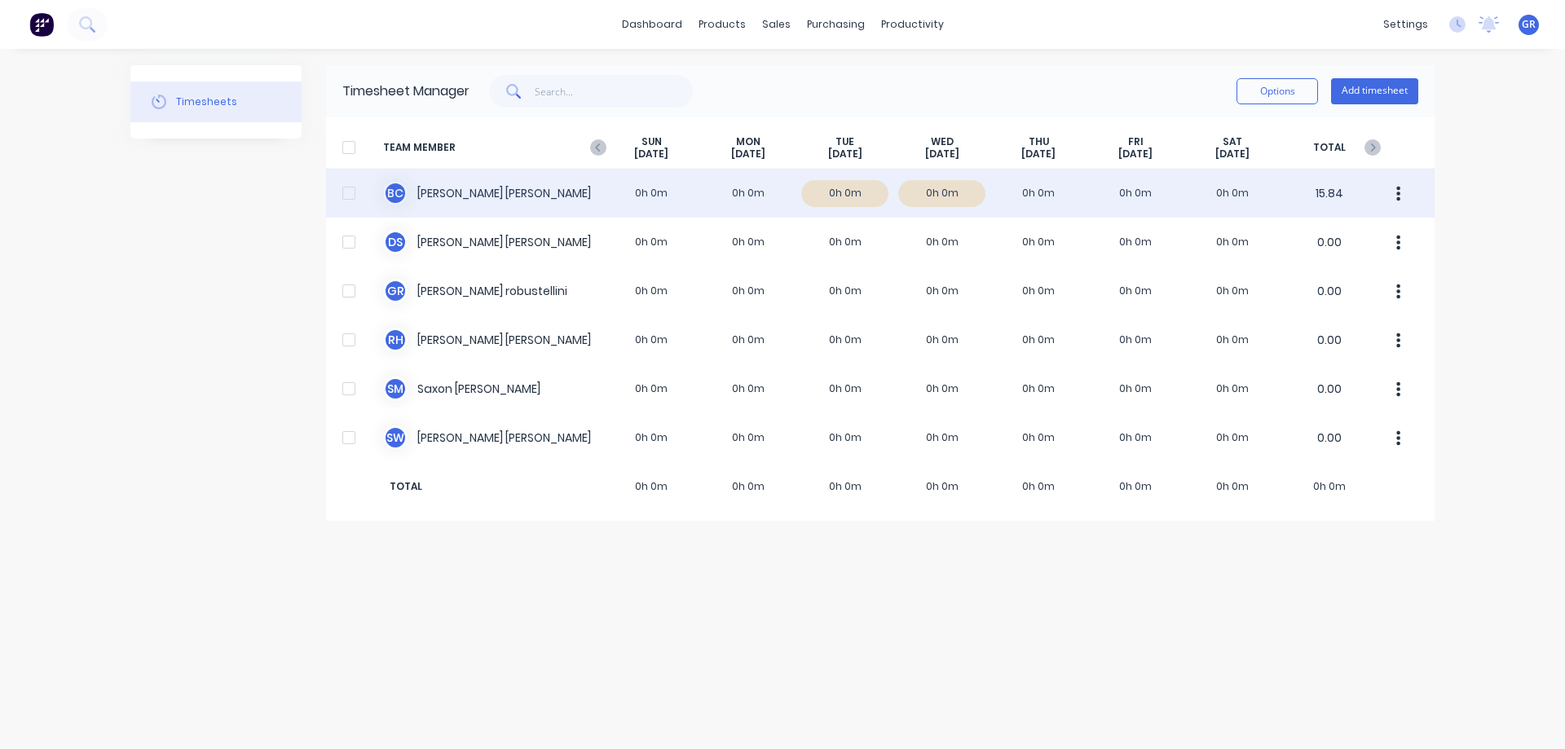
click at [450, 201] on div "B C Blake Charles 0h 0m 0h 0m 0h 0m 0h 0m 0h 0m 0h 0m 0h 0m 15.84" at bounding box center [880, 193] width 1109 height 49
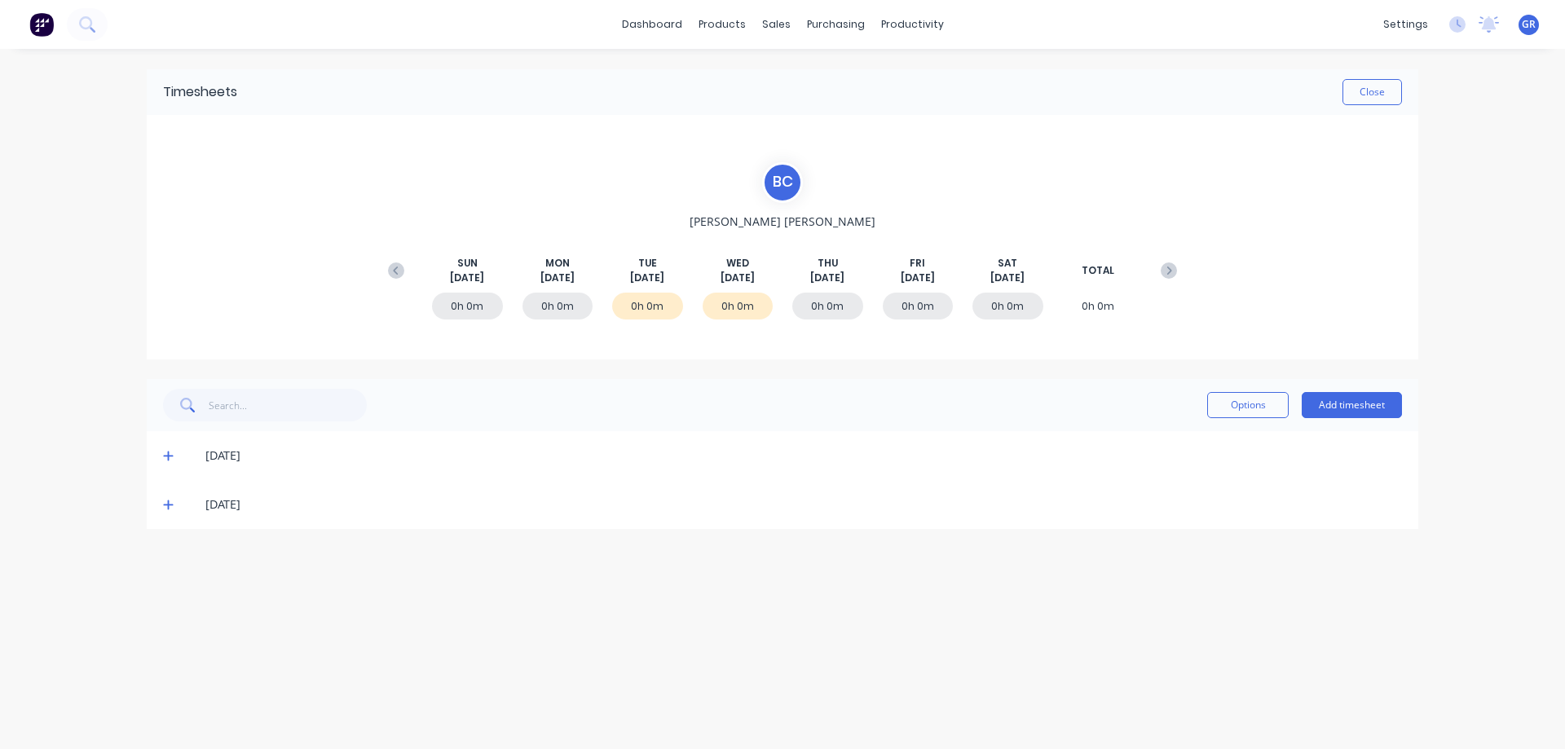
click at [167, 457] on icon at bounding box center [168, 455] width 11 height 11
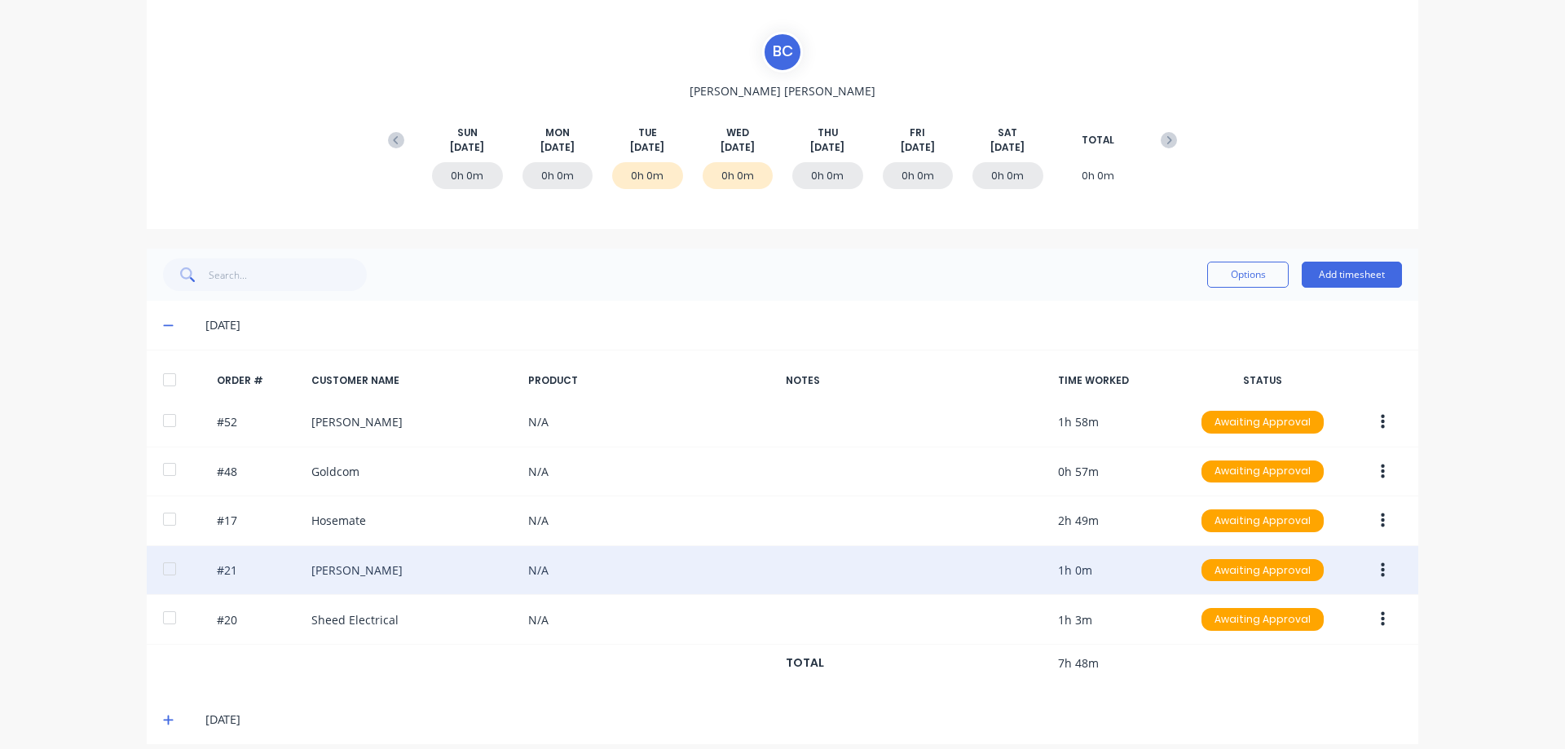
scroll to position [146, 0]
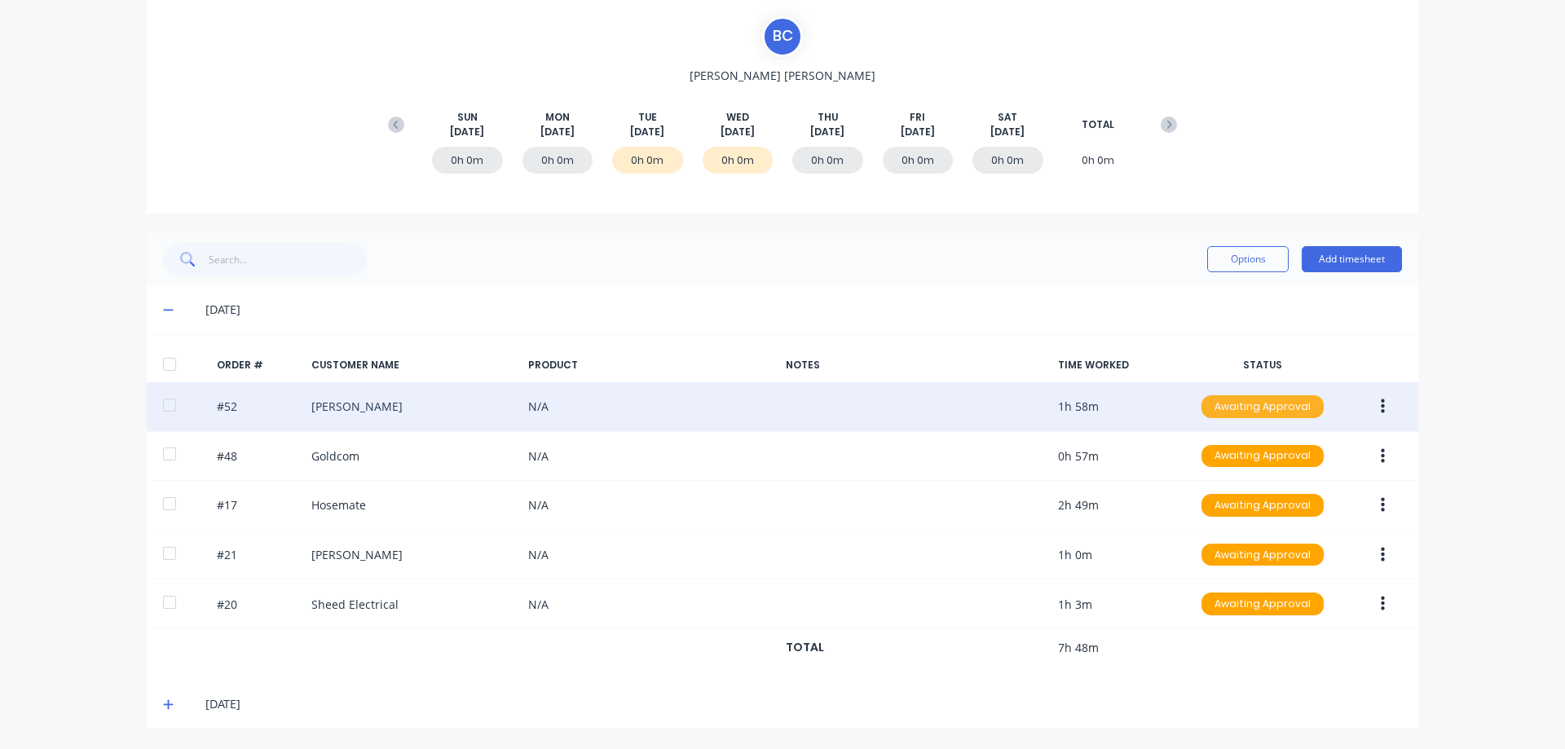
click at [1262, 407] on div "Awaiting Approval" at bounding box center [1263, 406] width 122 height 23
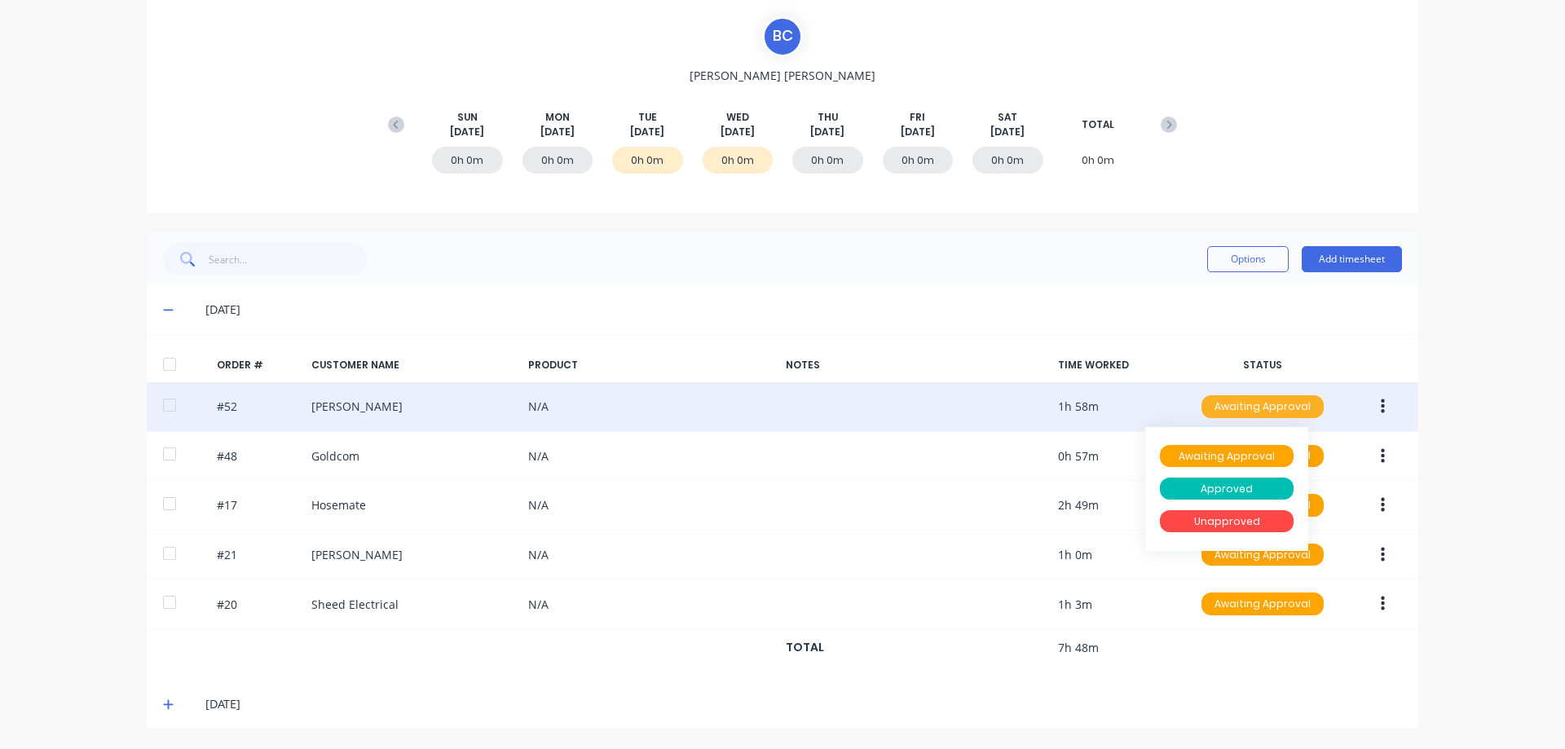
click at [1262, 409] on div "Awaiting Approval" at bounding box center [1263, 406] width 122 height 23
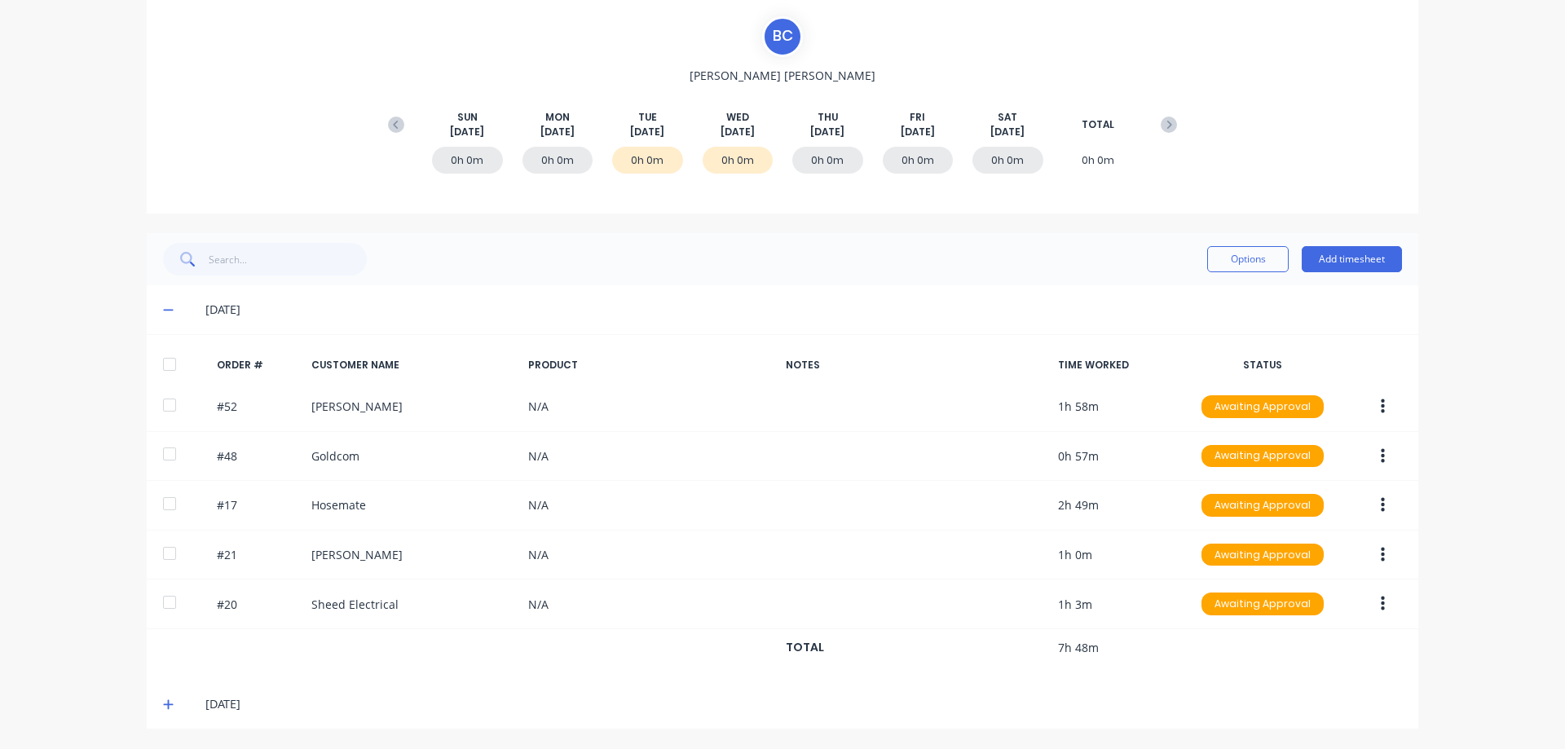
click at [166, 703] on icon at bounding box center [168, 704] width 11 height 11
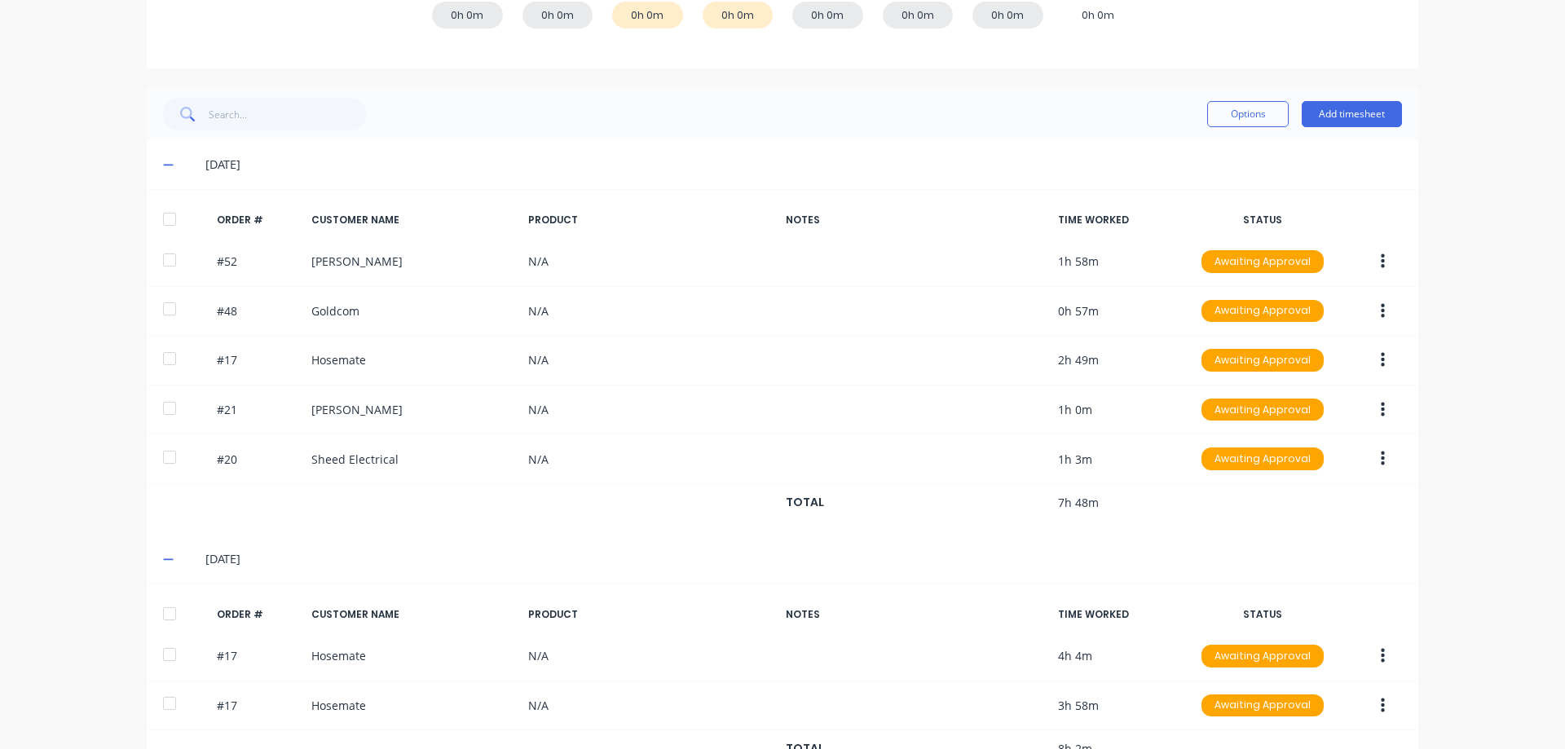
scroll to position [262, 0]
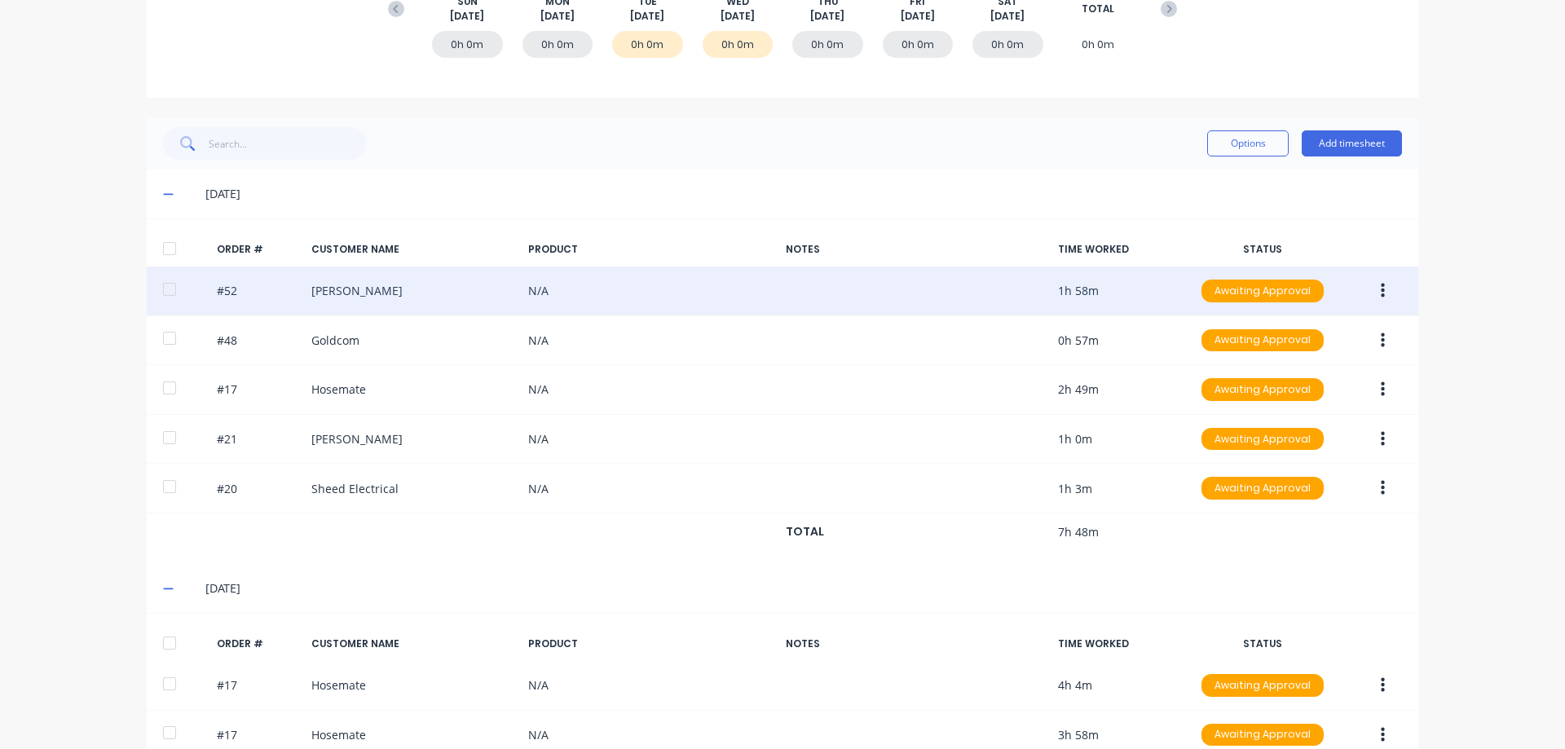
click at [165, 295] on div at bounding box center [169, 289] width 33 height 33
click at [343, 296] on div "#52 Jim Hollis N/A 1h 58m Awaiting Approval" at bounding box center [783, 292] width 1272 height 50
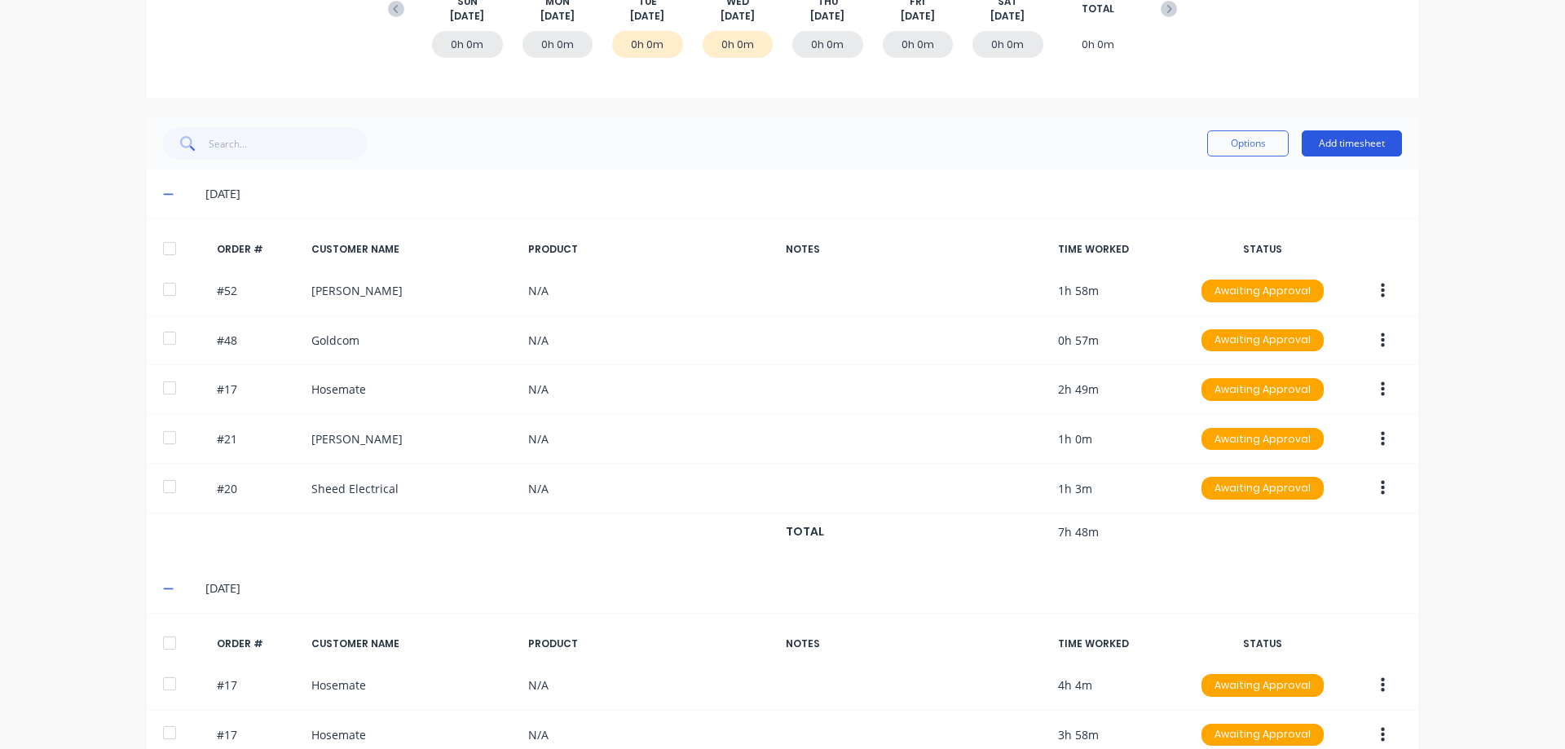
click at [1327, 143] on button "Add timesheet" at bounding box center [1352, 143] width 100 height 26
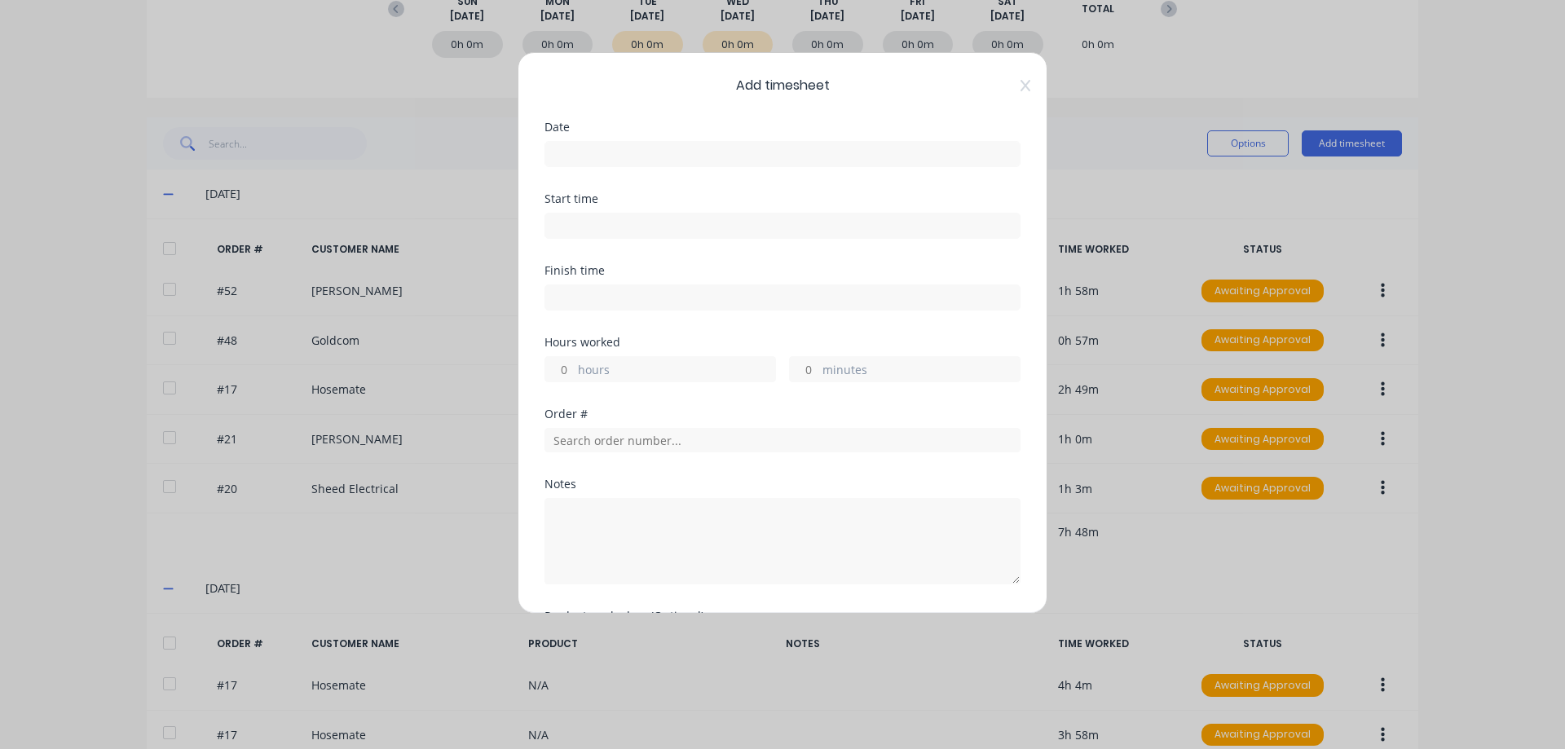
click at [1327, 147] on div "Add timesheet Date Start time Finish time Hours worked hours minutes Order # No…" at bounding box center [782, 374] width 1565 height 749
click at [1021, 90] on icon at bounding box center [1026, 85] width 10 height 11
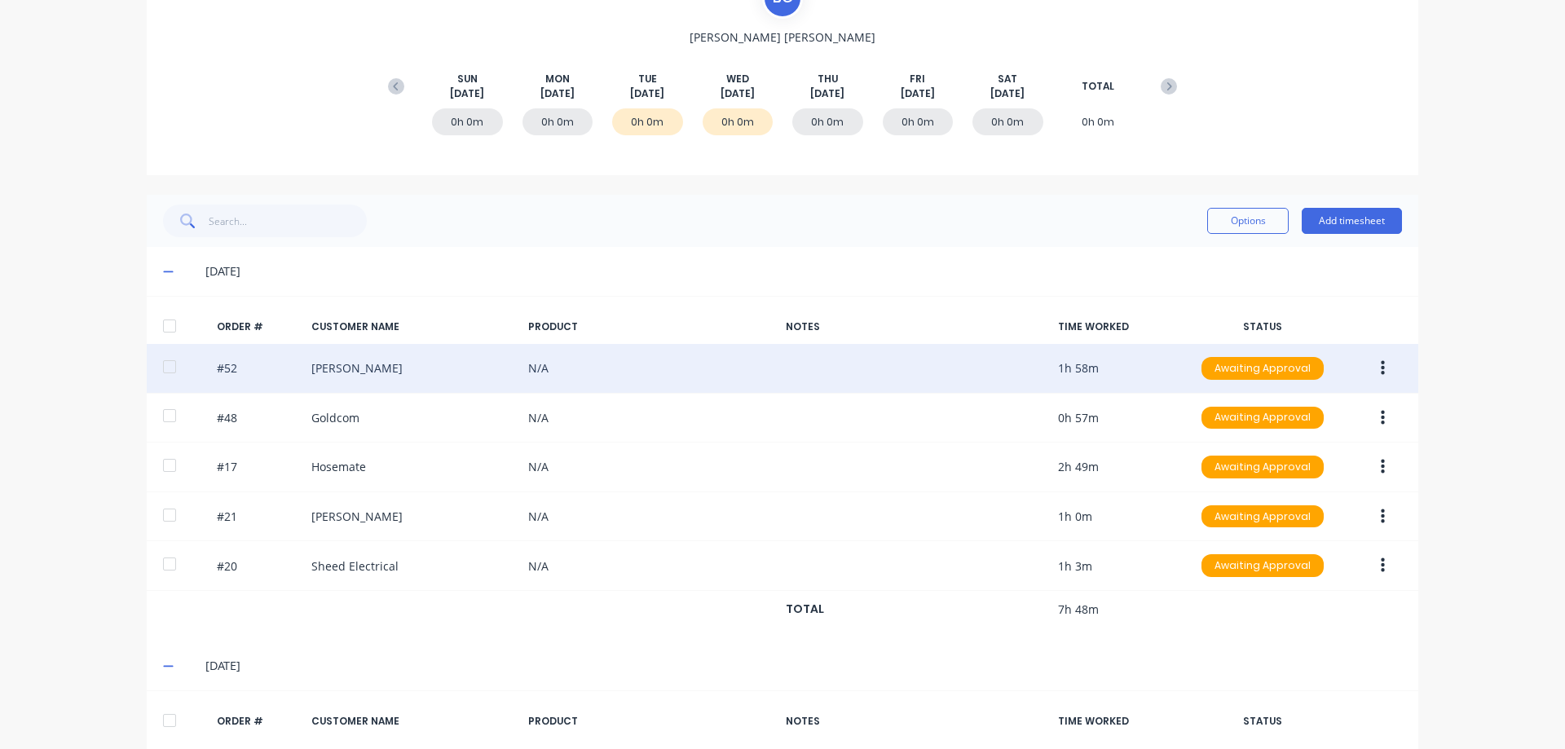
scroll to position [0, 0]
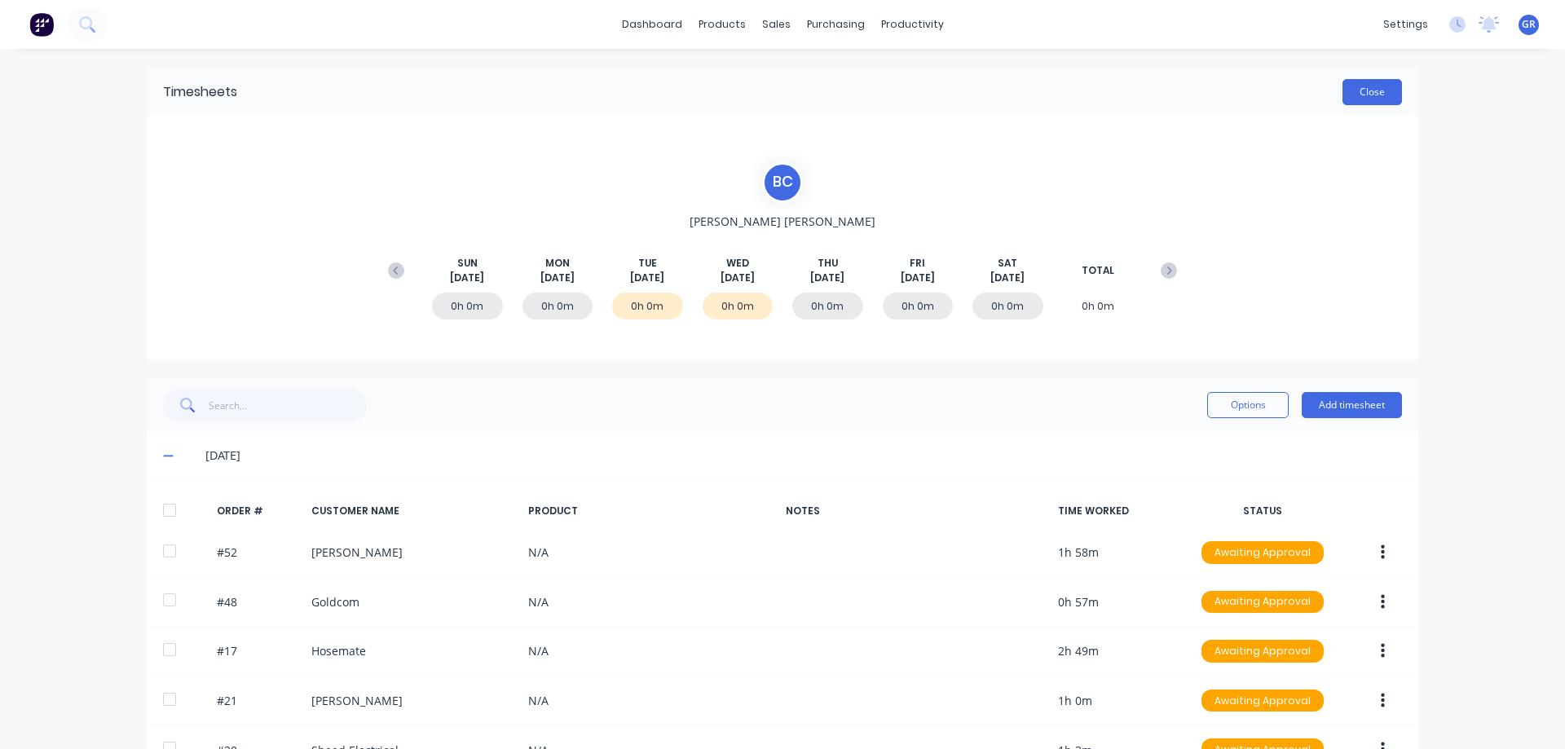
click at [1352, 86] on button "Close" at bounding box center [1373, 92] width 60 height 26
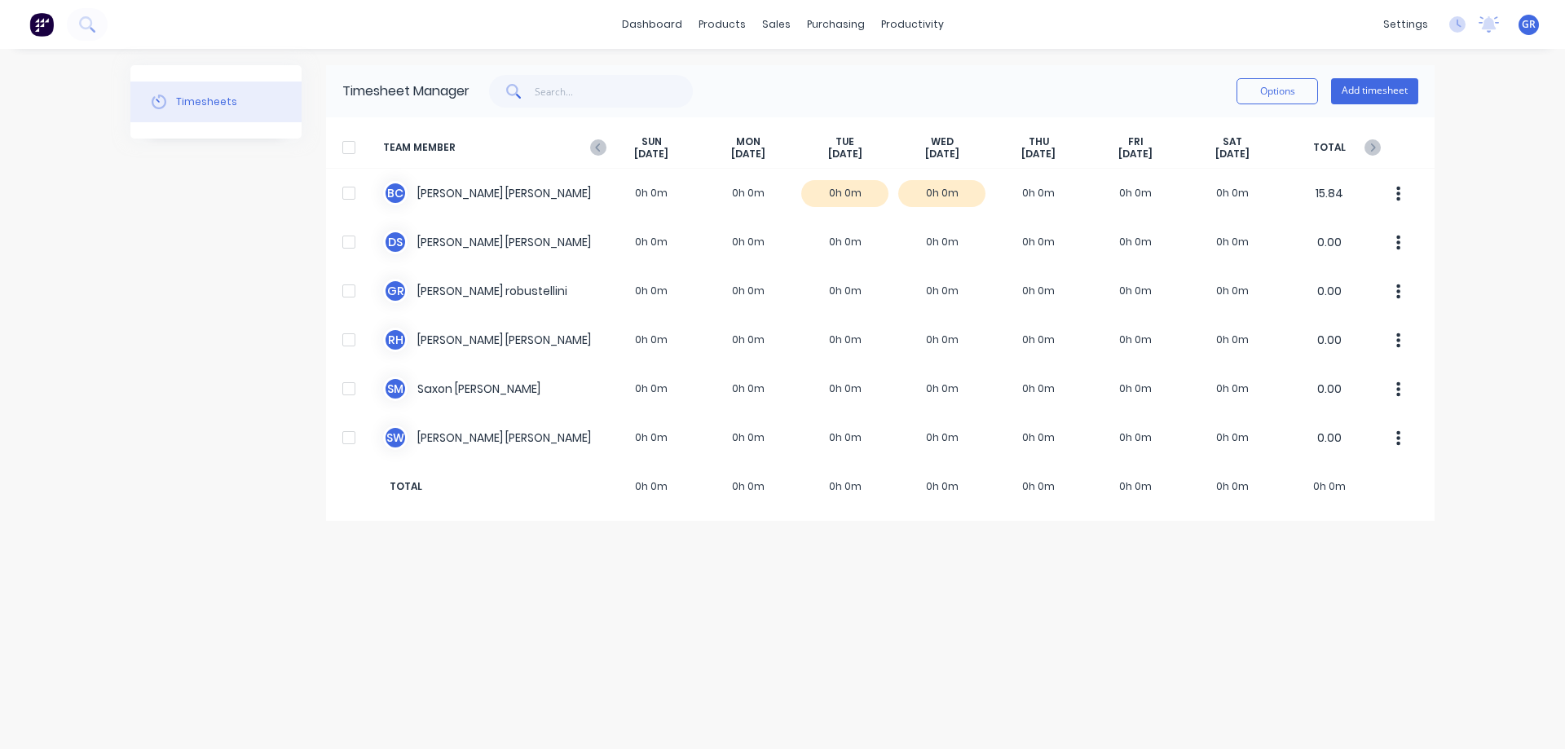
click at [185, 445] on div "Timesheets" at bounding box center [215, 293] width 171 height 456
